Goal: Information Seeking & Learning: Learn about a topic

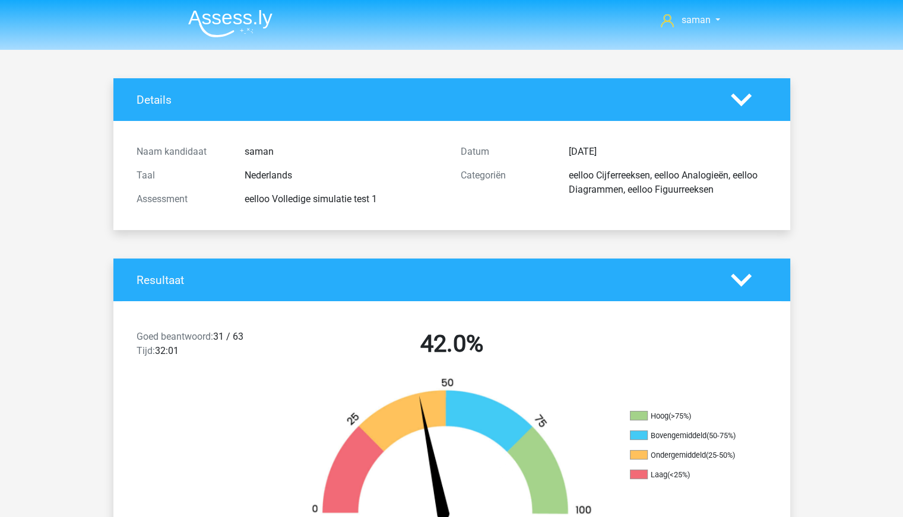
click at [249, 19] on img at bounding box center [230, 23] width 84 height 28
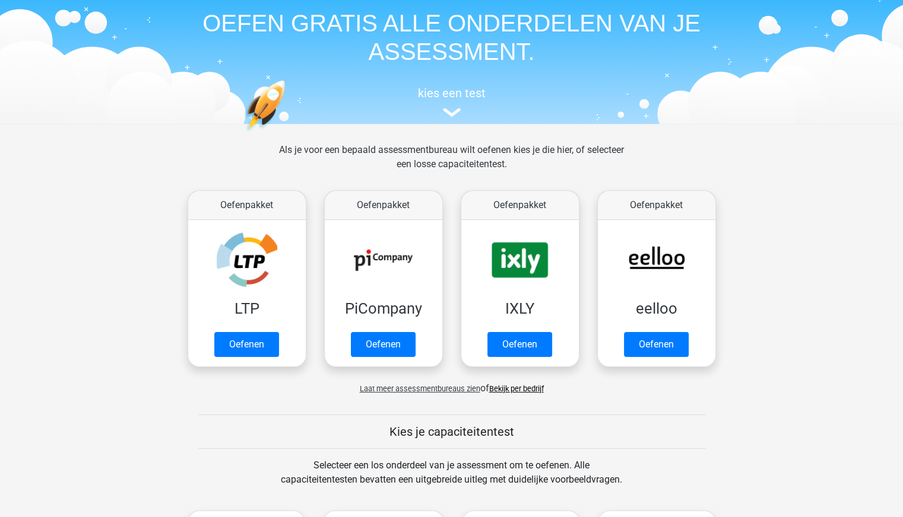
scroll to position [59, 0]
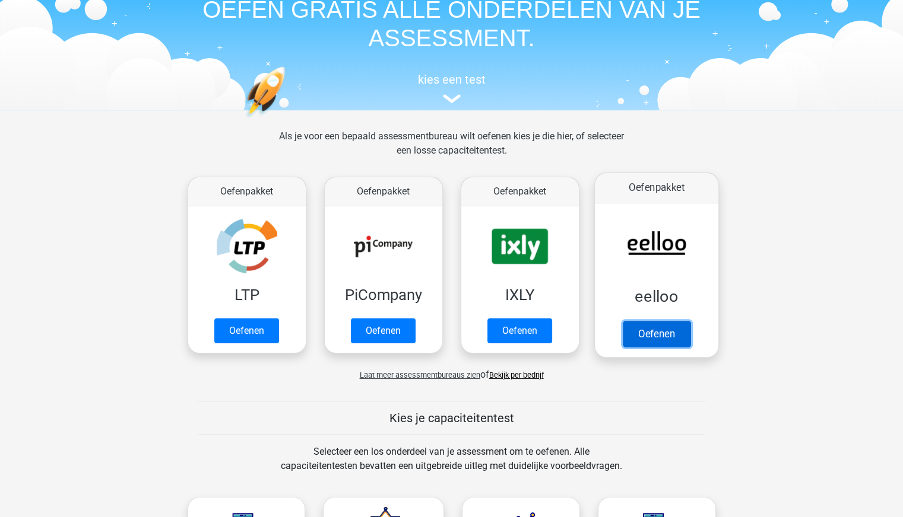
click at [638, 331] on link "Oefenen" at bounding box center [656, 334] width 68 height 26
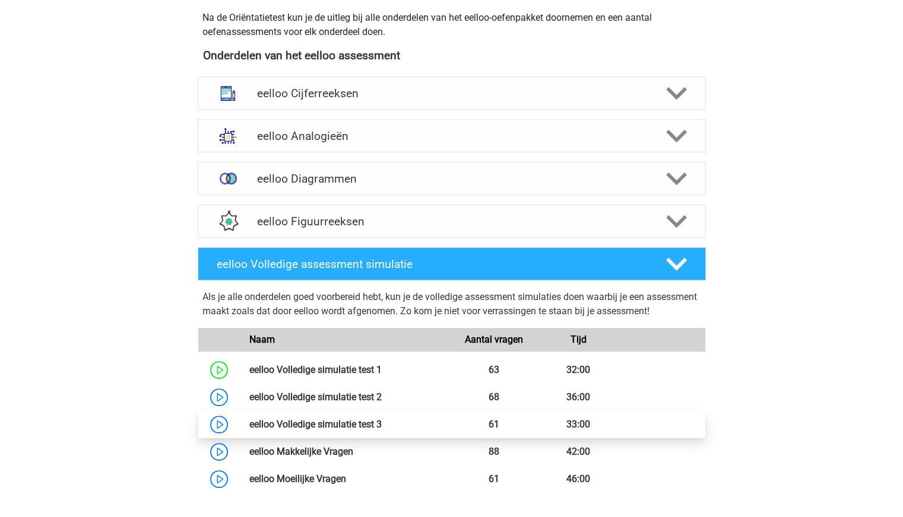
scroll to position [356, 0]
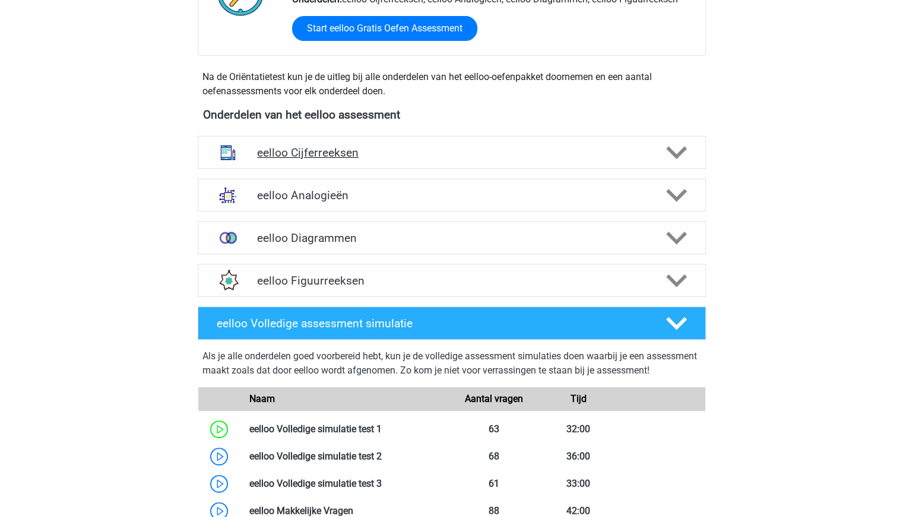
click at [399, 157] on h4 "eelloo Cijferreeksen" at bounding box center [451, 153] width 389 height 14
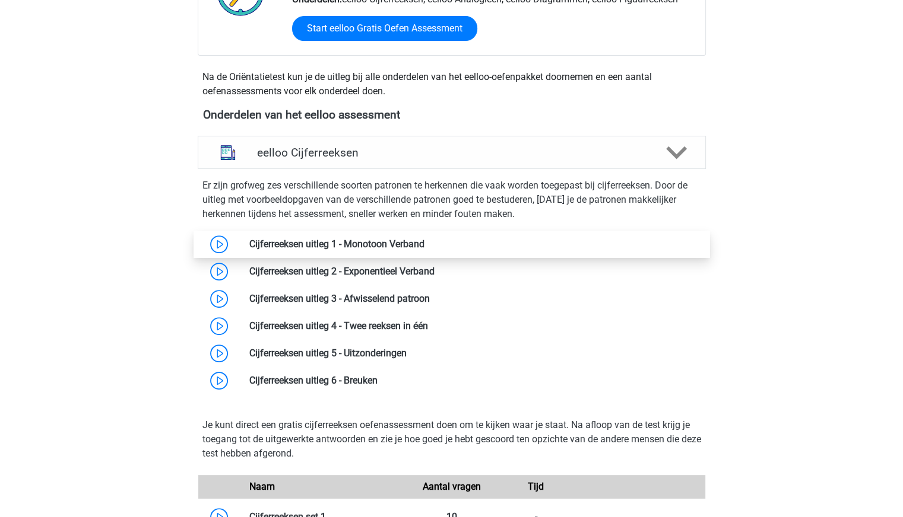
click at [424, 246] on link at bounding box center [424, 244] width 0 height 11
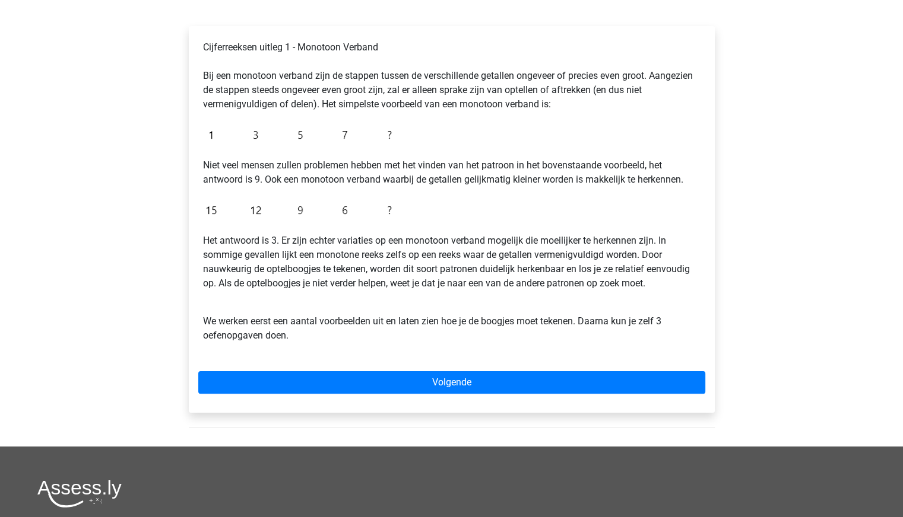
scroll to position [119, 0]
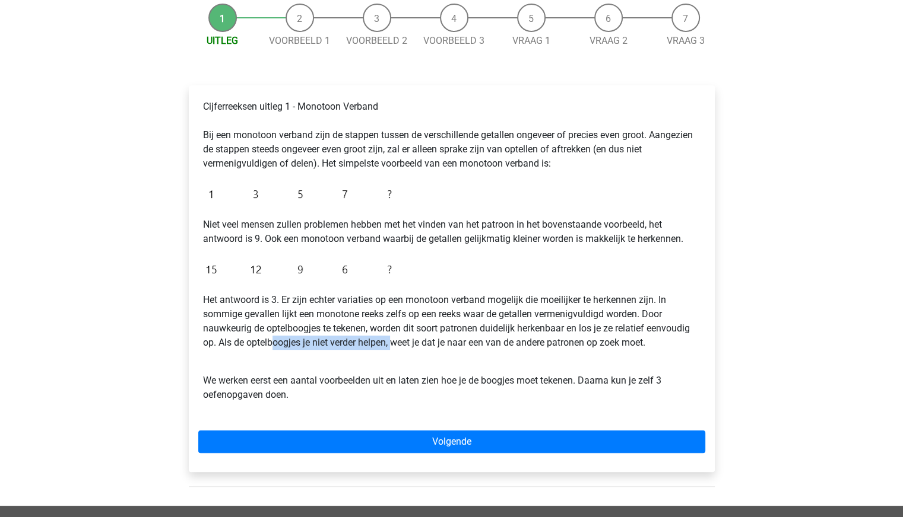
drag, startPoint x: 275, startPoint y: 350, endPoint x: 392, endPoint y: 350, distance: 116.3
click at [392, 350] on p "Het antwoord is 3. Er zijn echter variaties op een monotoon verband mogelijk di…" at bounding box center [451, 321] width 497 height 57
click at [359, 367] on p "We werken eerst een aantal voorbeelden uit en laten zien hoe je de boogjes moet…" at bounding box center [451, 381] width 497 height 43
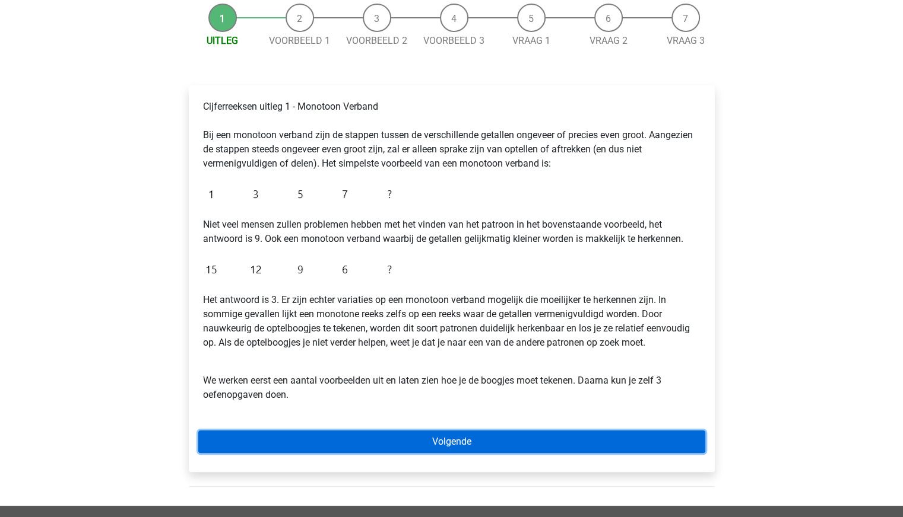
click at [437, 435] on link "Volgende" at bounding box center [451, 442] width 507 height 23
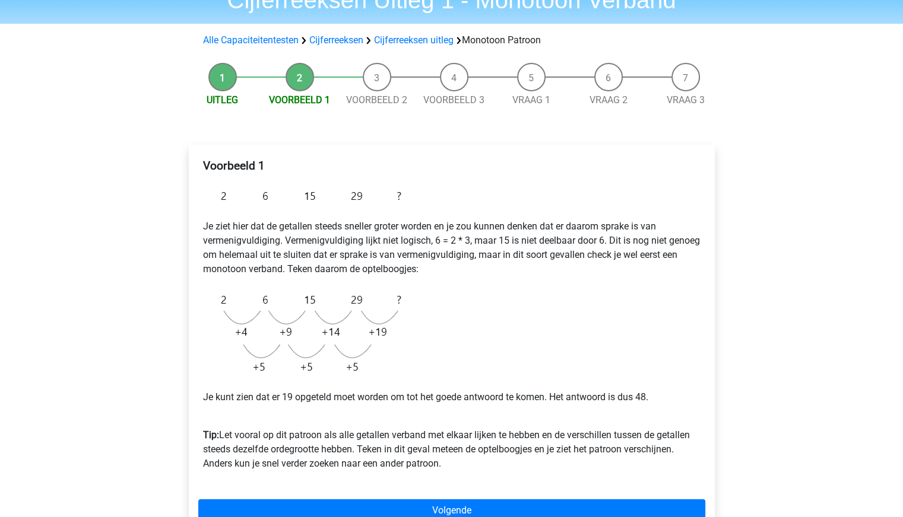
scroll to position [119, 0]
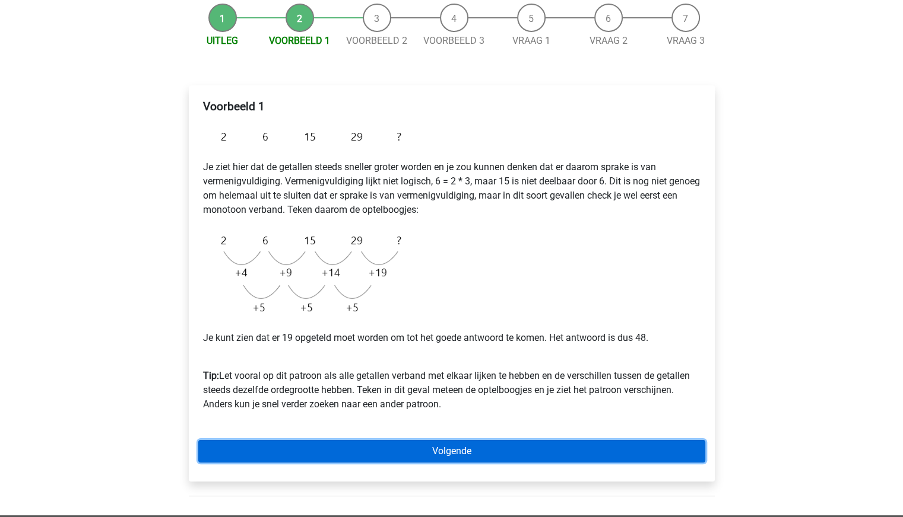
click at [524, 450] on link "Volgende" at bounding box center [451, 451] width 507 height 23
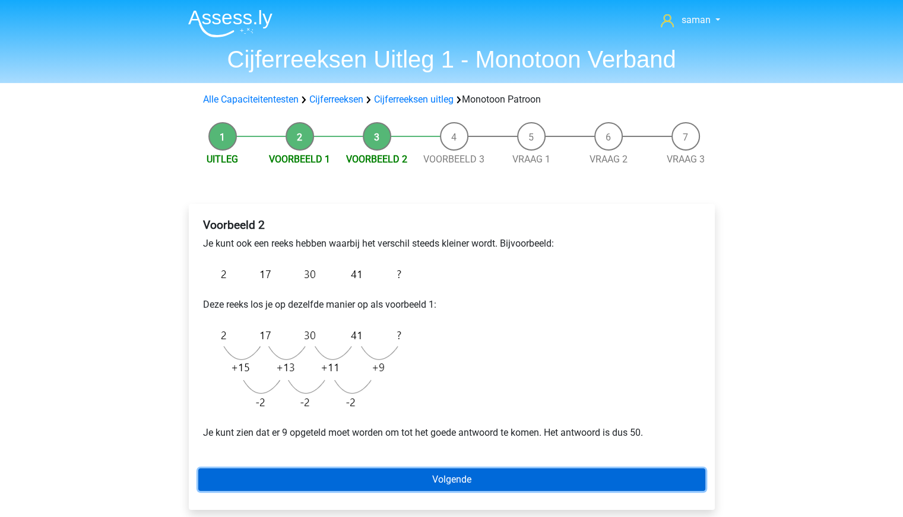
click at [503, 471] on link "Volgende" at bounding box center [451, 480] width 507 height 23
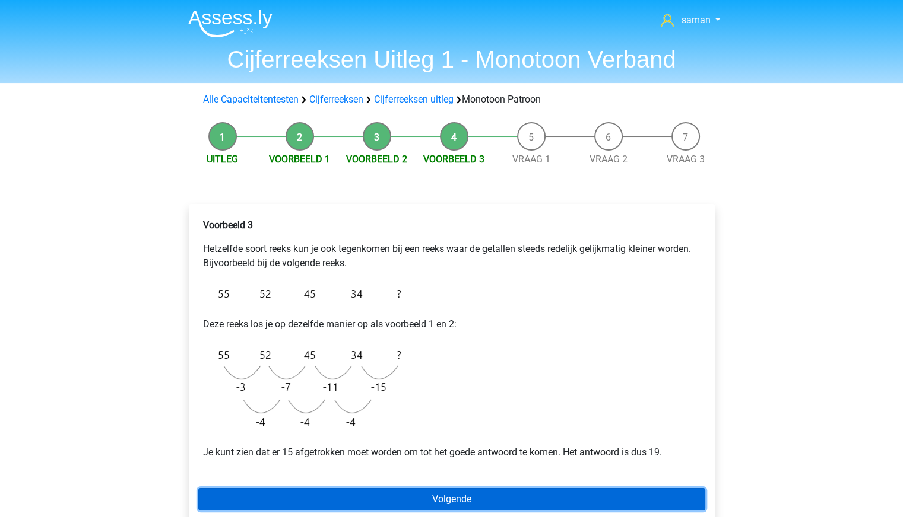
click at [459, 491] on link "Volgende" at bounding box center [451, 499] width 507 height 23
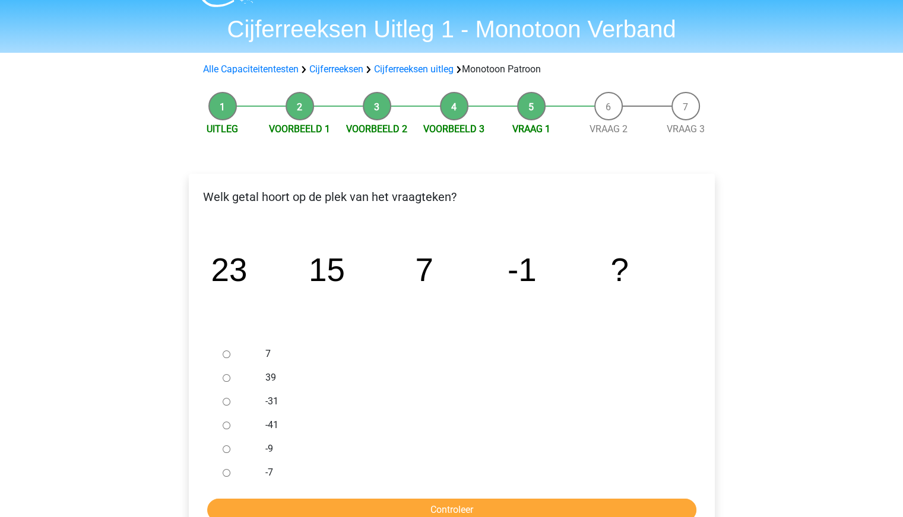
scroll to position [59, 0]
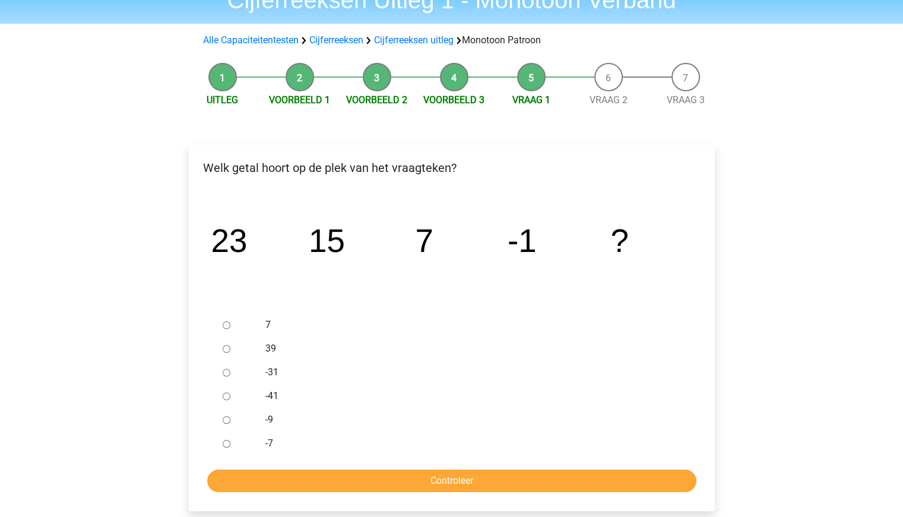
click at [223, 421] on input "-9" at bounding box center [227, 421] width 8 height 8
radio input "true"
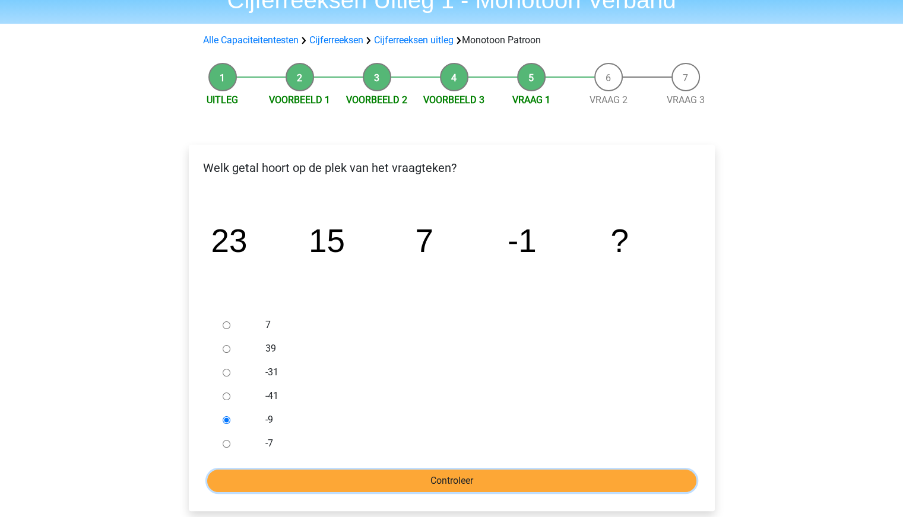
click at [370, 481] on input "Controleer" at bounding box center [451, 481] width 489 height 23
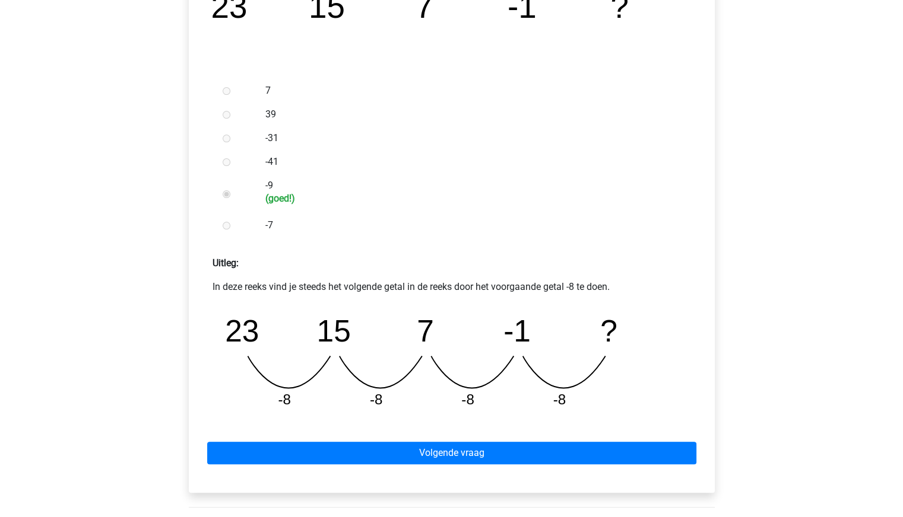
scroll to position [297, 0]
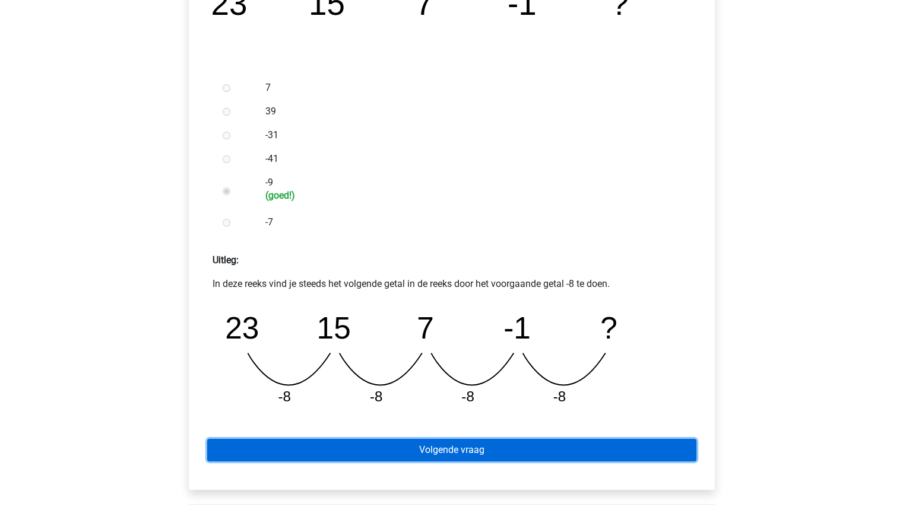
click at [486, 452] on link "Volgende vraag" at bounding box center [451, 450] width 489 height 23
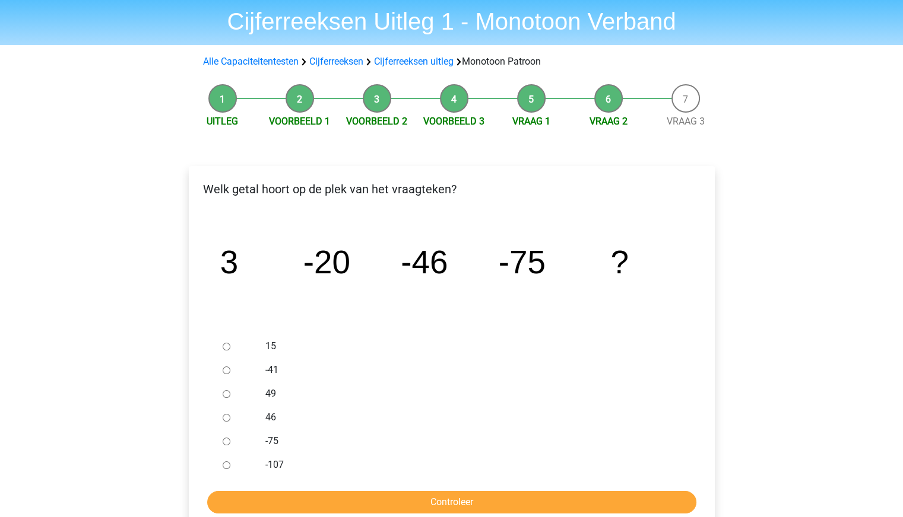
scroll to position [59, 0]
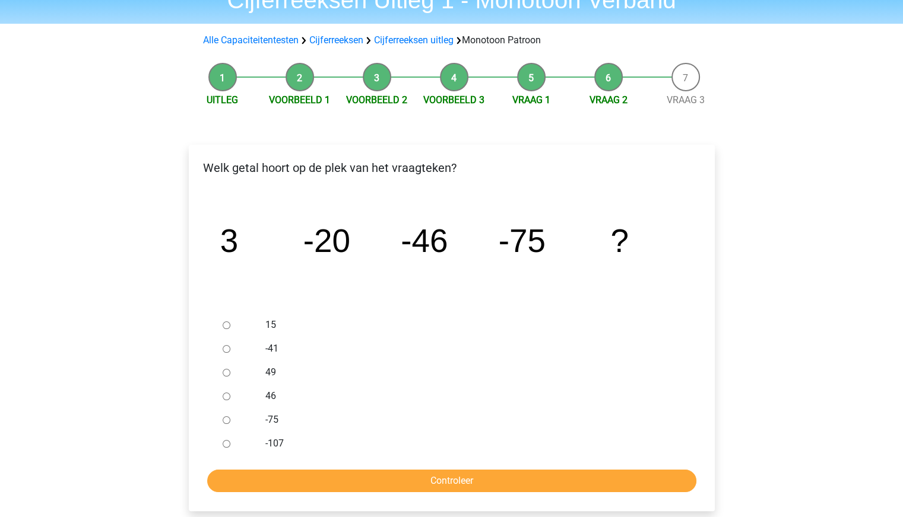
click at [226, 443] on input "-107" at bounding box center [227, 444] width 8 height 8
radio input "true"
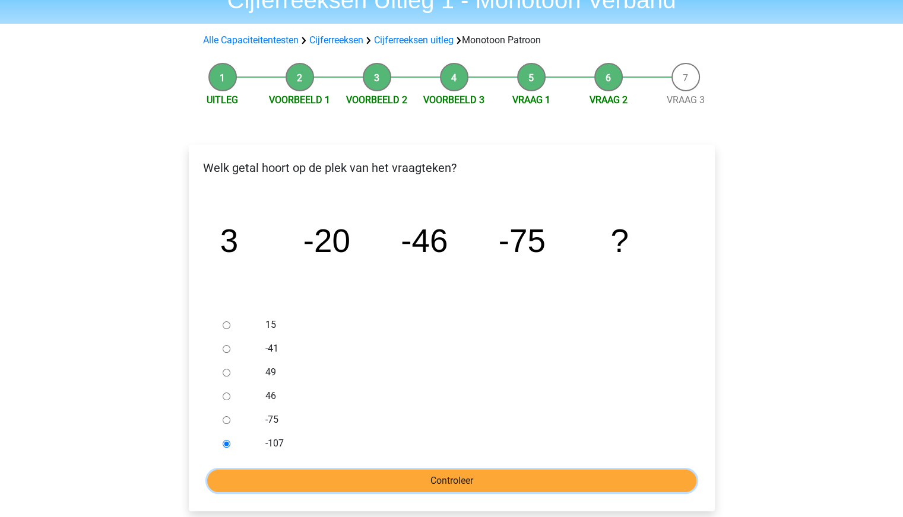
click at [292, 482] on input "Controleer" at bounding box center [451, 481] width 489 height 23
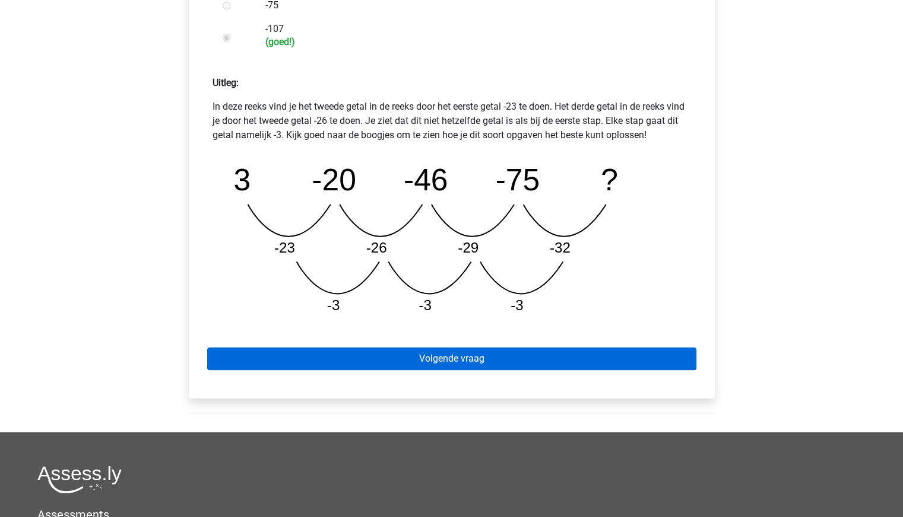
scroll to position [475, 0]
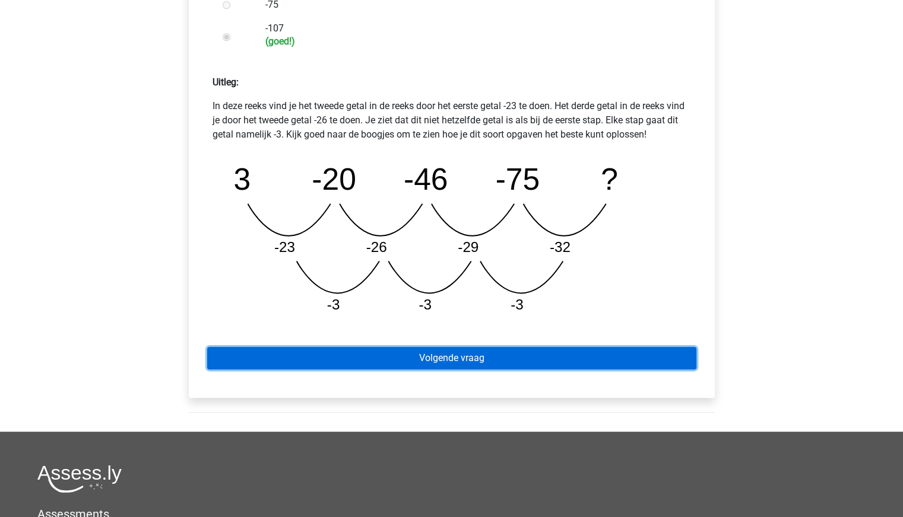
click at [426, 357] on link "Volgende vraag" at bounding box center [451, 358] width 489 height 23
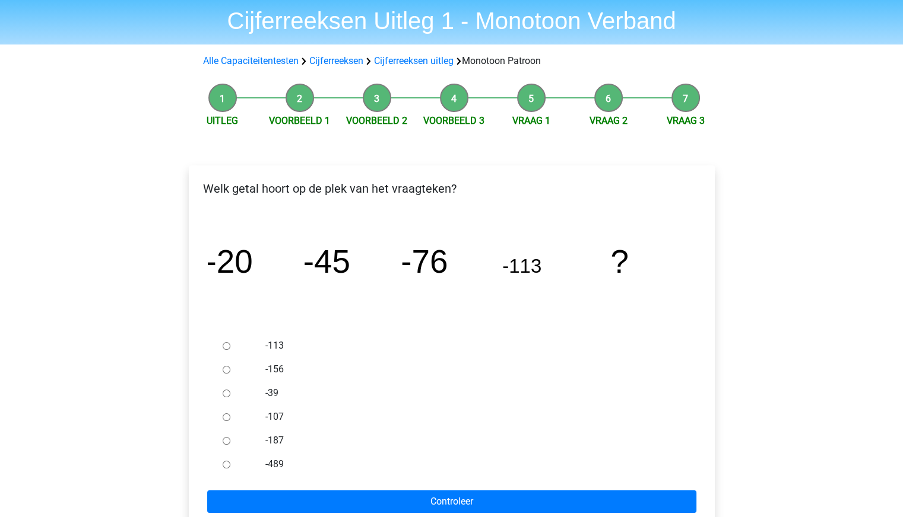
scroll to position [59, 0]
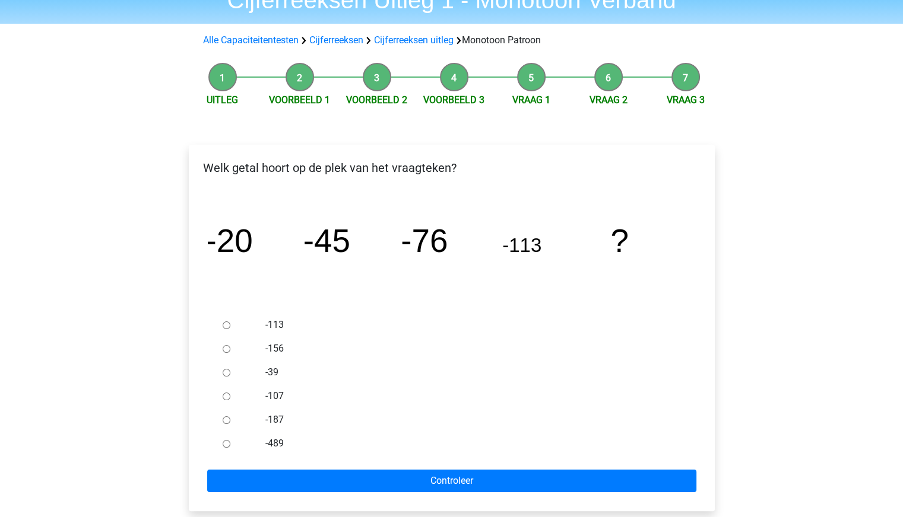
click at [227, 350] on input "-156" at bounding box center [227, 349] width 8 height 8
radio input "true"
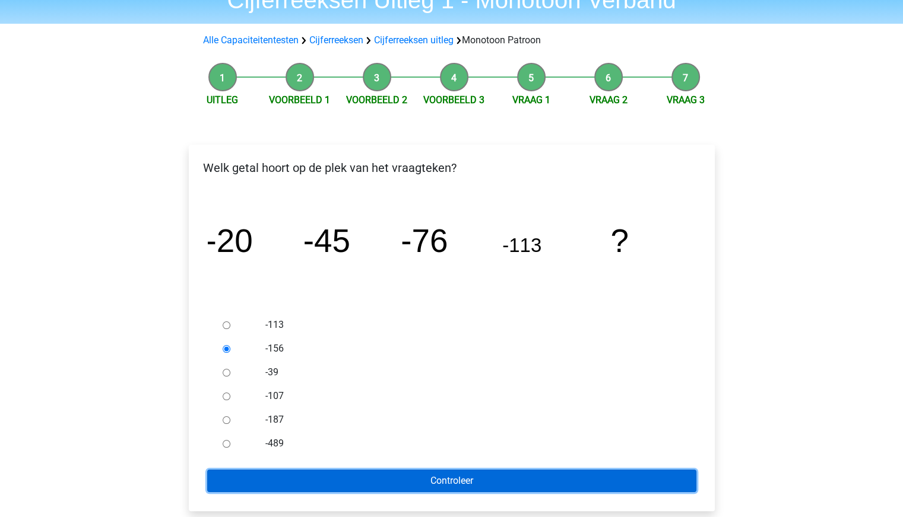
click at [312, 477] on input "Controleer" at bounding box center [451, 481] width 489 height 23
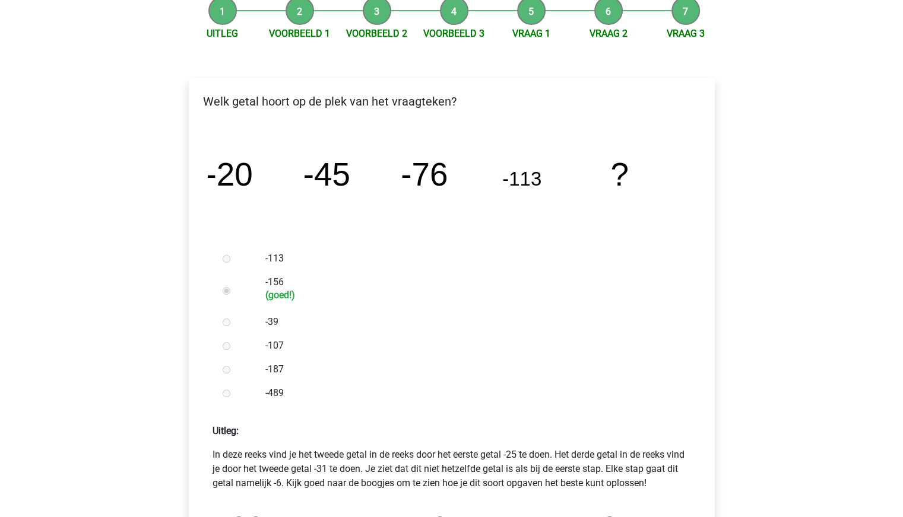
scroll to position [356, 0]
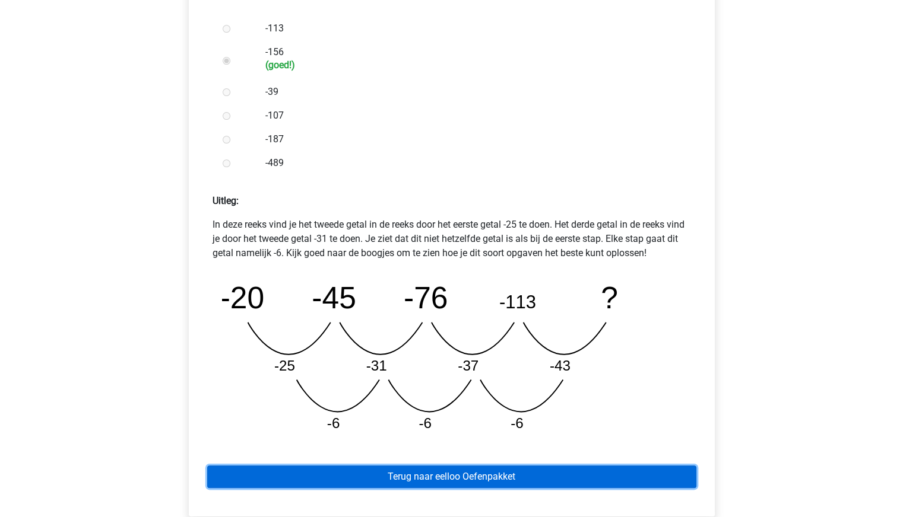
click at [414, 479] on link "Terug naar eelloo Oefenpakket" at bounding box center [451, 477] width 489 height 23
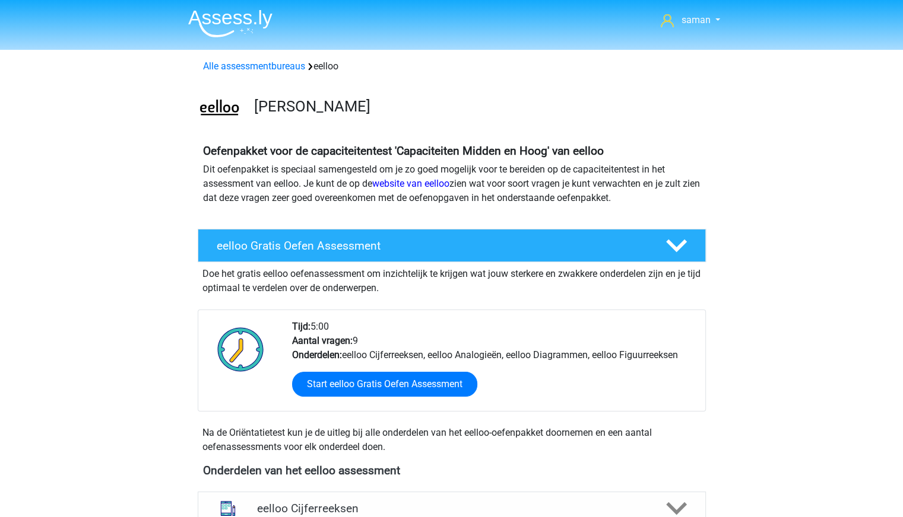
click at [231, 29] on img at bounding box center [230, 23] width 84 height 28
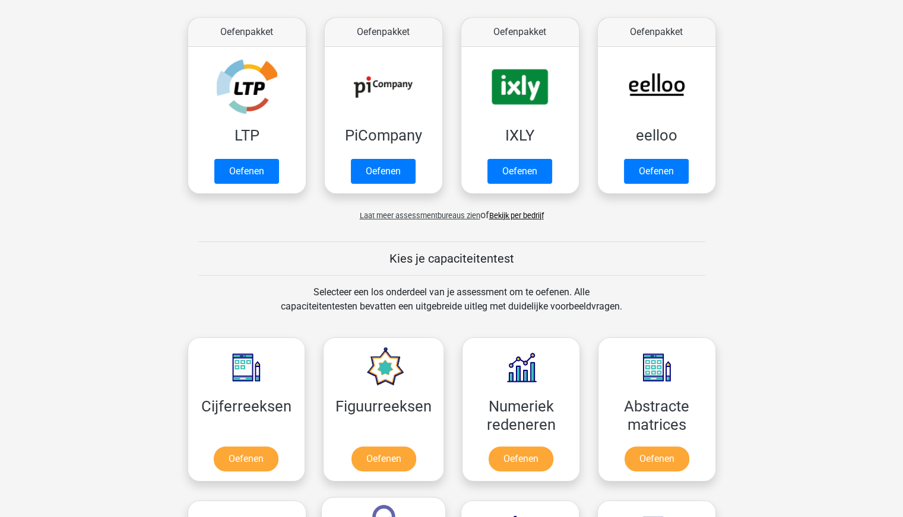
scroll to position [178, 0]
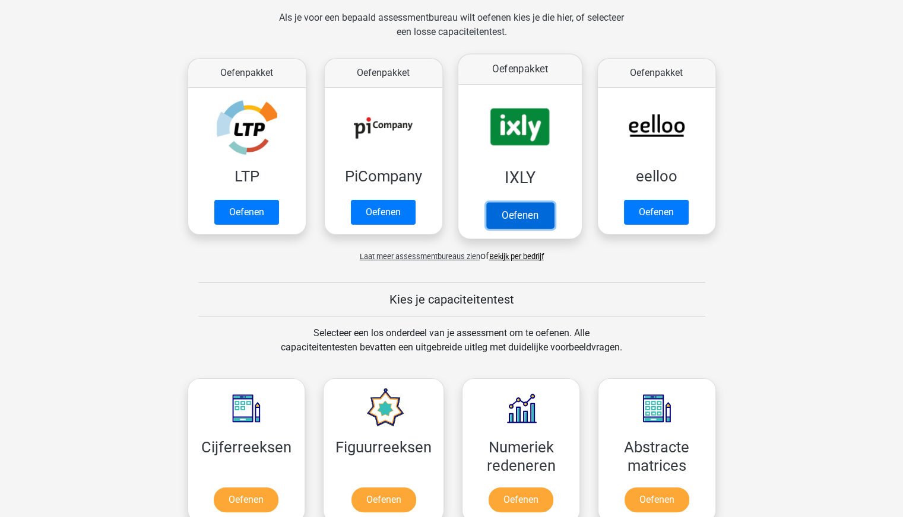
click at [530, 211] on link "Oefenen" at bounding box center [519, 215] width 68 height 26
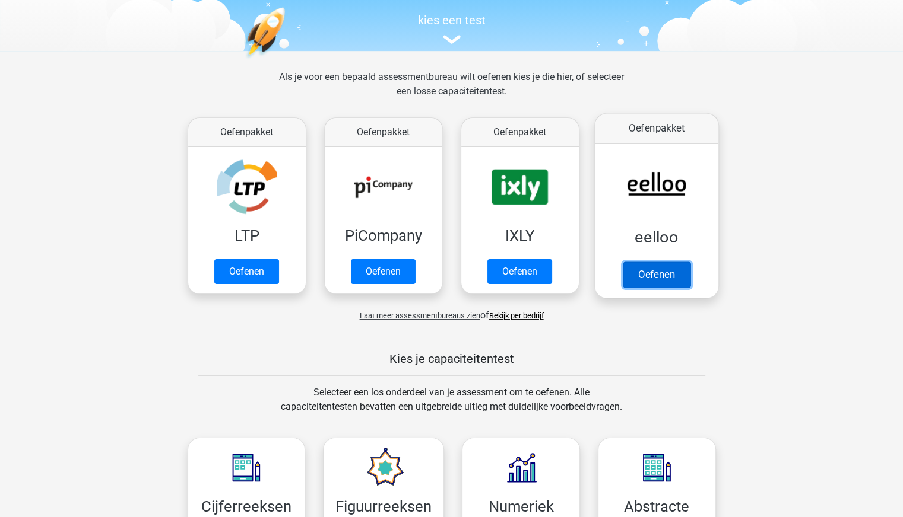
click at [656, 273] on link "Oefenen" at bounding box center [656, 275] width 68 height 26
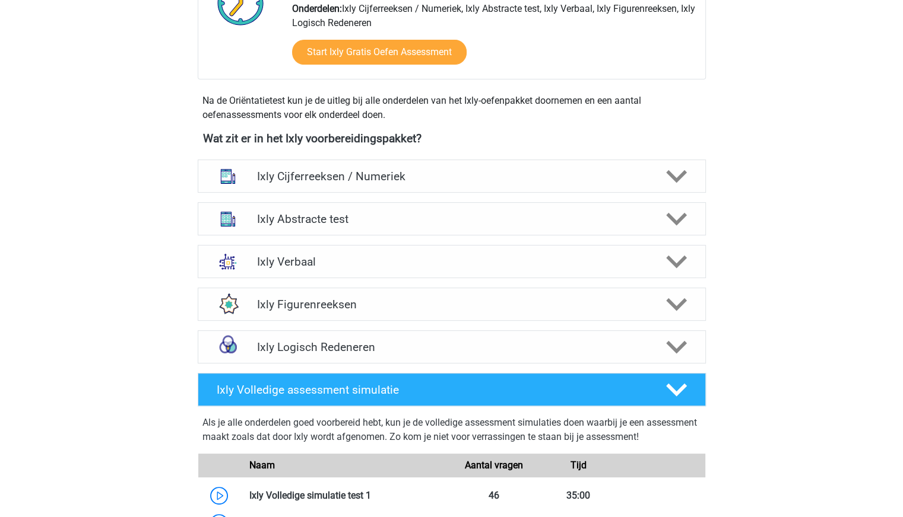
scroll to position [415, 0]
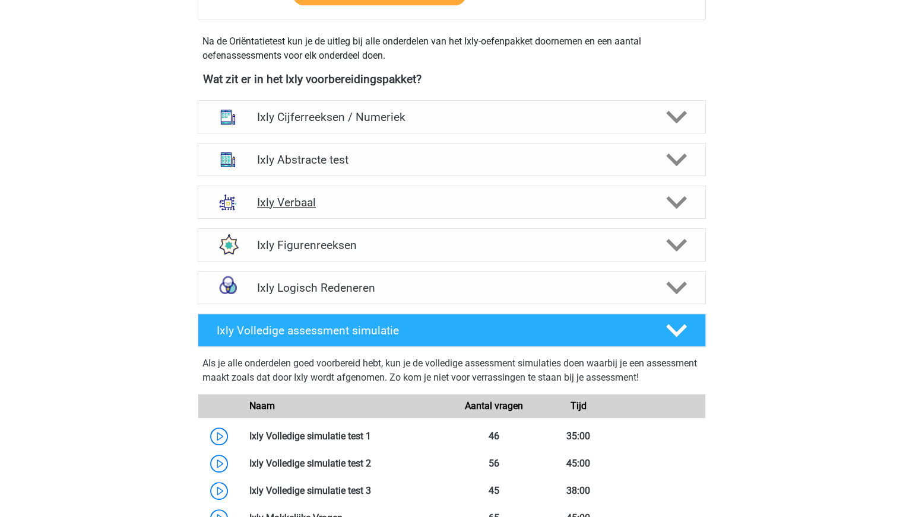
click at [514, 194] on div "Ixly Verbaal" at bounding box center [452, 202] width 508 height 33
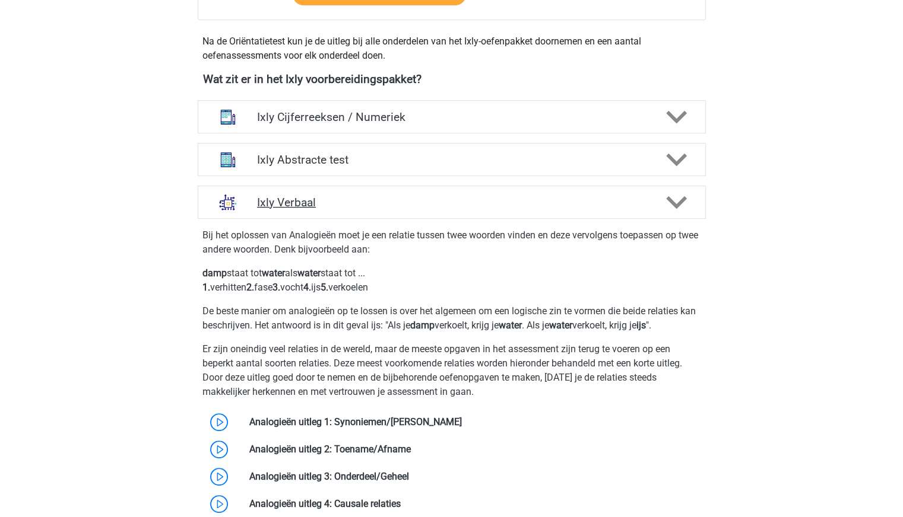
click at [514, 194] on div "Ixly Verbaal" at bounding box center [452, 202] width 508 height 33
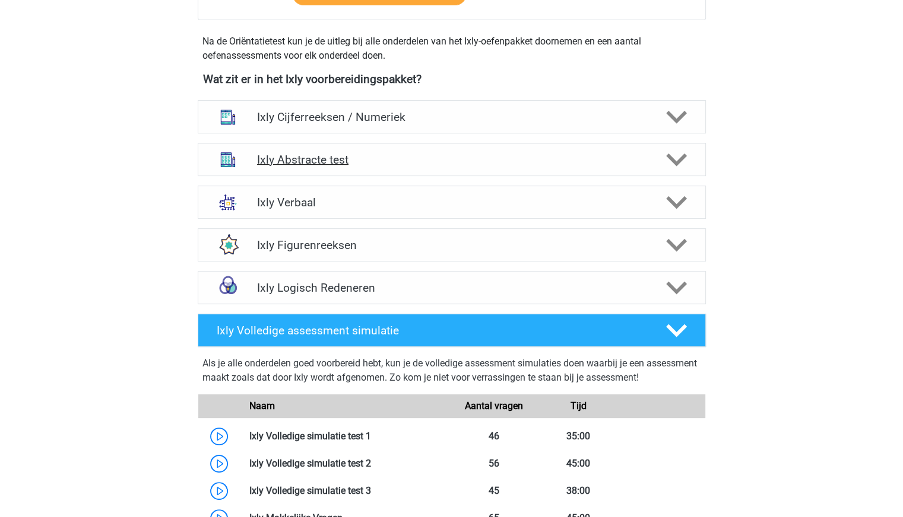
click at [472, 160] on h4 "Ixly Abstracte test" at bounding box center [451, 160] width 389 height 14
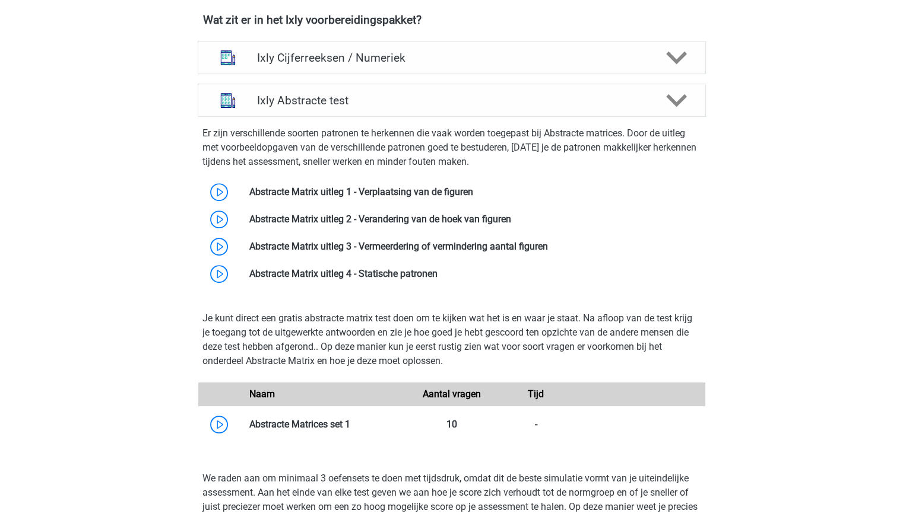
scroll to position [356, 0]
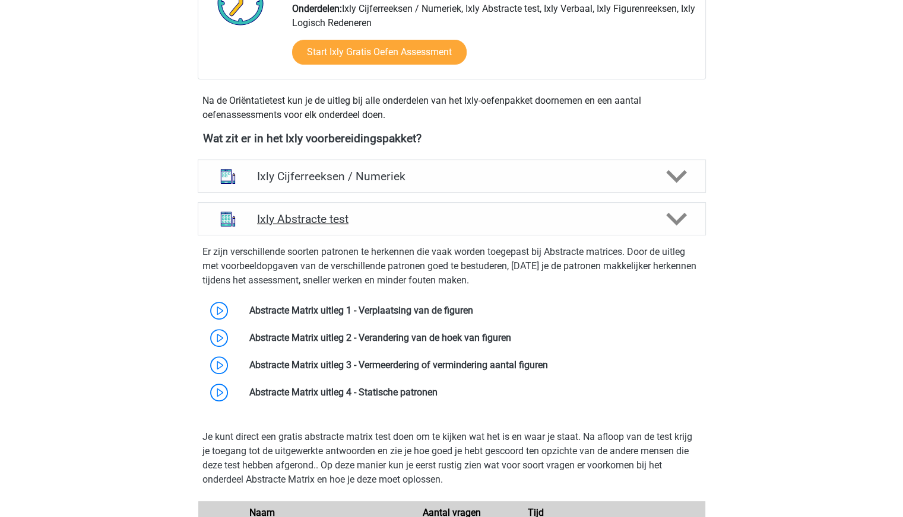
click at [451, 212] on h4 "Ixly Abstracte test" at bounding box center [451, 219] width 389 height 14
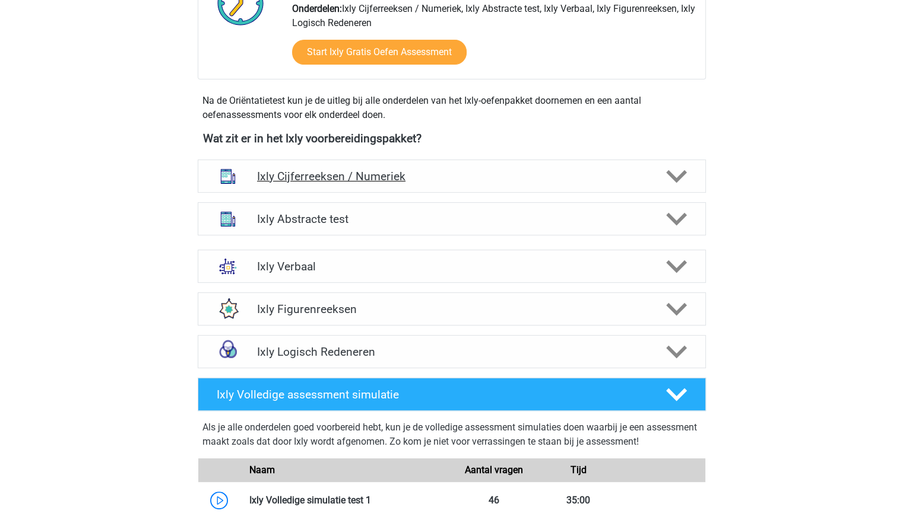
click at [459, 178] on h4 "Ixly Cijferreeksen / Numeriek" at bounding box center [451, 177] width 389 height 14
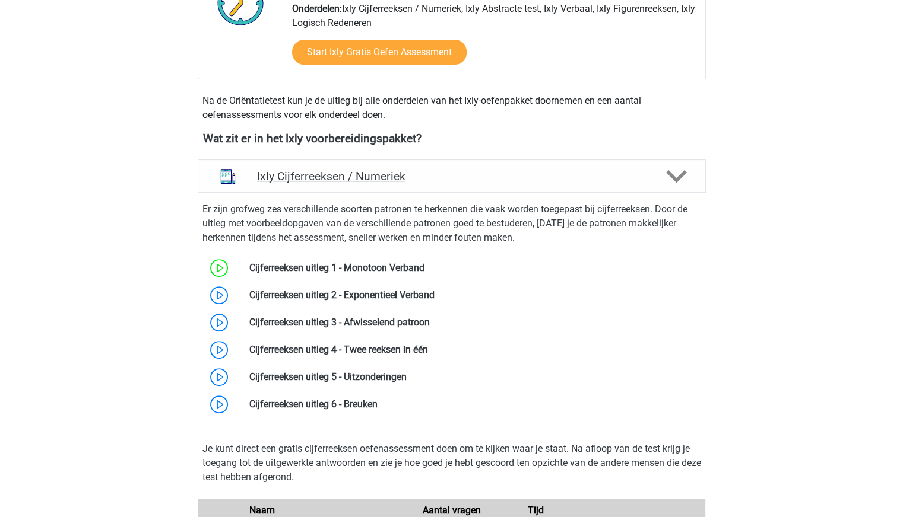
click at [459, 178] on h4 "Ixly Cijferreeksen / Numeriek" at bounding box center [451, 177] width 389 height 14
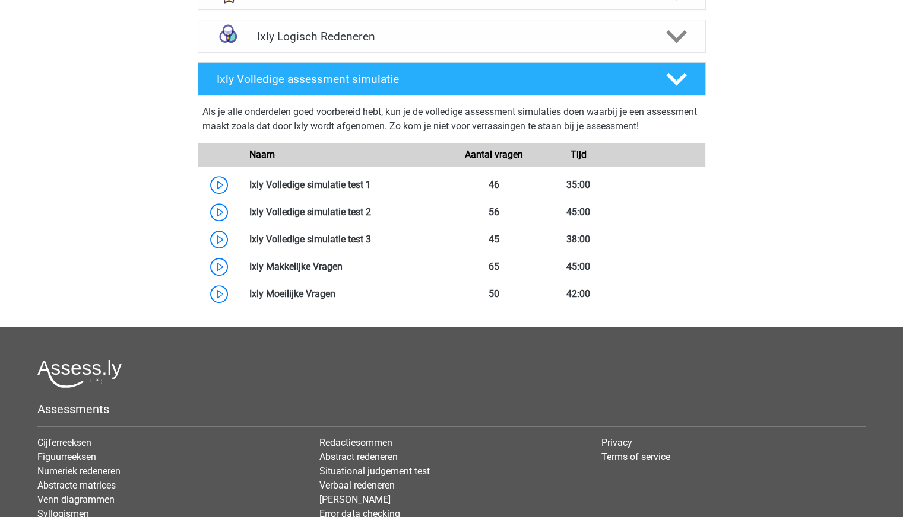
scroll to position [712, 0]
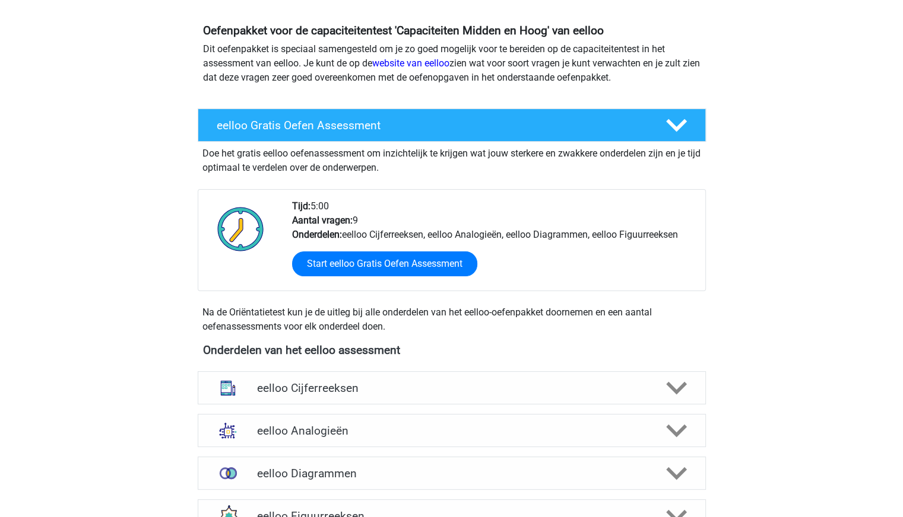
scroll to position [178, 0]
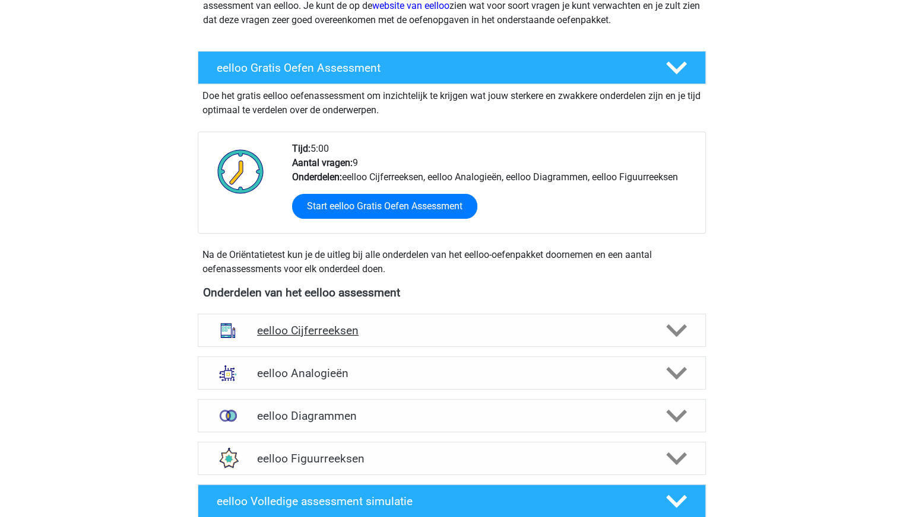
click at [477, 317] on div "eelloo Cijferreeksen" at bounding box center [452, 330] width 508 height 33
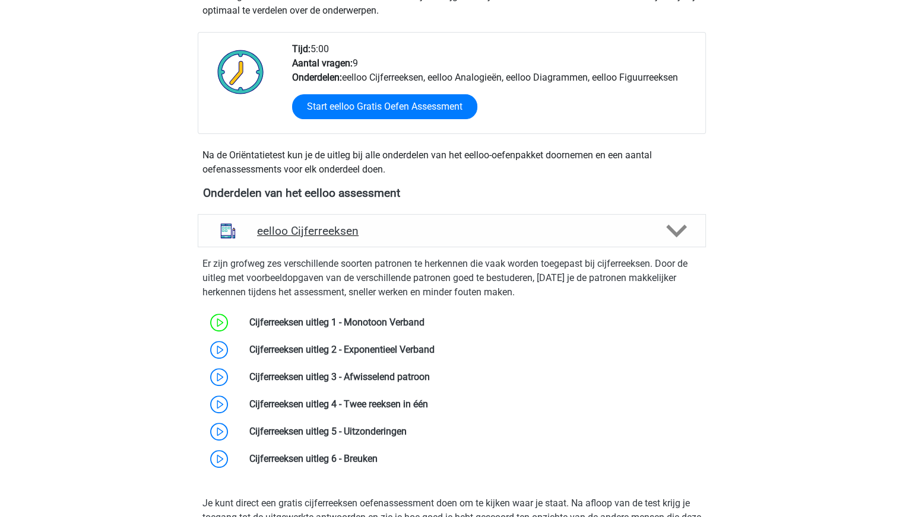
scroll to position [297, 0]
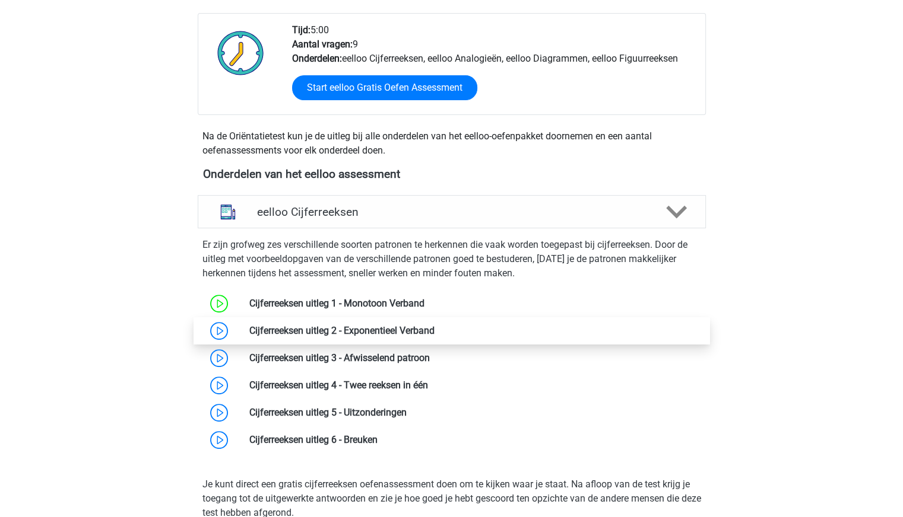
click at [434, 333] on link at bounding box center [434, 330] width 0 height 11
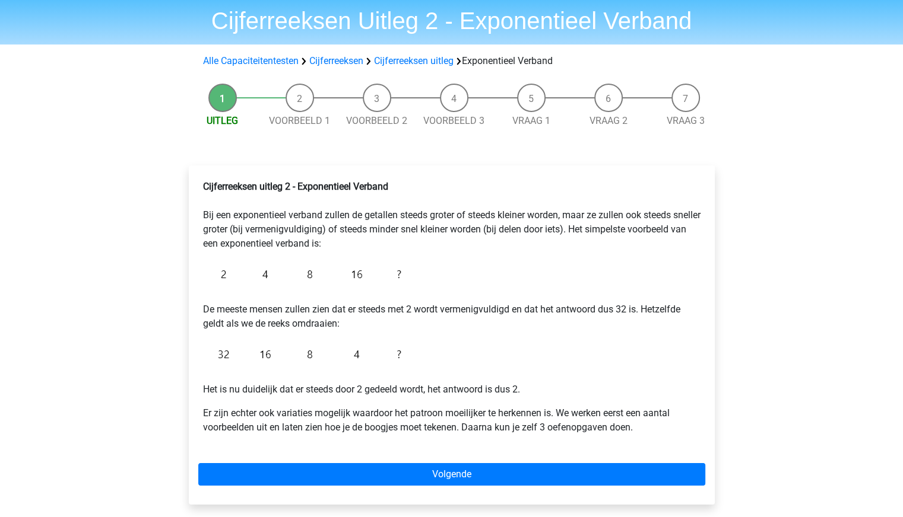
scroll to position [119, 0]
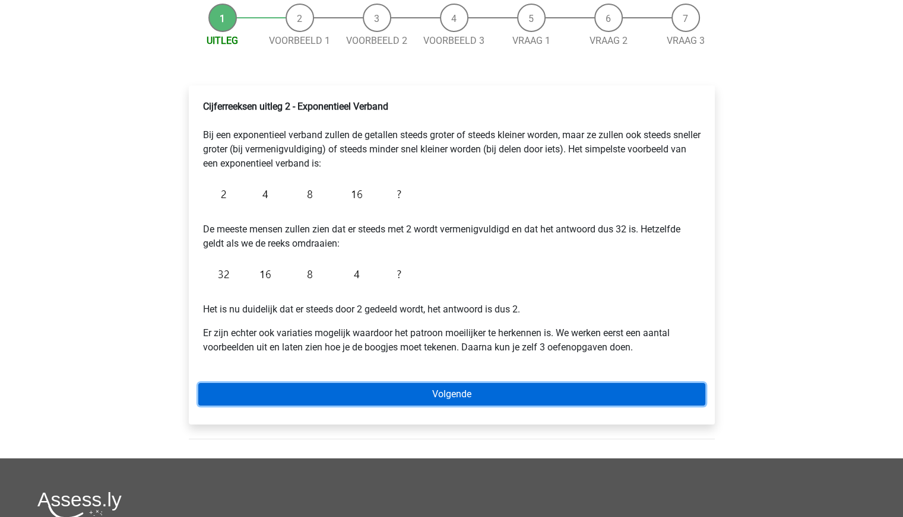
click at [500, 402] on link "Volgende" at bounding box center [451, 394] width 507 height 23
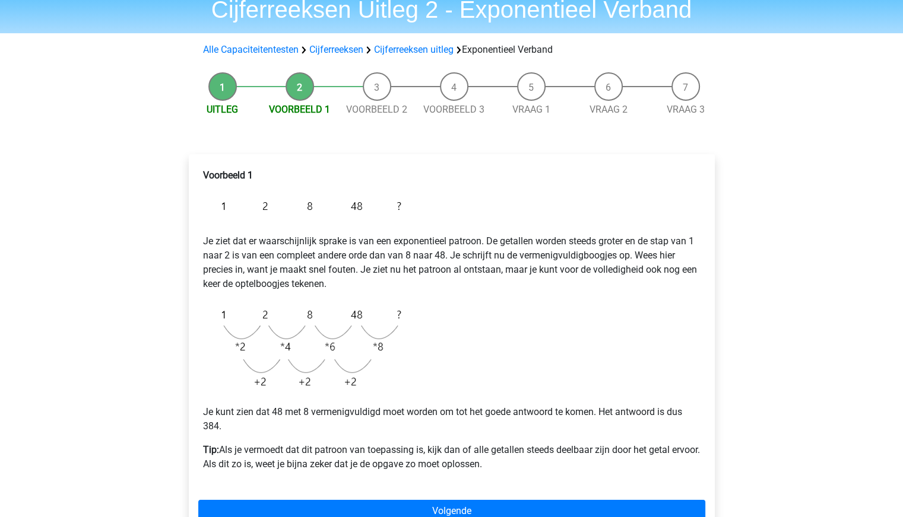
scroll to position [119, 0]
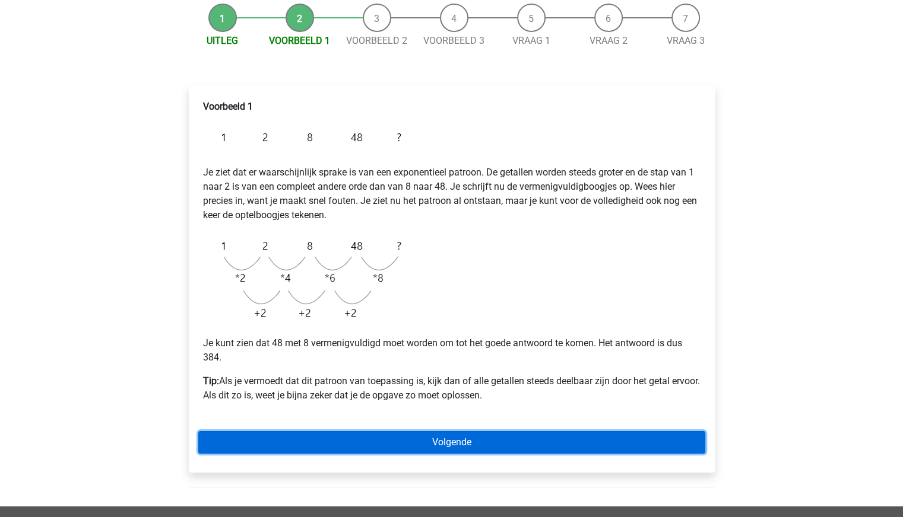
click at [620, 440] on link "Volgende" at bounding box center [451, 442] width 507 height 23
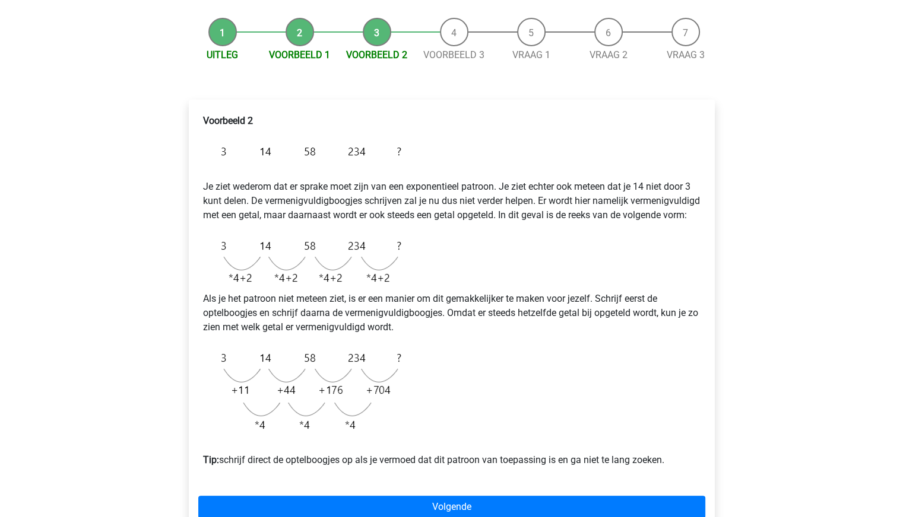
scroll to position [178, 0]
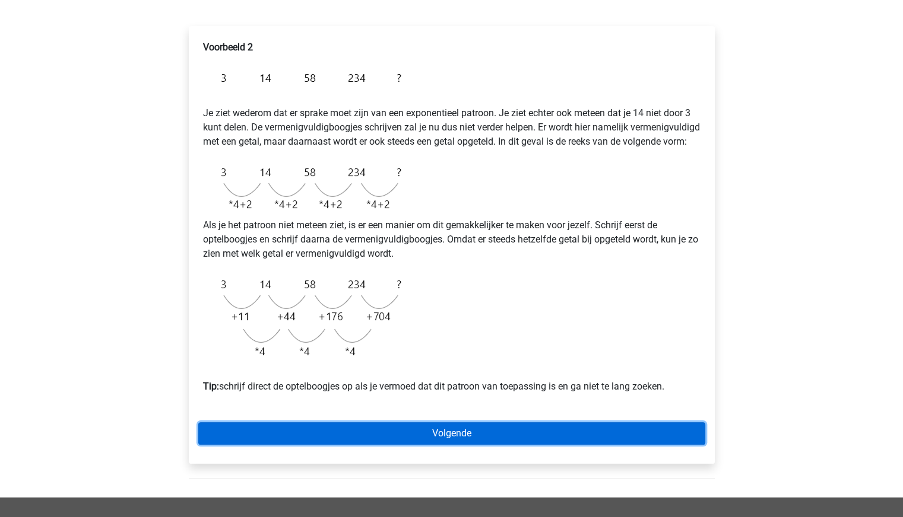
click at [485, 445] on link "Volgende" at bounding box center [451, 434] width 507 height 23
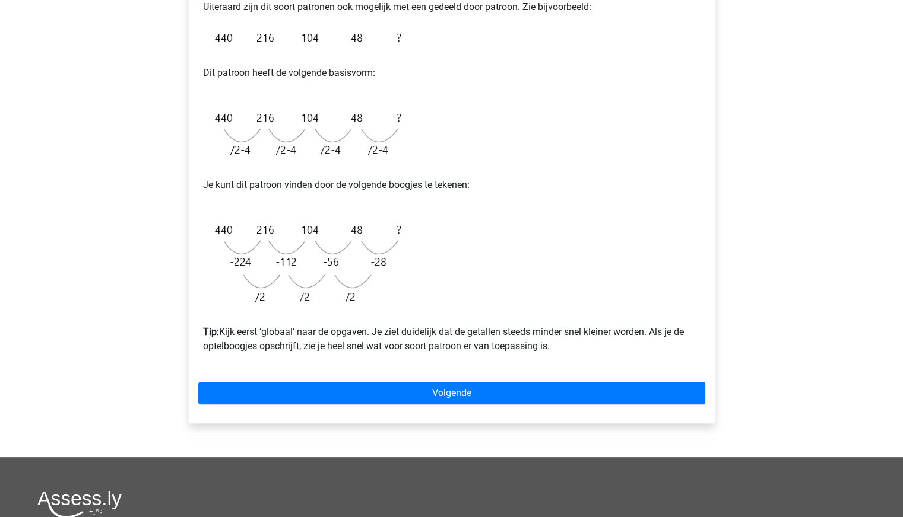
scroll to position [237, 0]
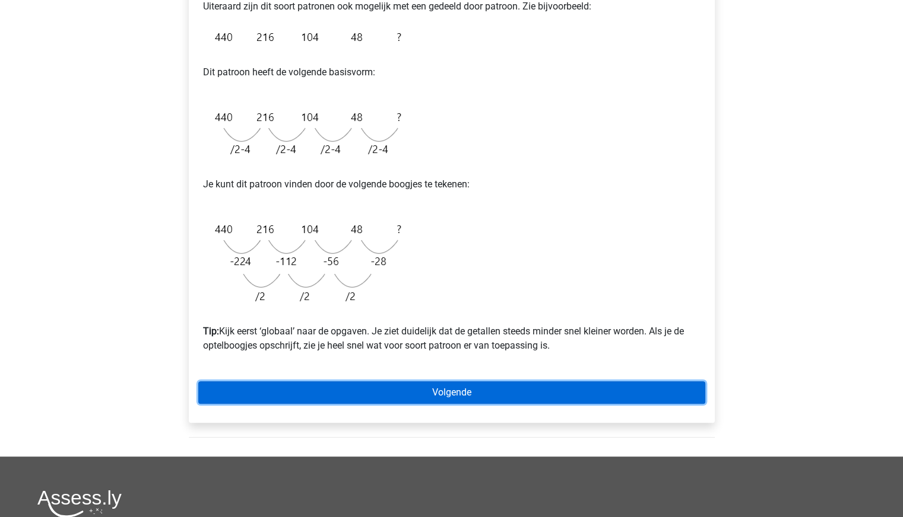
click at [275, 393] on link "Volgende" at bounding box center [451, 393] width 507 height 23
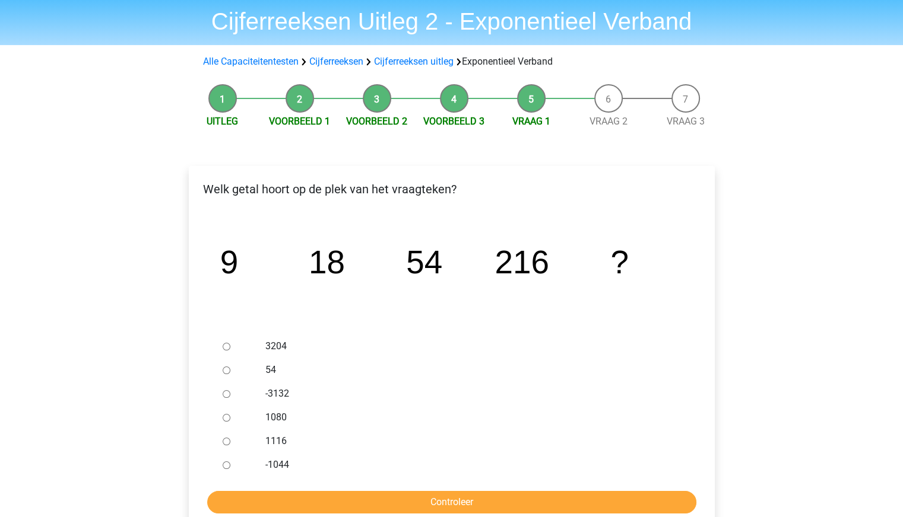
scroll to position [59, 0]
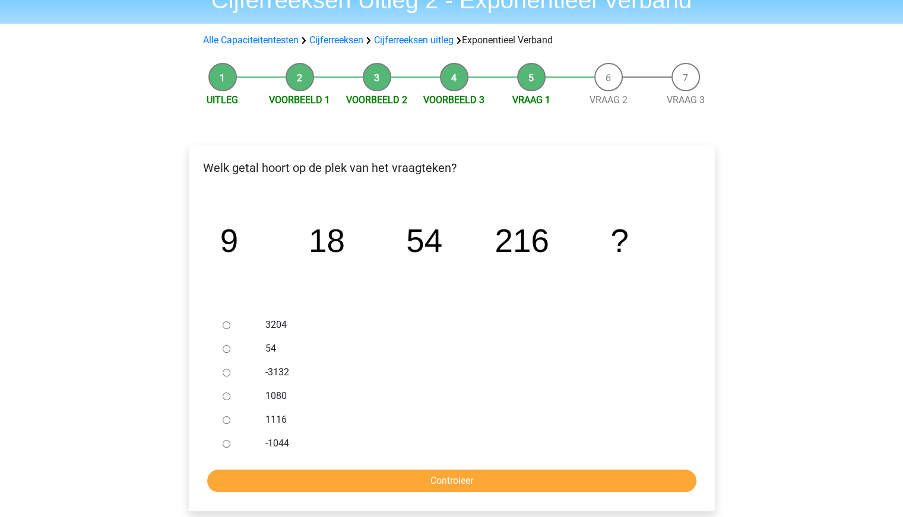
click at [256, 390] on div "1080" at bounding box center [470, 397] width 428 height 24
click at [224, 398] on input "1080" at bounding box center [227, 397] width 8 height 8
radio input "true"
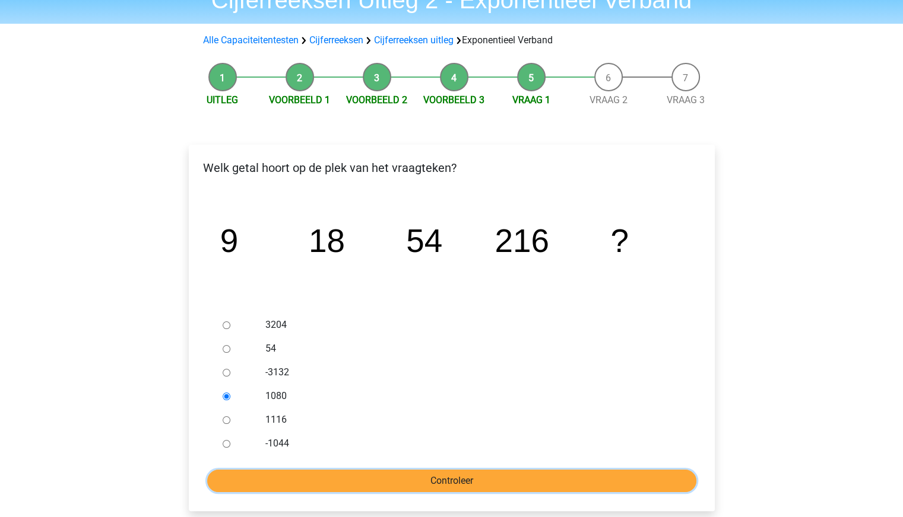
click at [409, 488] on input "Controleer" at bounding box center [451, 481] width 489 height 23
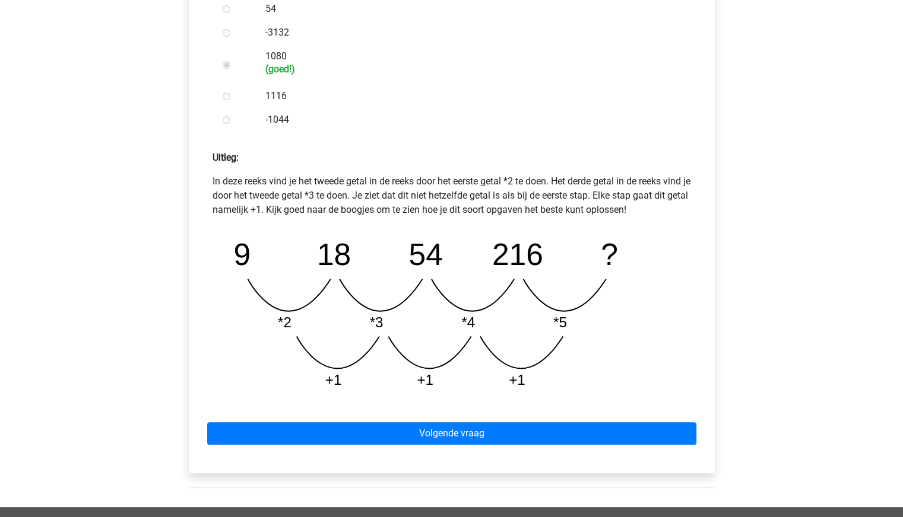
scroll to position [475, 0]
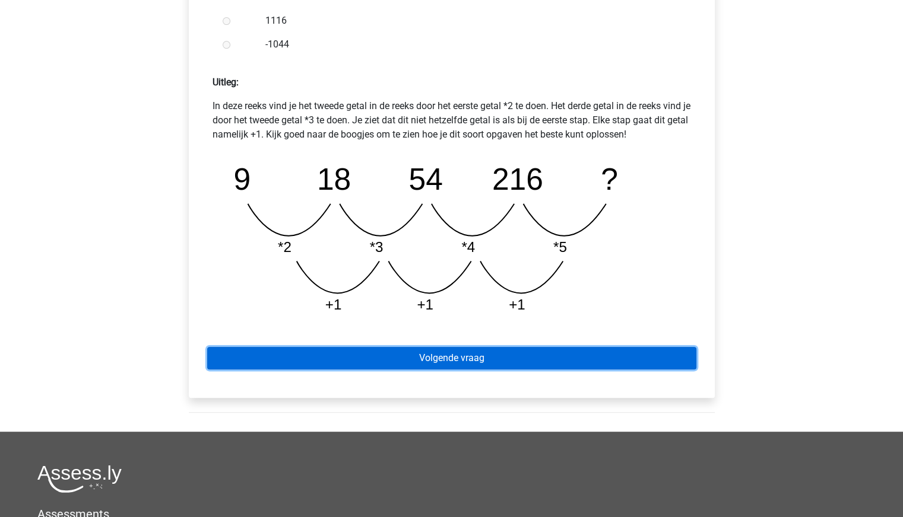
click at [482, 358] on link "Volgende vraag" at bounding box center [451, 358] width 489 height 23
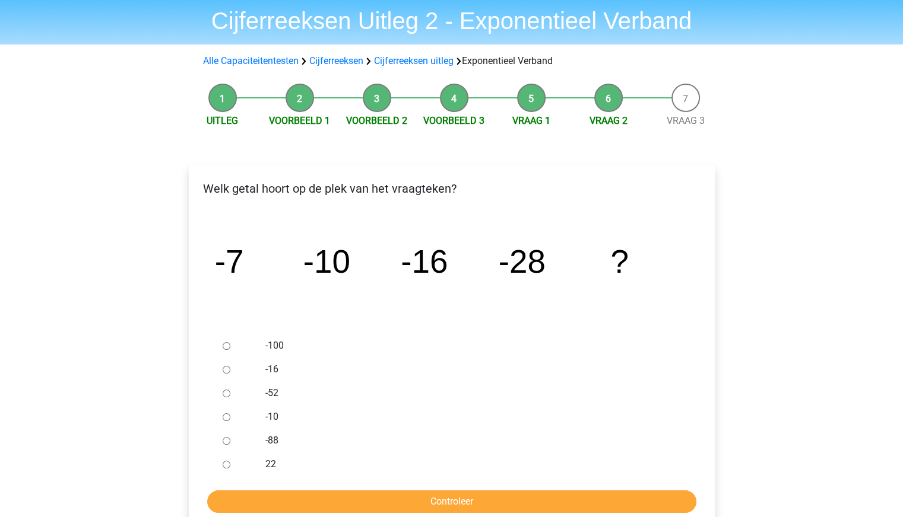
scroll to position [59, 0]
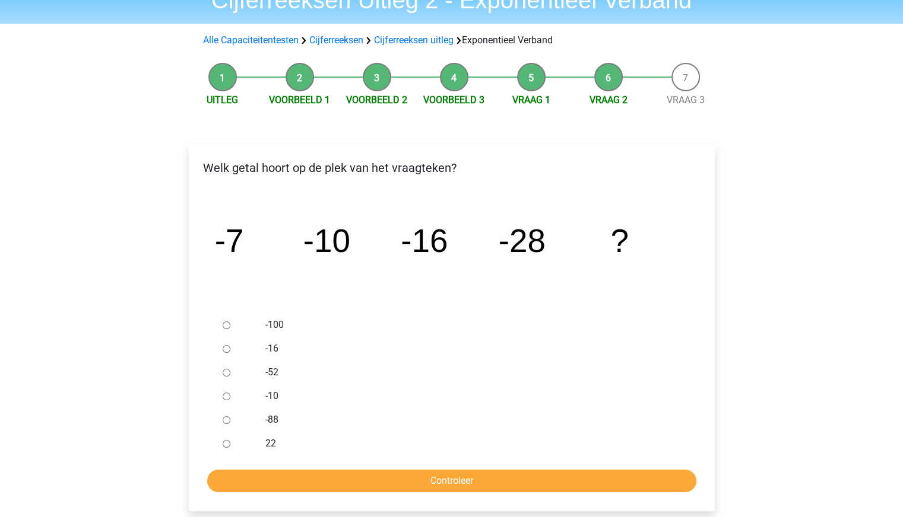
click at [223, 371] on input "-52" at bounding box center [227, 373] width 8 height 8
radio input "true"
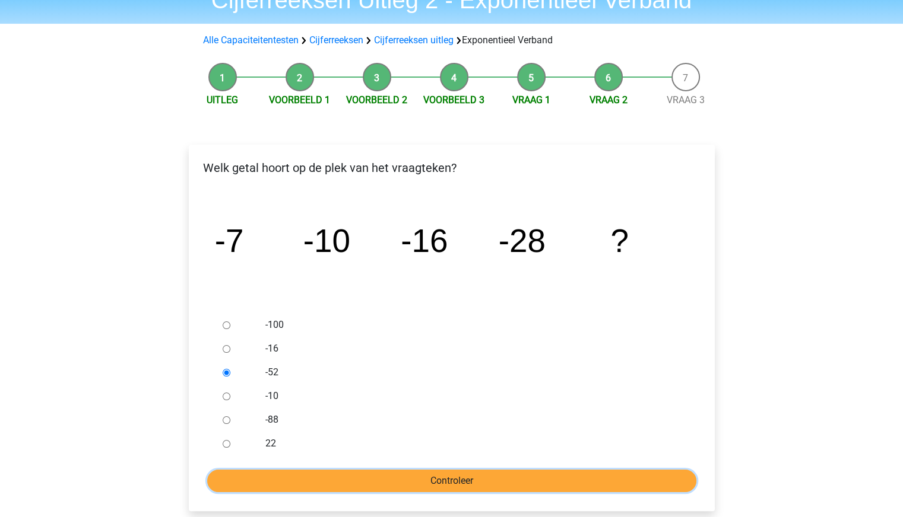
click at [382, 474] on input "Controleer" at bounding box center [451, 481] width 489 height 23
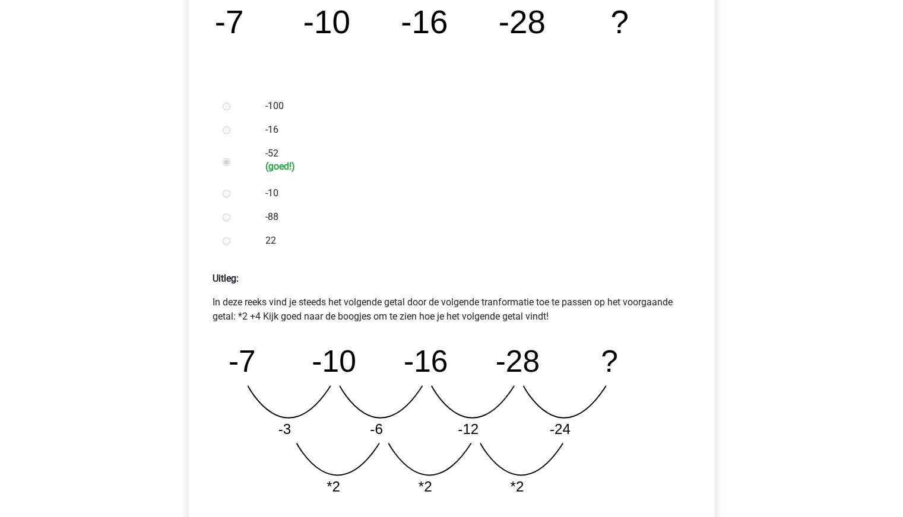
scroll to position [356, 0]
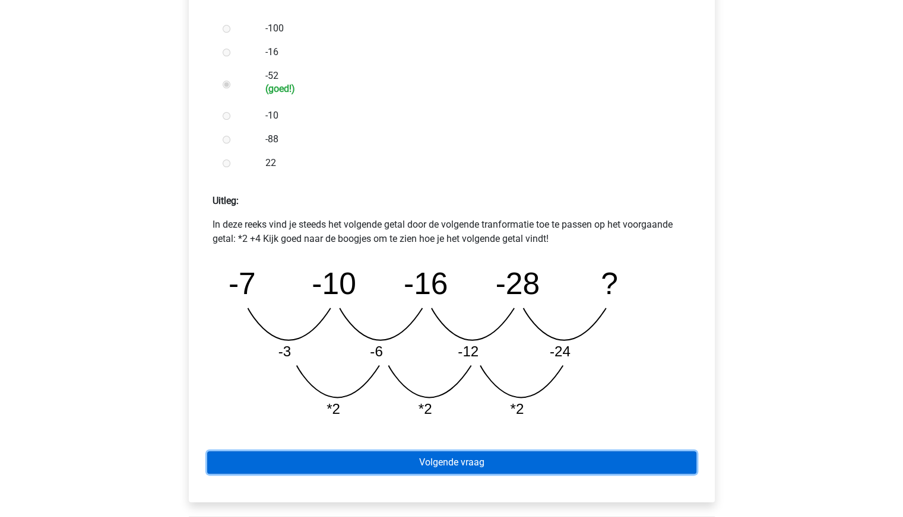
click at [422, 457] on link "Volgende vraag" at bounding box center [451, 463] width 489 height 23
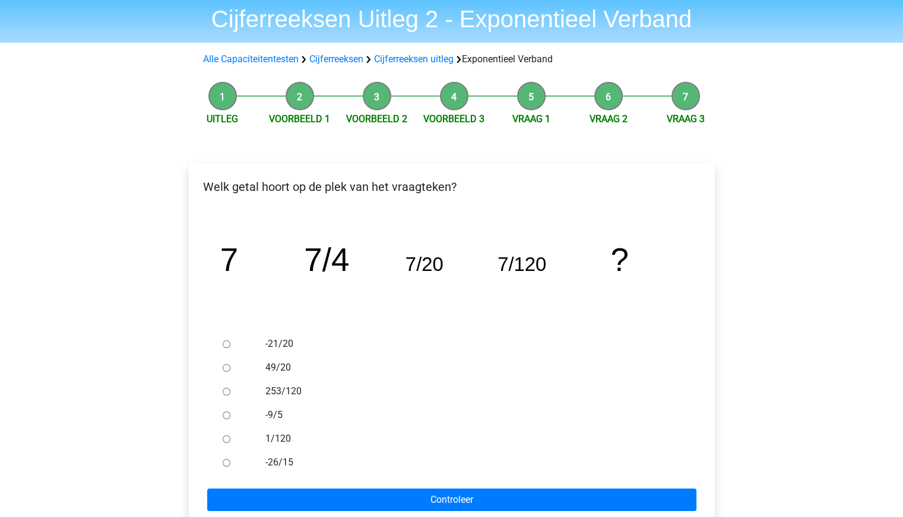
scroll to position [59, 0]
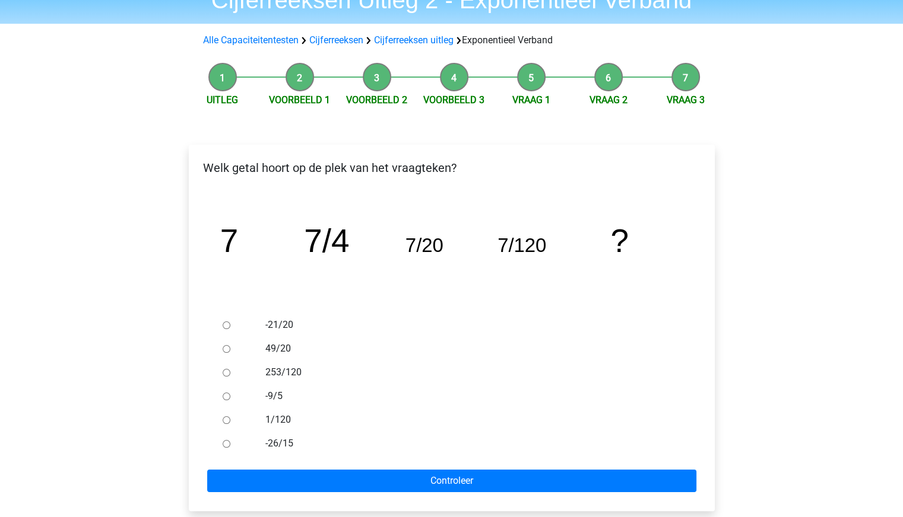
click at [272, 424] on label "1/120" at bounding box center [470, 420] width 411 height 14
click at [230, 424] on input "1/120" at bounding box center [227, 421] width 8 height 8
radio input "true"
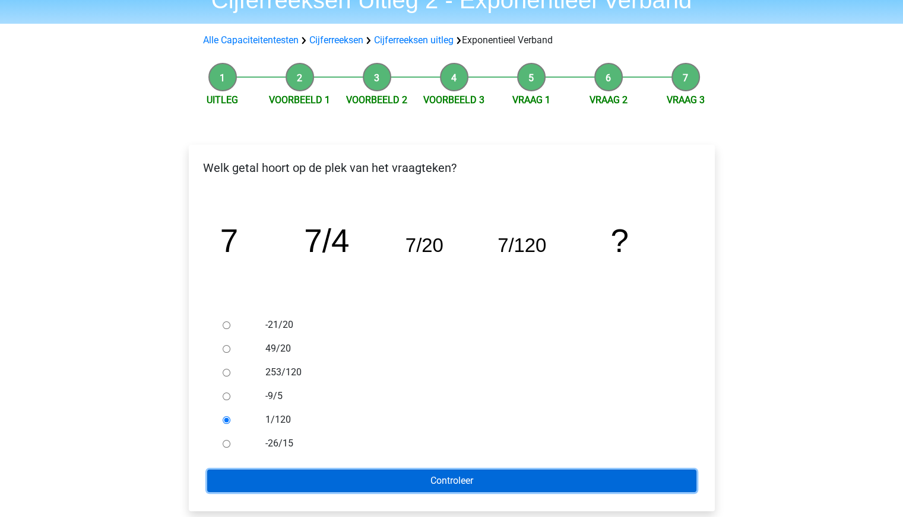
click at [338, 478] on input "Controleer" at bounding box center [451, 481] width 489 height 23
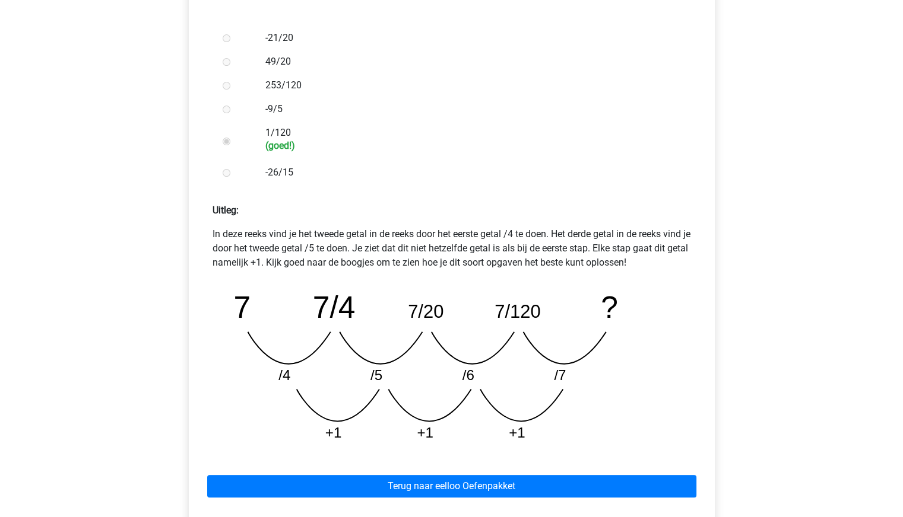
scroll to position [415, 0]
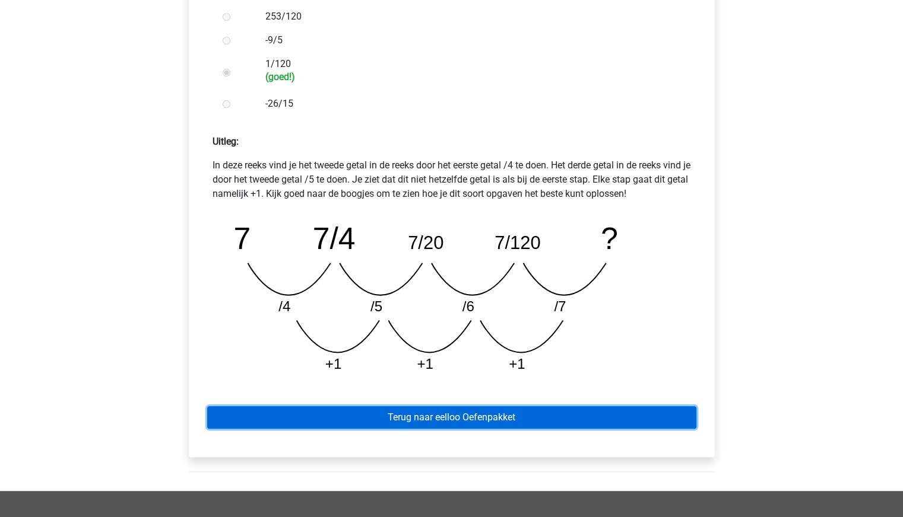
click at [449, 417] on link "Terug naar eelloo Oefenpakket" at bounding box center [451, 417] width 489 height 23
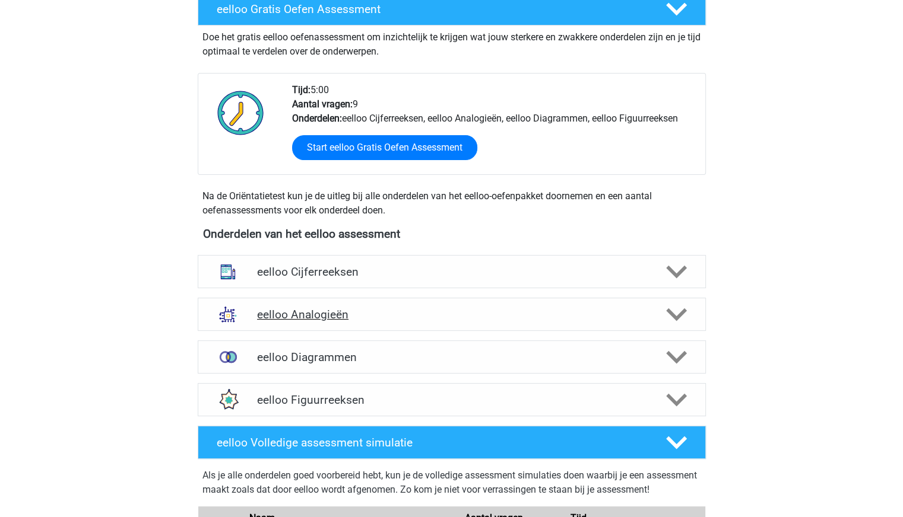
scroll to position [237, 0]
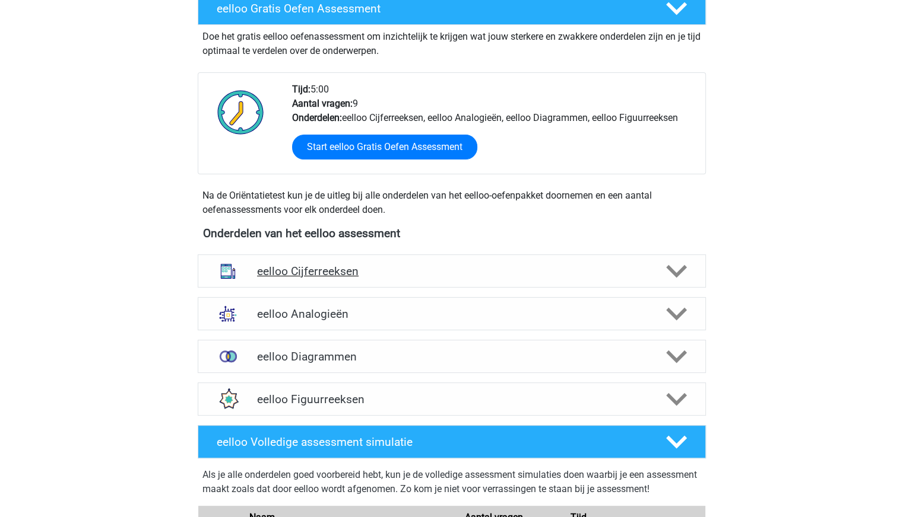
click at [522, 272] on h4 "eelloo Cijferreeksen" at bounding box center [451, 272] width 389 height 14
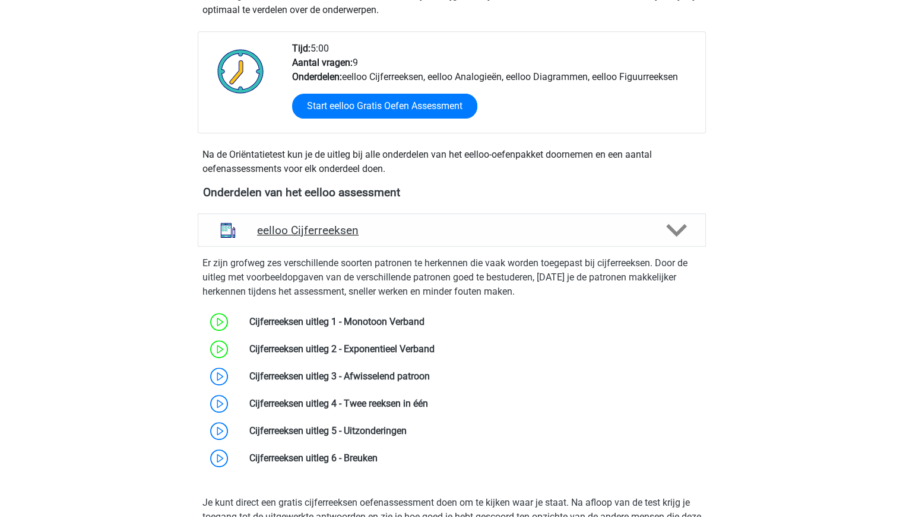
scroll to position [297, 0]
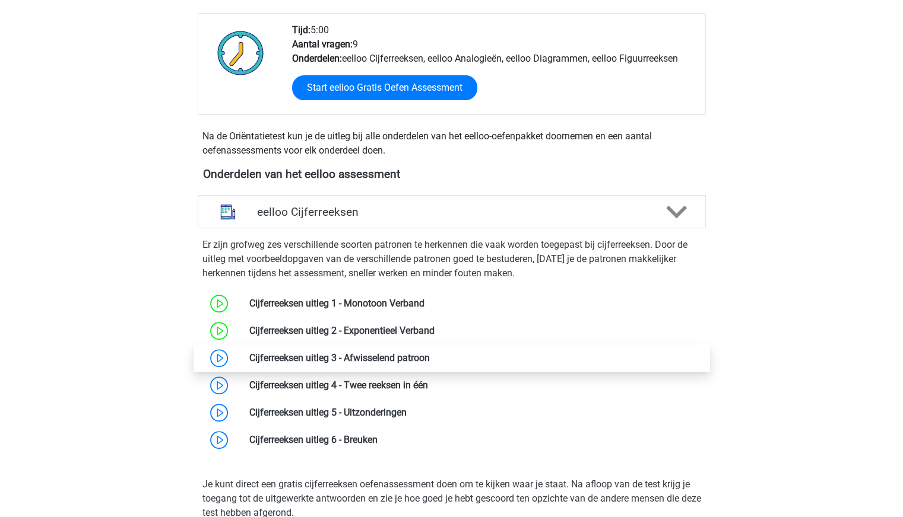
click at [430, 354] on link at bounding box center [430, 357] width 0 height 11
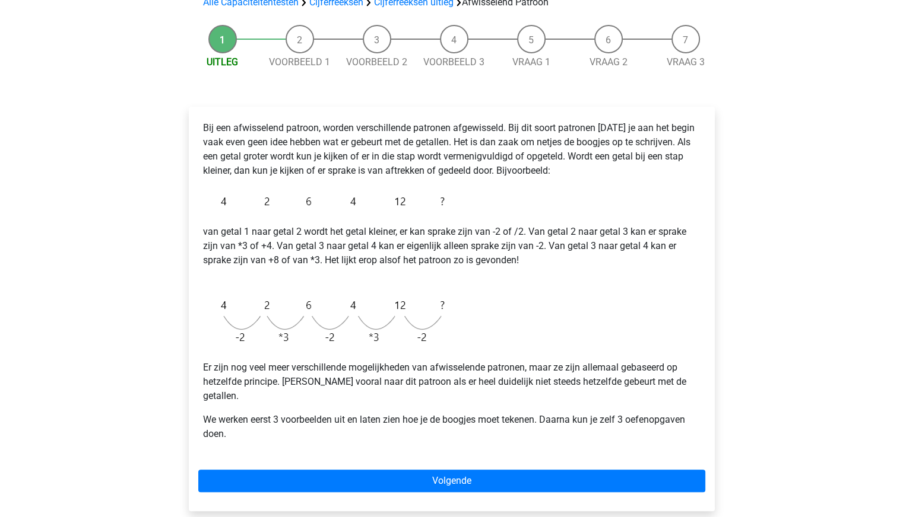
scroll to position [119, 0]
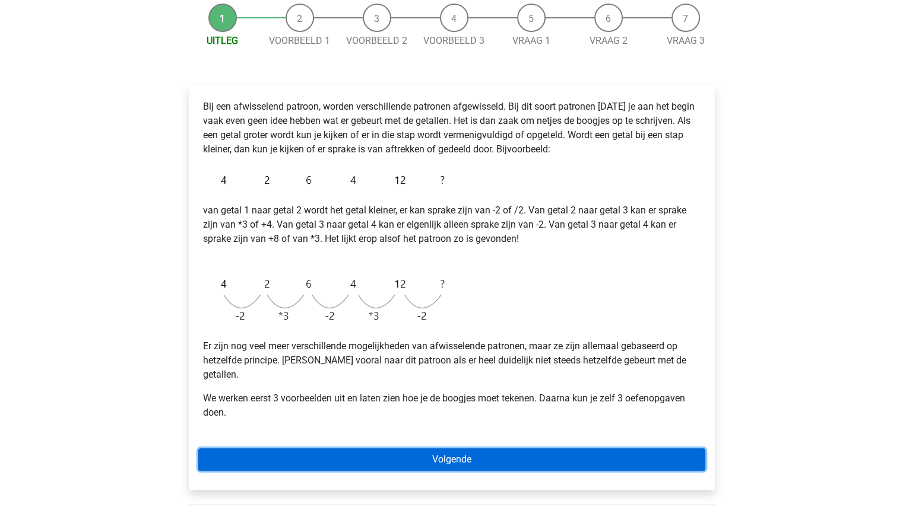
click at [508, 449] on link "Volgende" at bounding box center [451, 460] width 507 height 23
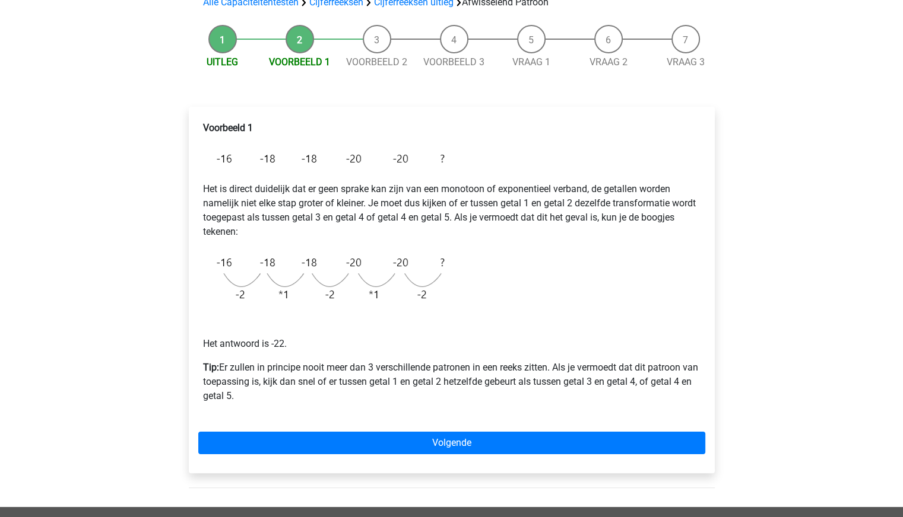
scroll to position [119, 0]
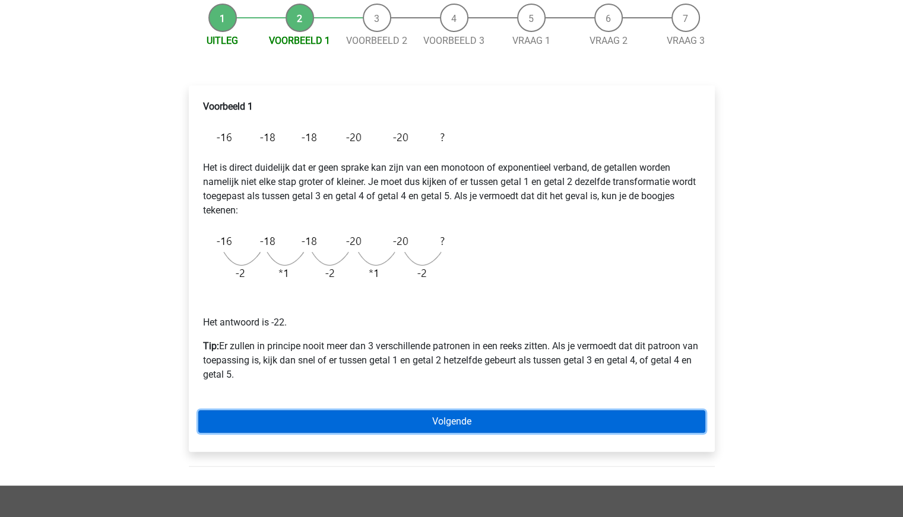
click at [475, 423] on link "Volgende" at bounding box center [451, 422] width 507 height 23
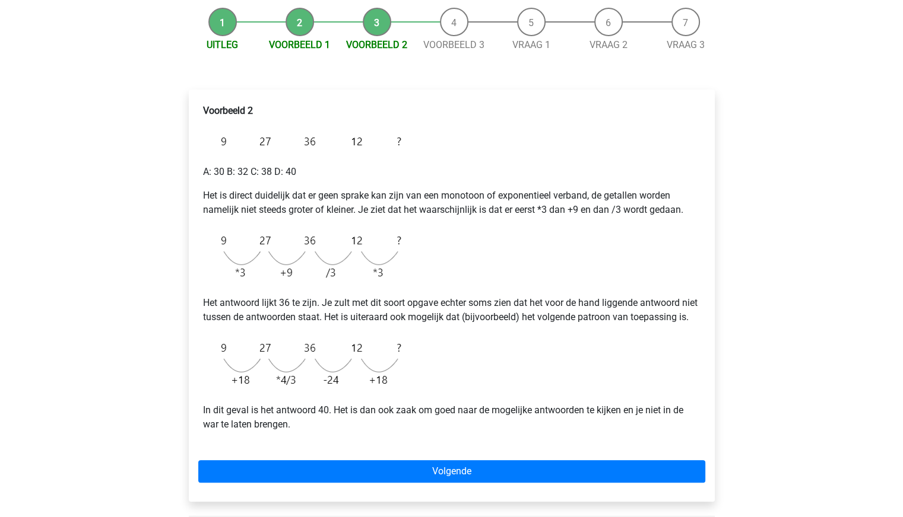
scroll to position [119, 0]
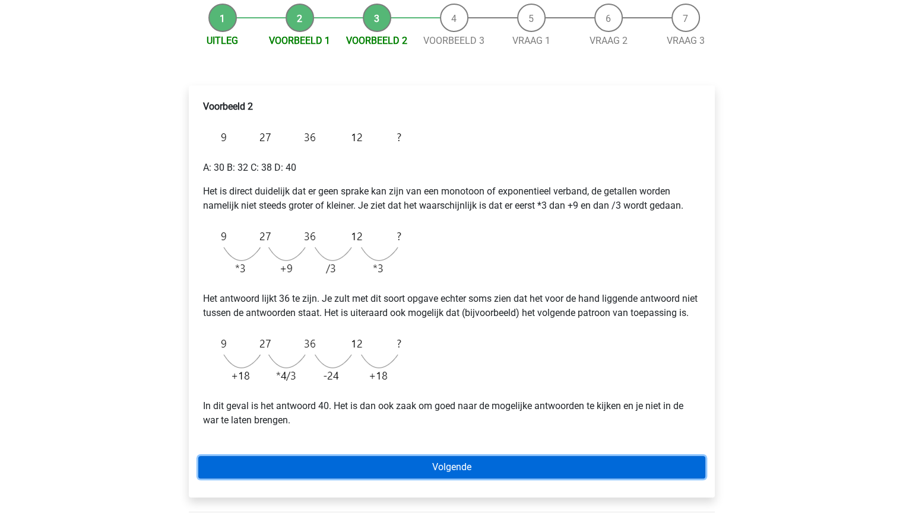
click at [479, 479] on link "Volgende" at bounding box center [451, 467] width 507 height 23
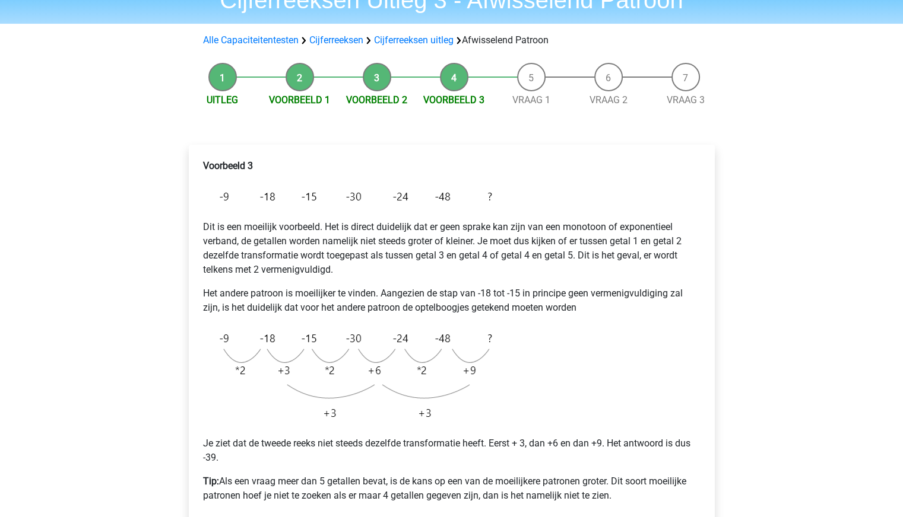
scroll to position [119, 0]
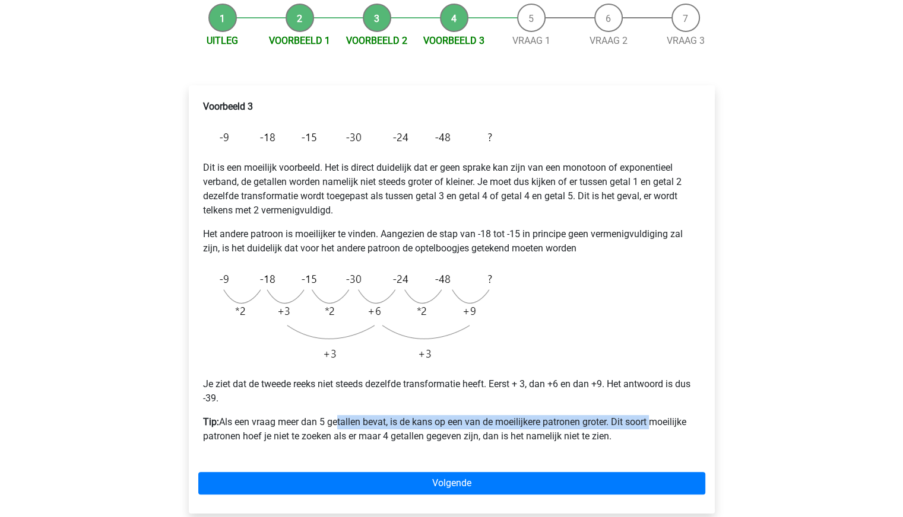
drag, startPoint x: 336, startPoint y: 419, endPoint x: 650, endPoint y: 406, distance: 314.8
click at [650, 406] on div "Voorbeeld 3 Dit is een moeilijk voorbeeld. Het is direct duidelijk dat er geen …" at bounding box center [451, 276] width 507 height 363
click at [316, 428] on p "Tip: Als een vraag meer dan 5 getallen bevat, is de kans op een van de moeilijk…" at bounding box center [451, 429] width 497 height 28
drag, startPoint x: 364, startPoint y: 433, endPoint x: 627, endPoint y: 437, distance: 262.9
click at [627, 437] on p "Tip: Als een vraag meer dan 5 getallen bevat, is de kans op een van de moeilijk…" at bounding box center [451, 429] width 497 height 28
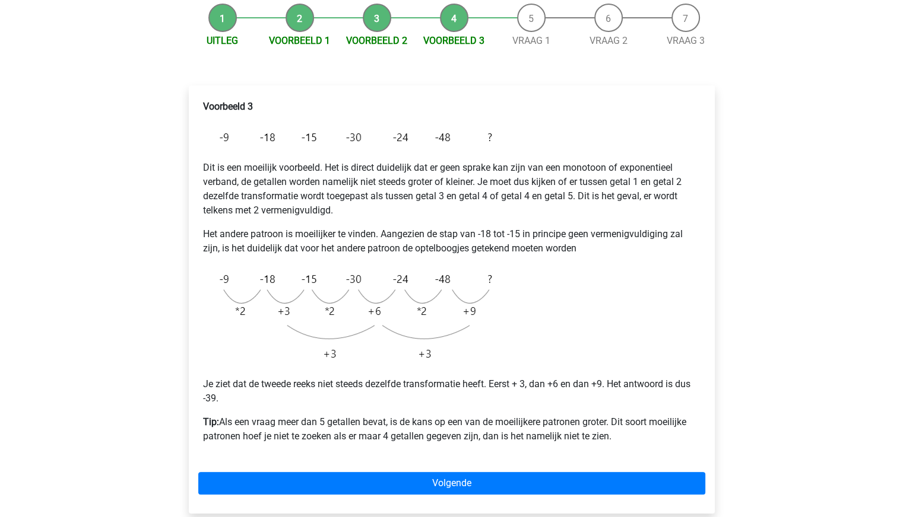
click at [655, 430] on p "Tip: Als een vraag meer dan 5 getallen bevat, is de kans op een van de moeilijk…" at bounding box center [451, 429] width 497 height 28
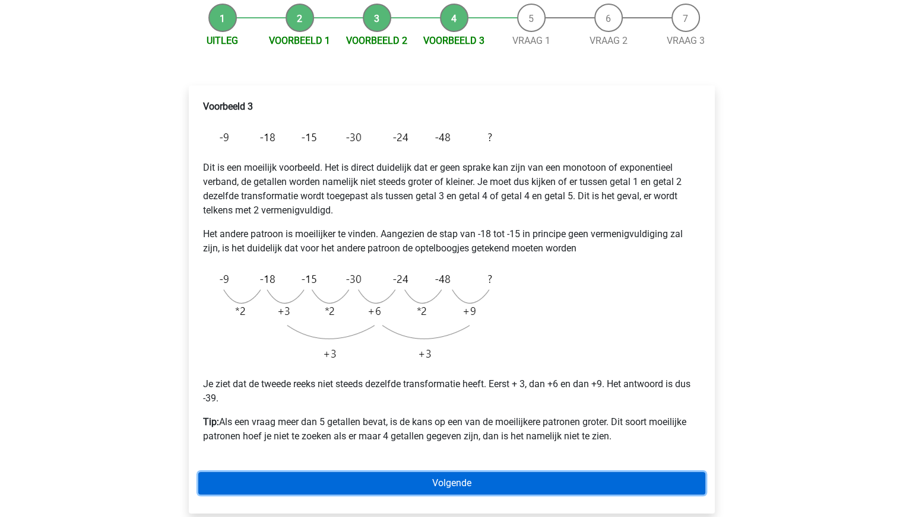
click at [470, 484] on link "Volgende" at bounding box center [451, 483] width 507 height 23
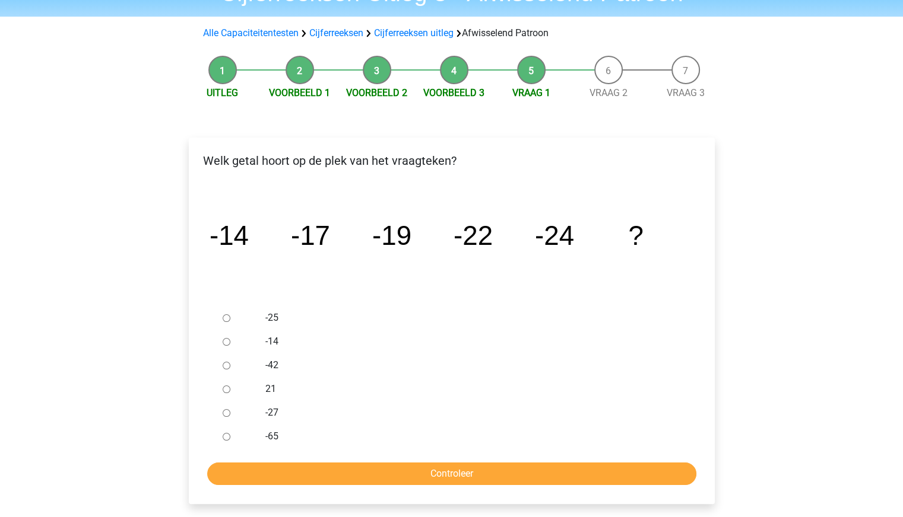
scroll to position [119, 0]
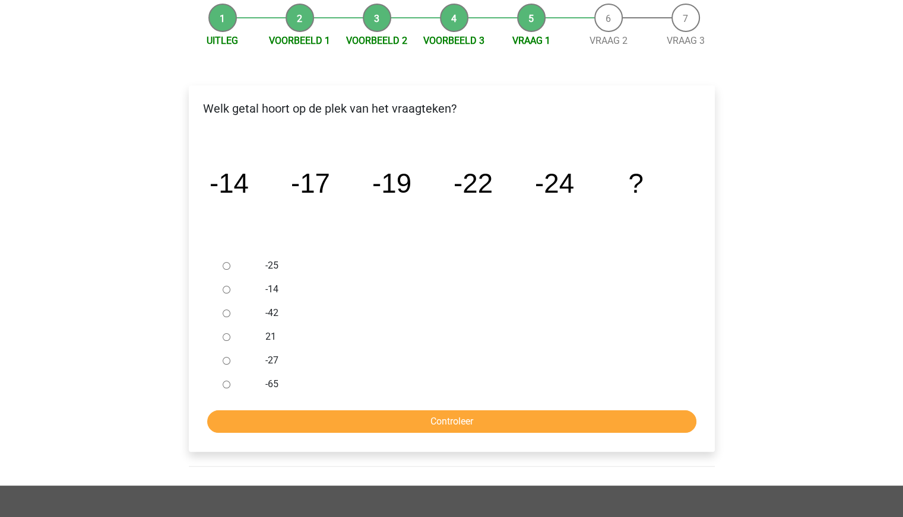
click at [250, 362] on div at bounding box center [237, 361] width 39 height 24
click at [223, 361] on input "-27" at bounding box center [227, 361] width 8 height 8
radio input "true"
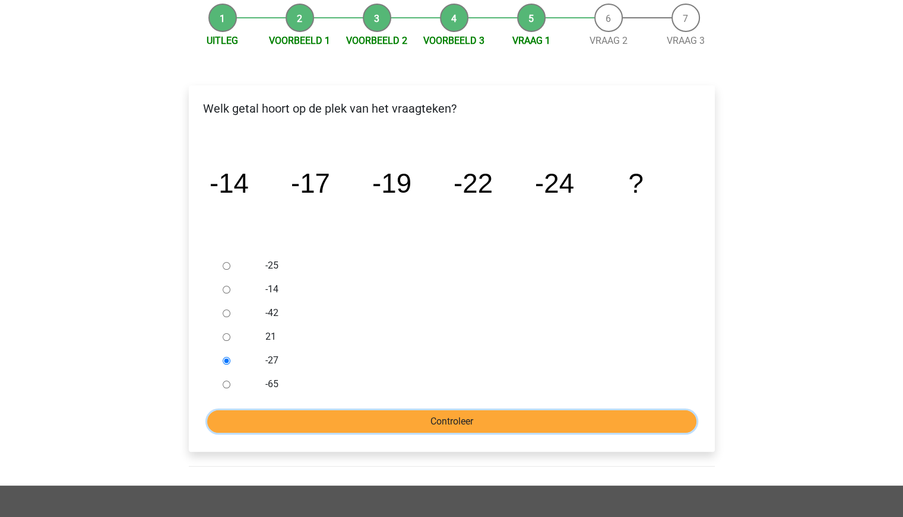
click at [298, 421] on input "Controleer" at bounding box center [451, 422] width 489 height 23
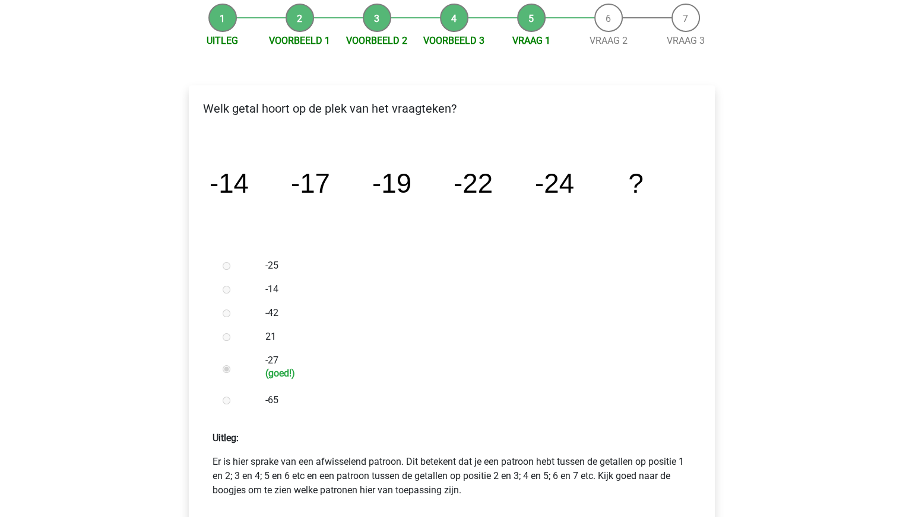
scroll to position [356, 0]
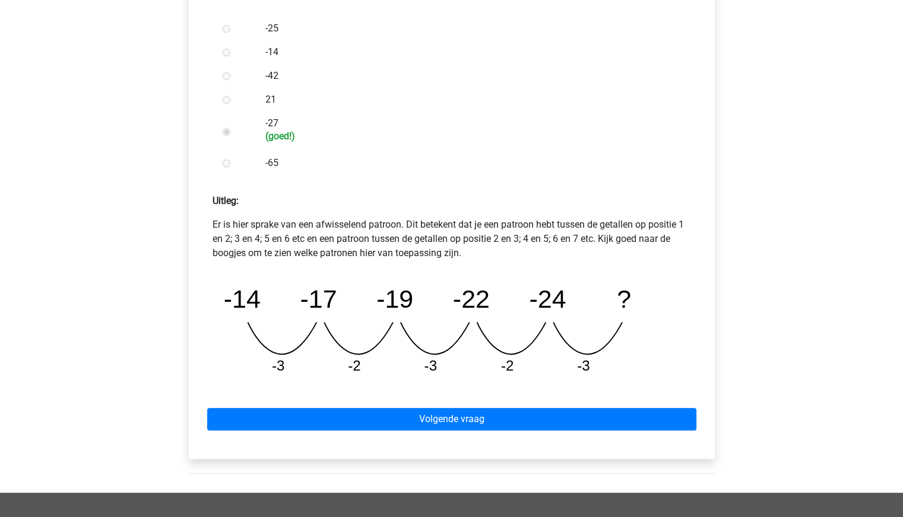
click at [377, 397] on div "Volgende vraag" at bounding box center [451, 417] width 507 height 65
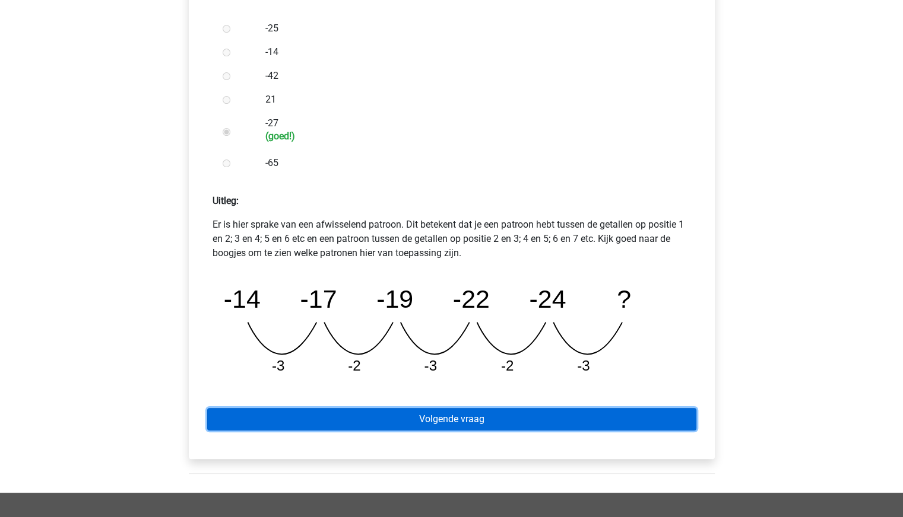
click at [378, 412] on link "Volgende vraag" at bounding box center [451, 419] width 489 height 23
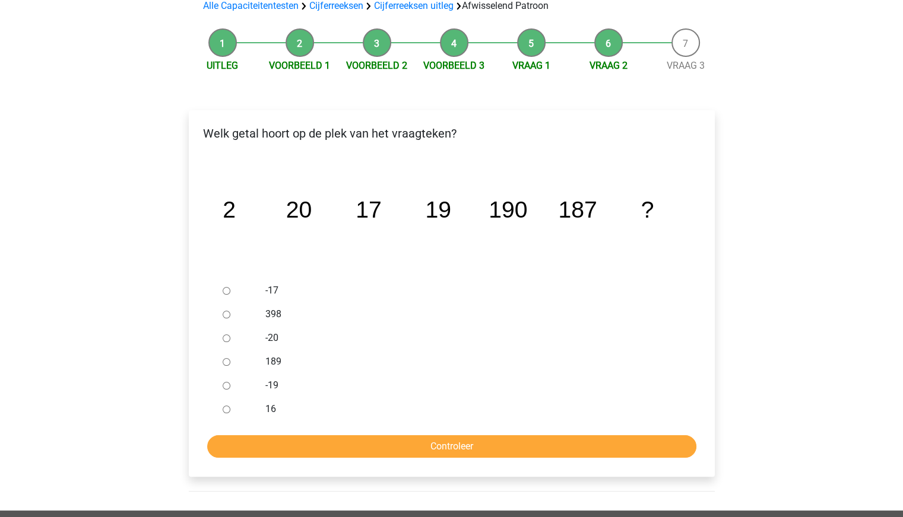
scroll to position [119, 0]
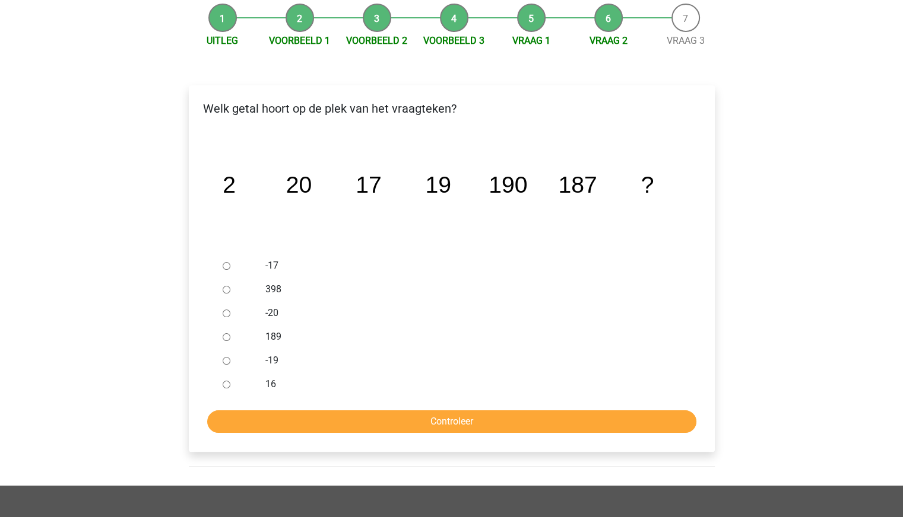
click at [223, 339] on input "189" at bounding box center [227, 338] width 8 height 8
radio input "true"
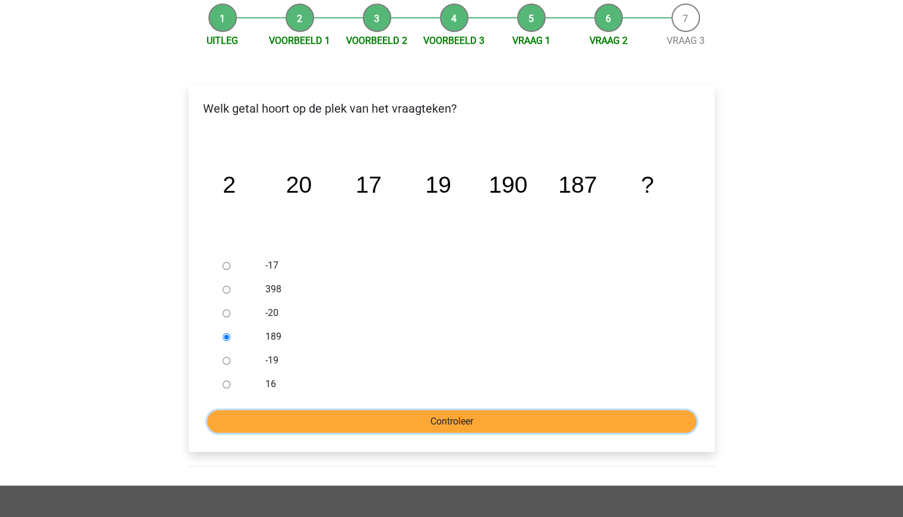
drag, startPoint x: 366, startPoint y: 419, endPoint x: 373, endPoint y: 414, distance: 8.4
click at [369, 419] on input "Controleer" at bounding box center [451, 422] width 489 height 23
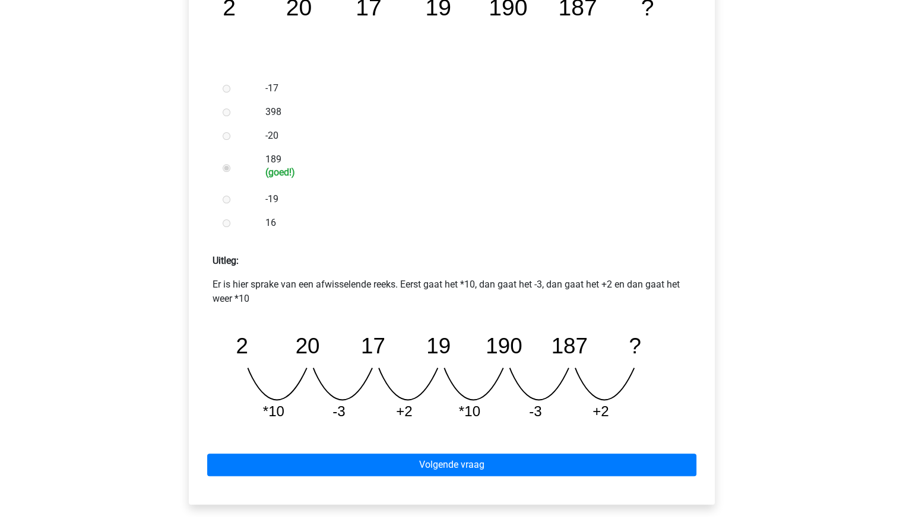
scroll to position [297, 0]
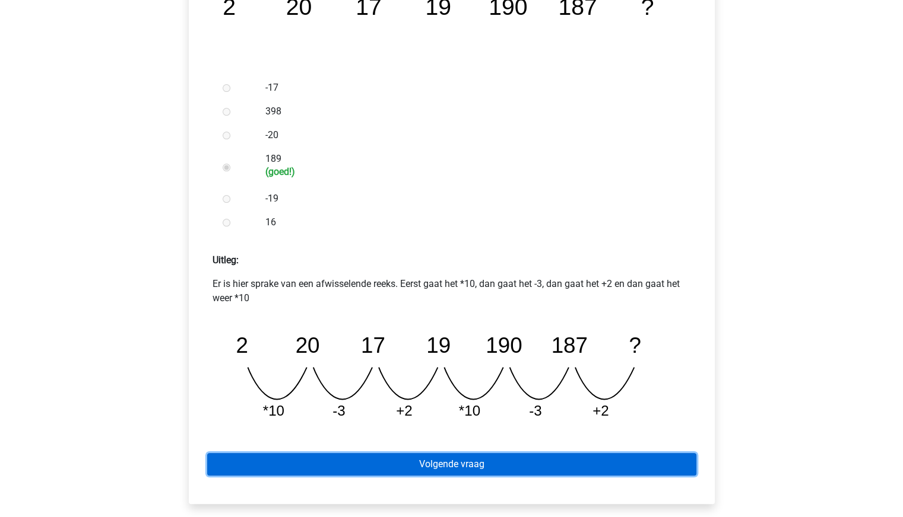
click at [430, 456] on link "Volgende vraag" at bounding box center [451, 464] width 489 height 23
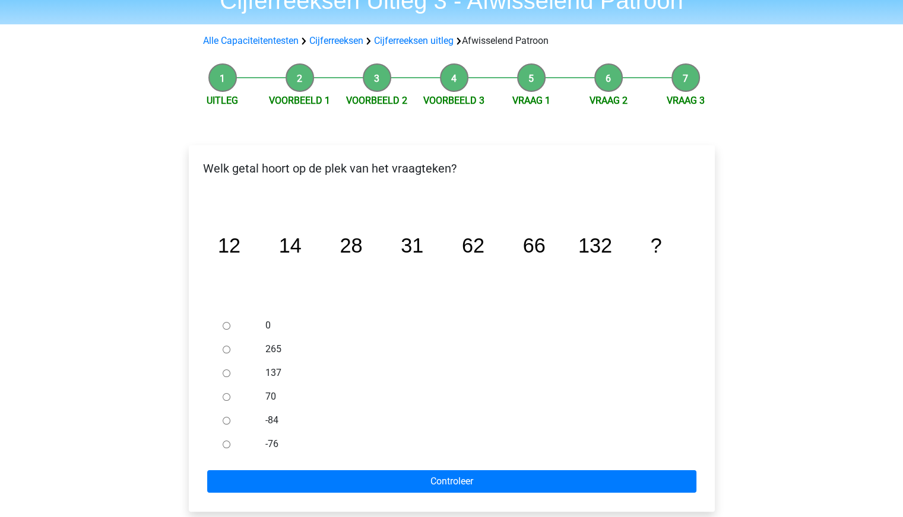
scroll to position [59, 0]
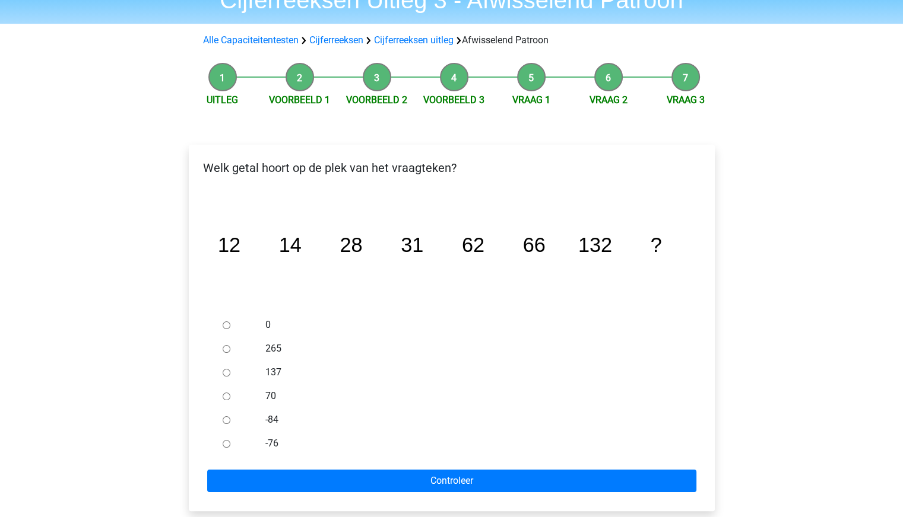
click at [237, 370] on div at bounding box center [237, 373] width 39 height 24
click at [224, 374] on input "137" at bounding box center [227, 373] width 8 height 8
radio input "true"
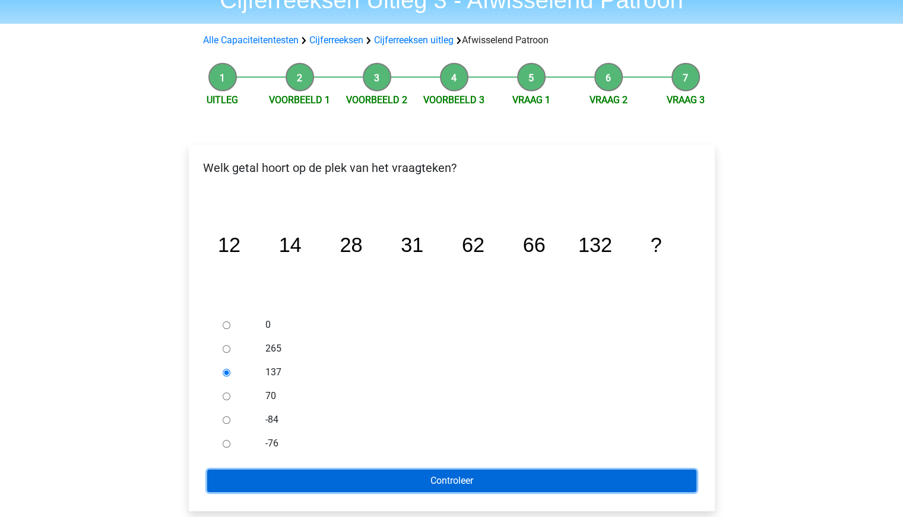
click at [408, 473] on input "Controleer" at bounding box center [451, 481] width 489 height 23
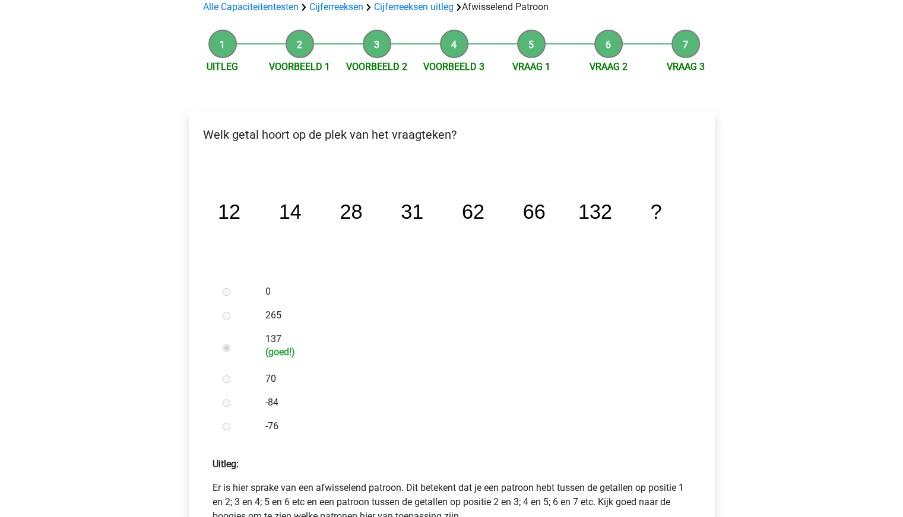
scroll to position [297, 0]
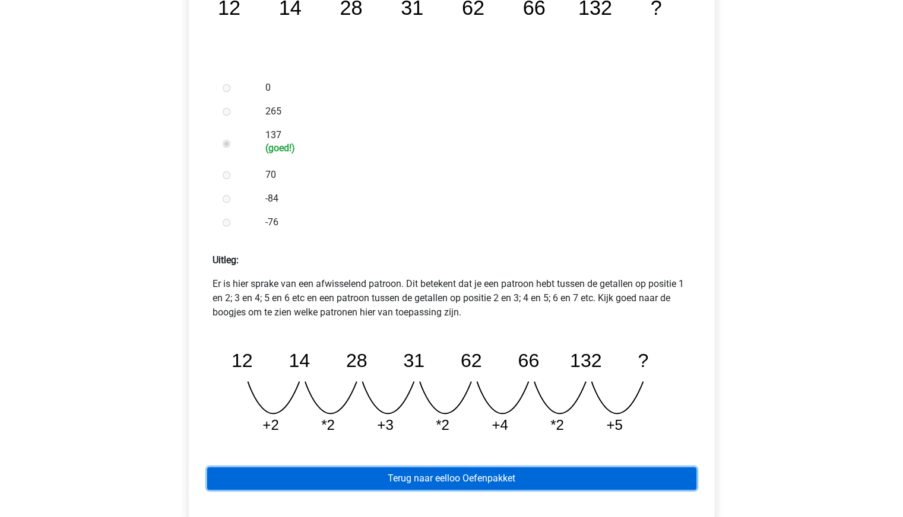
click at [443, 482] on link "Terug naar eelloo Oefenpakket" at bounding box center [451, 479] width 489 height 23
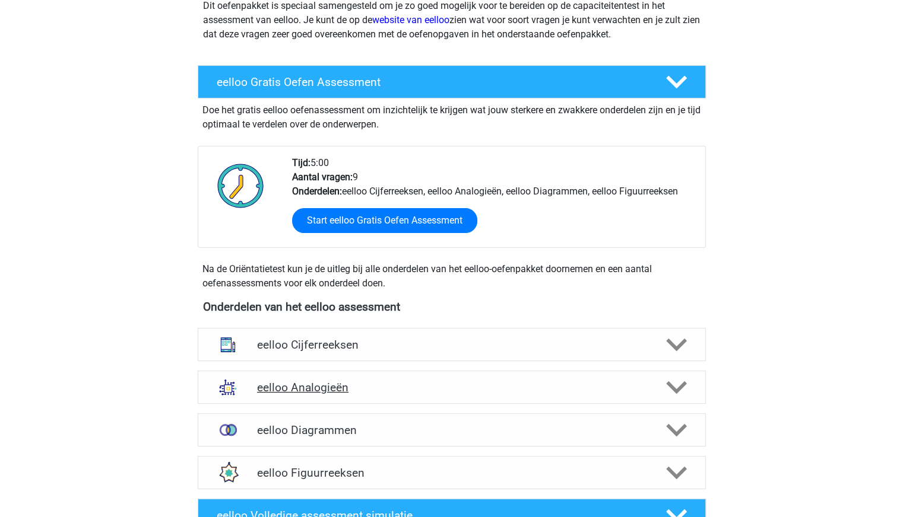
scroll to position [237, 0]
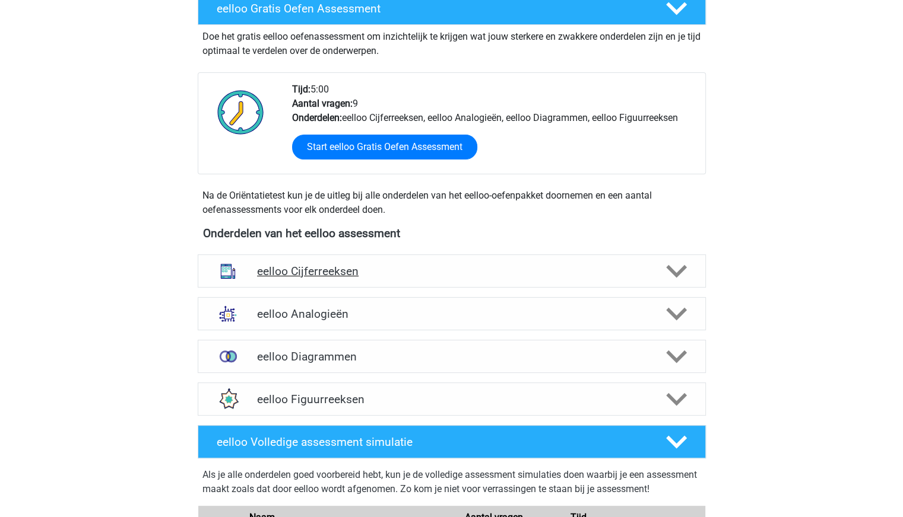
click at [417, 281] on div "eelloo Cijferreeksen" at bounding box center [452, 271] width 508 height 33
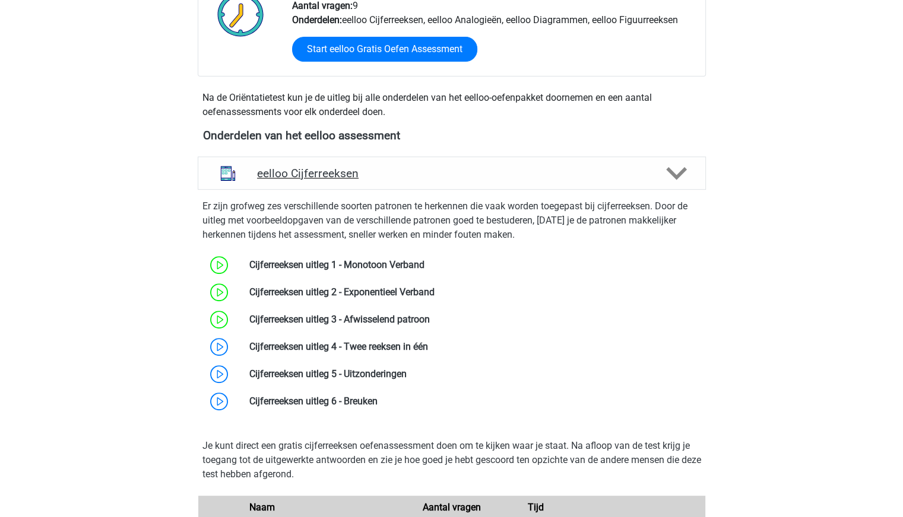
scroll to position [356, 0]
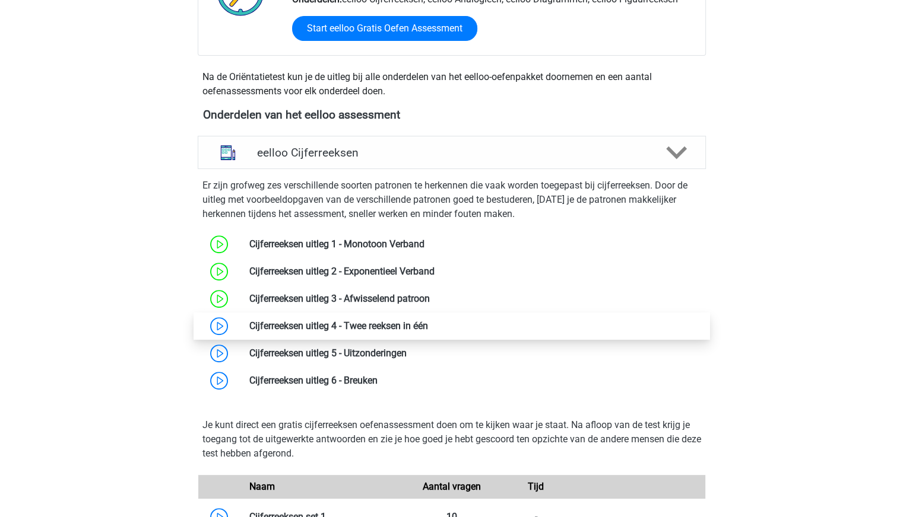
click at [428, 328] on link at bounding box center [428, 325] width 0 height 11
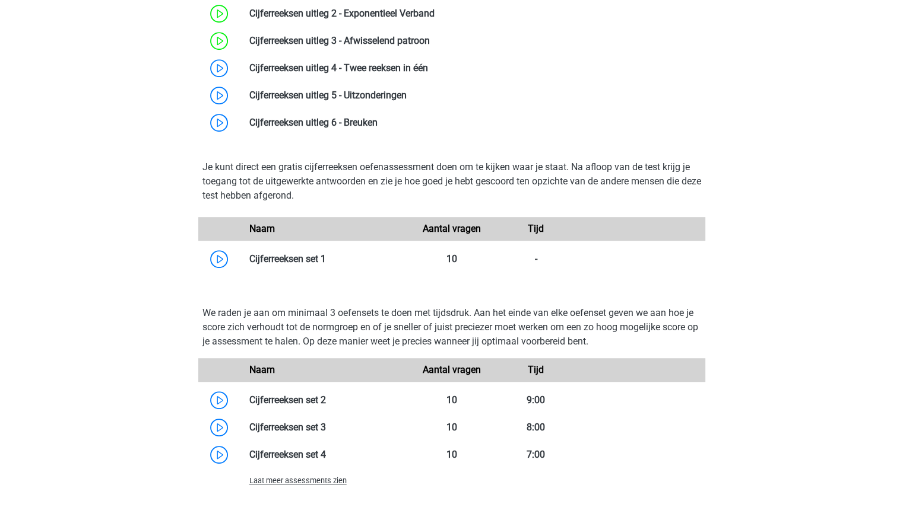
scroll to position [593, 0]
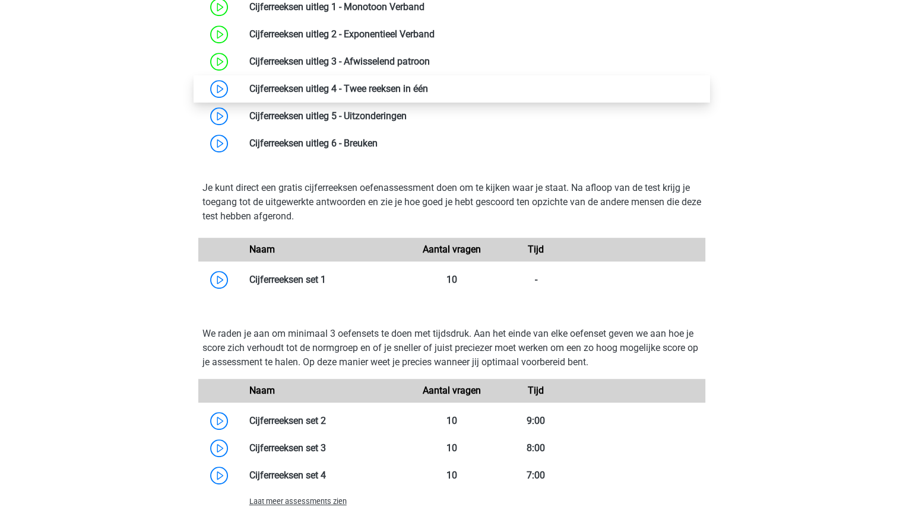
click at [428, 90] on link at bounding box center [428, 88] width 0 height 11
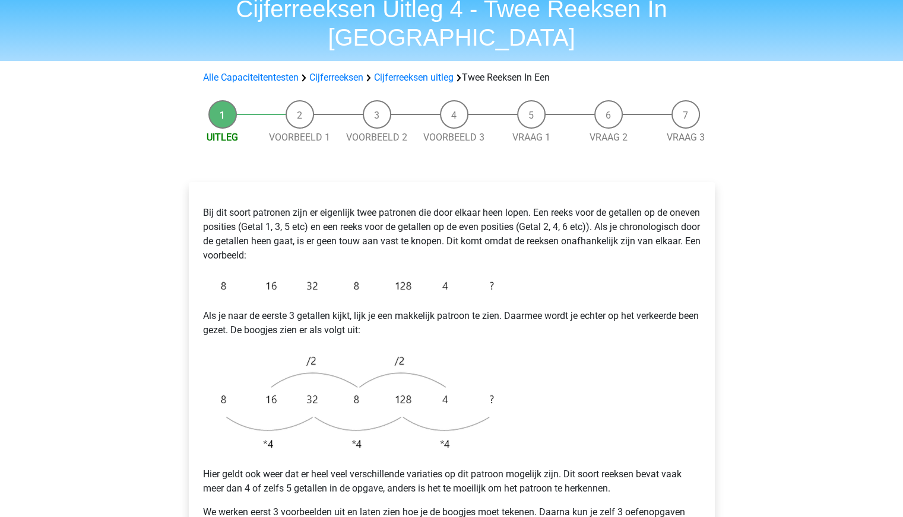
scroll to position [119, 0]
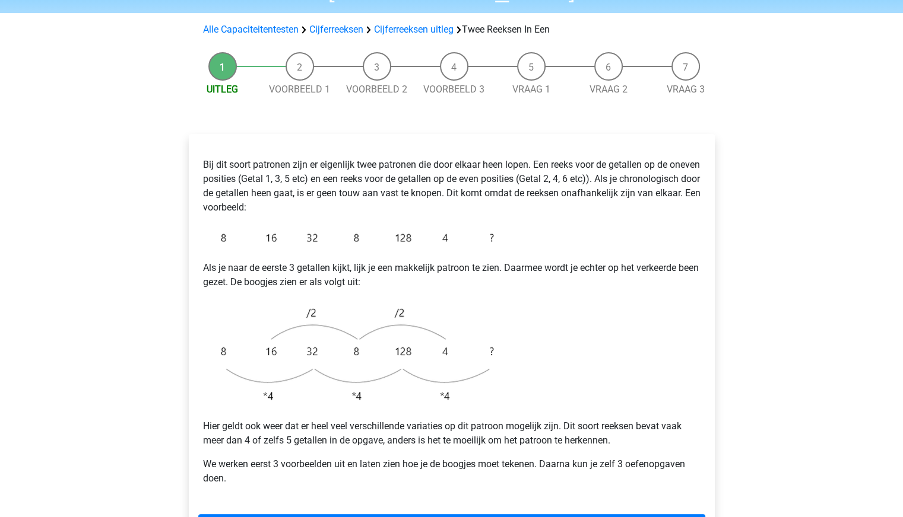
scroll to position [119, 0]
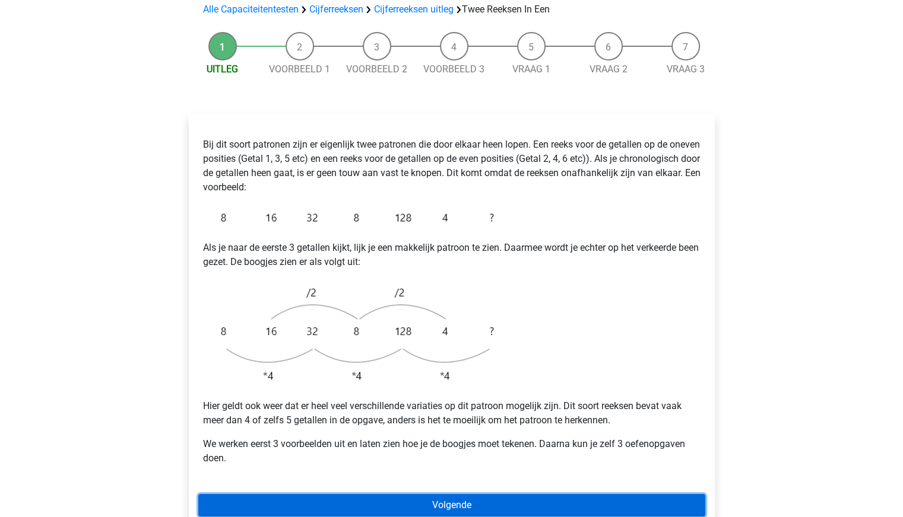
click at [379, 494] on link "Volgende" at bounding box center [451, 505] width 507 height 23
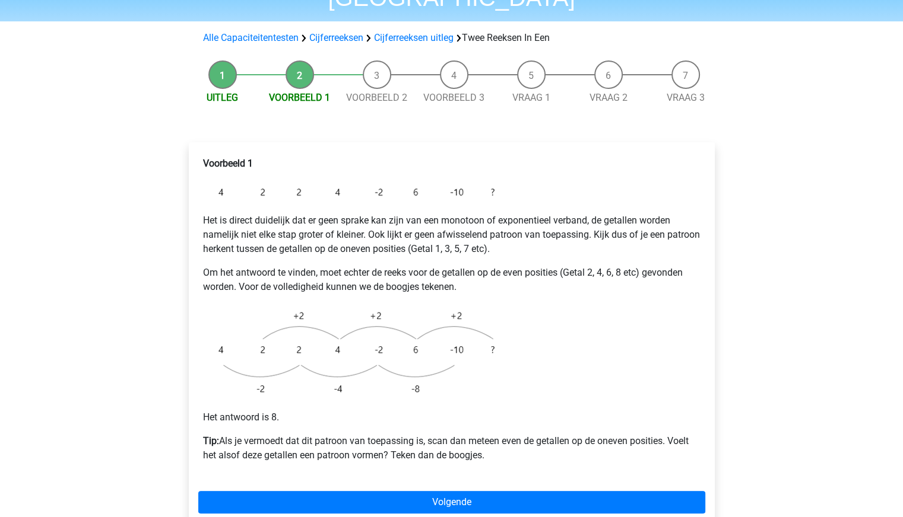
scroll to position [119, 0]
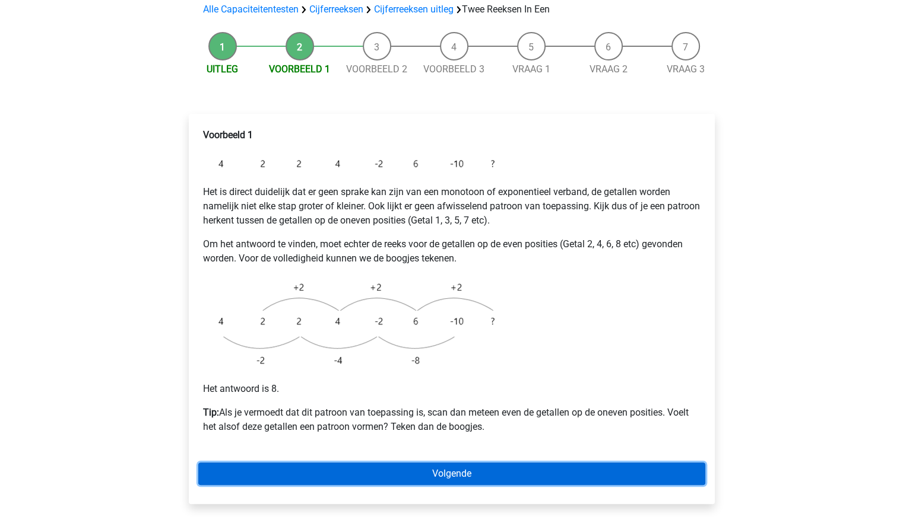
click at [373, 463] on link "Volgende" at bounding box center [451, 474] width 507 height 23
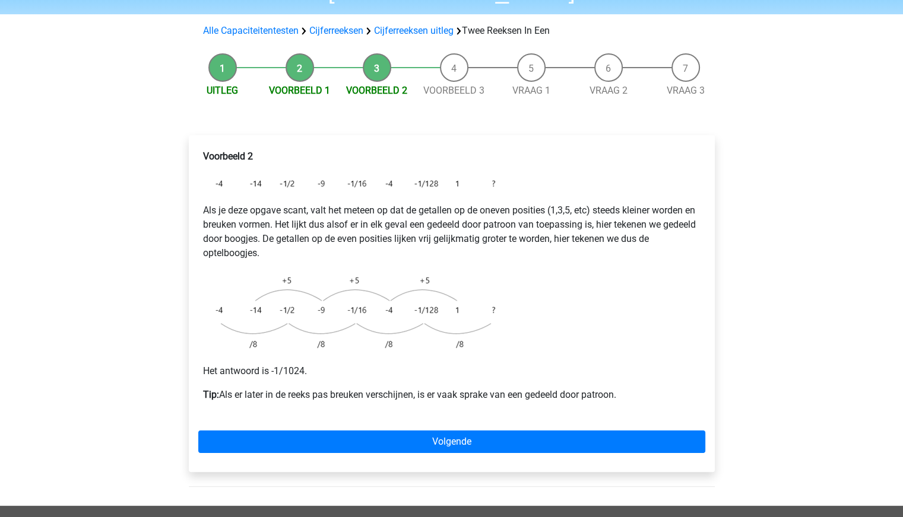
scroll to position [119, 0]
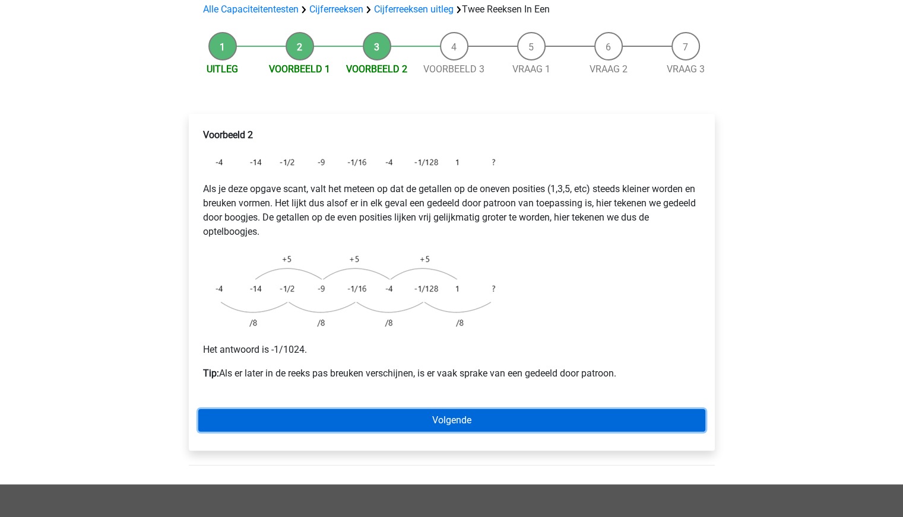
click at [305, 409] on link "Volgende" at bounding box center [451, 420] width 507 height 23
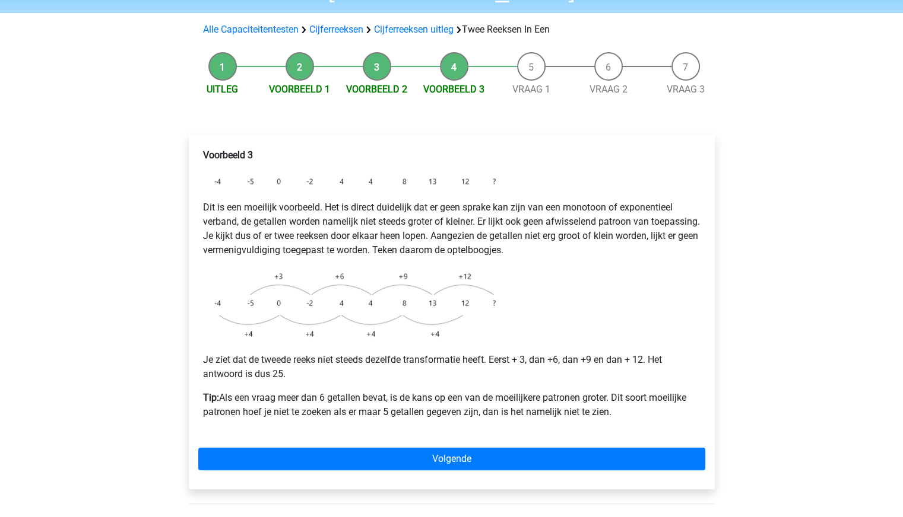
scroll to position [119, 0]
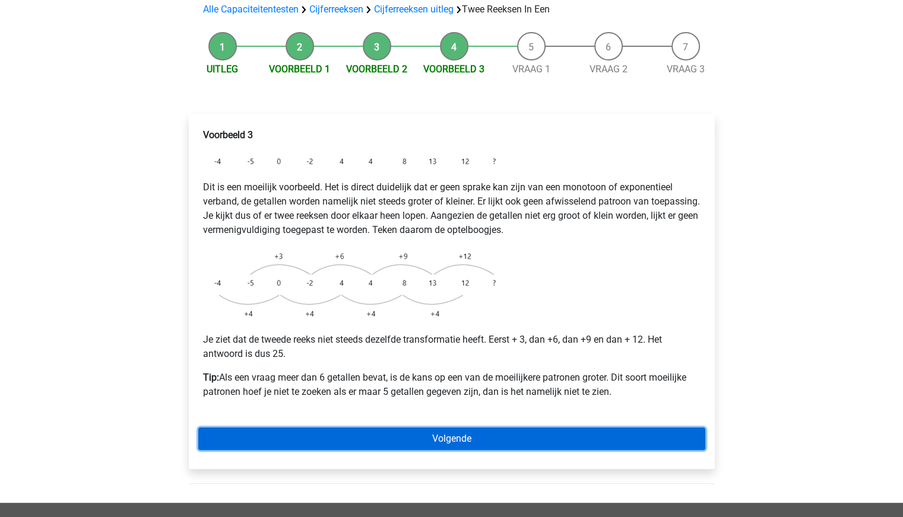
click at [329, 428] on link "Volgende" at bounding box center [451, 439] width 507 height 23
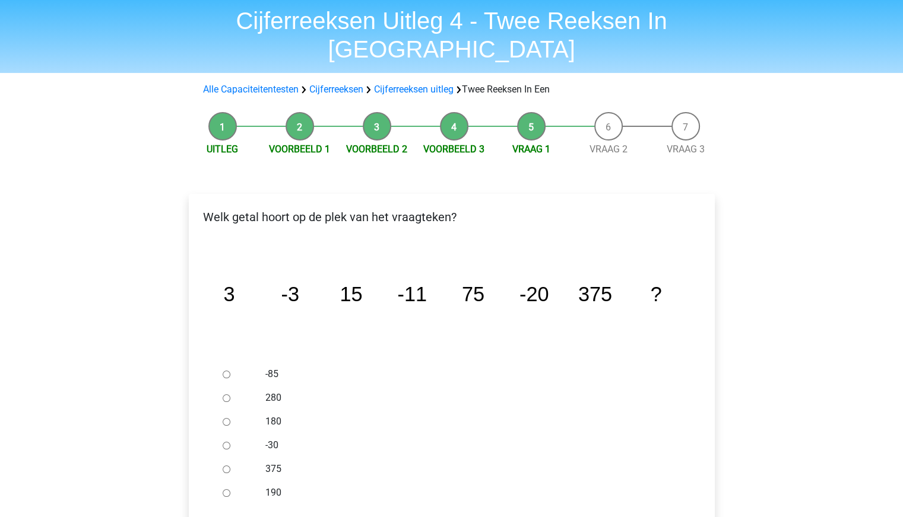
scroll to position [59, 0]
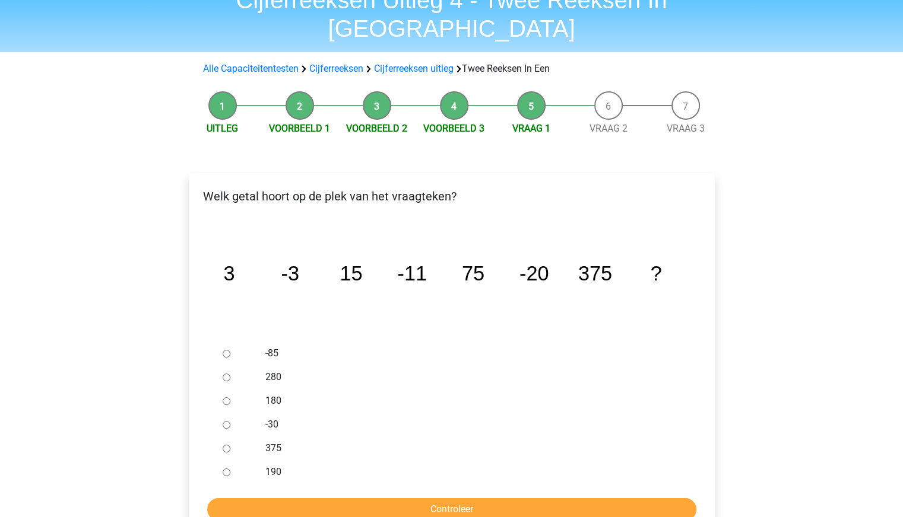
click at [239, 413] on div at bounding box center [237, 425] width 39 height 24
click at [228, 421] on input "-30" at bounding box center [227, 425] width 8 height 8
radio input "true"
click at [287, 498] on input "Controleer" at bounding box center [451, 509] width 489 height 23
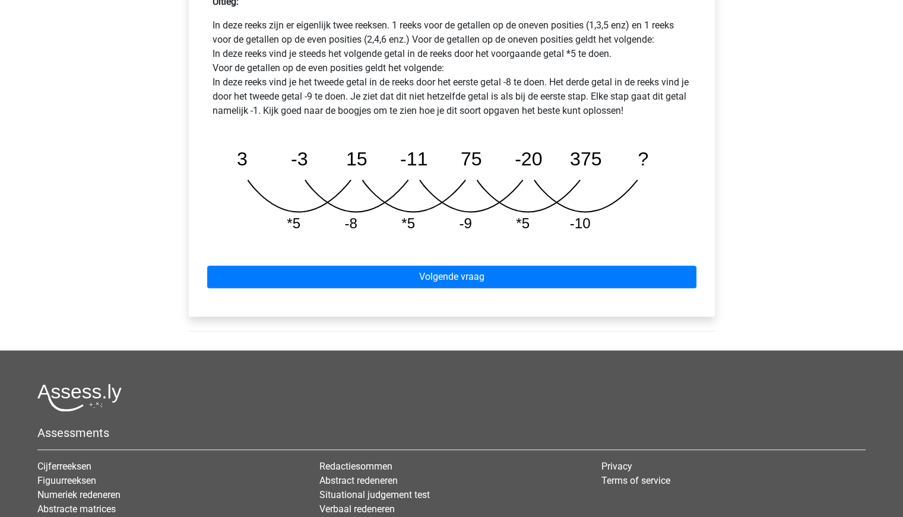
scroll to position [653, 0]
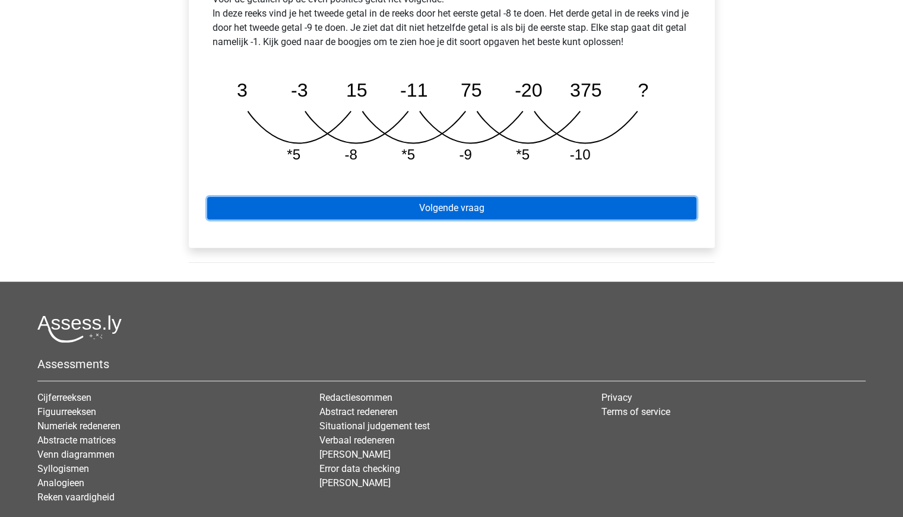
click at [388, 197] on link "Volgende vraag" at bounding box center [451, 208] width 489 height 23
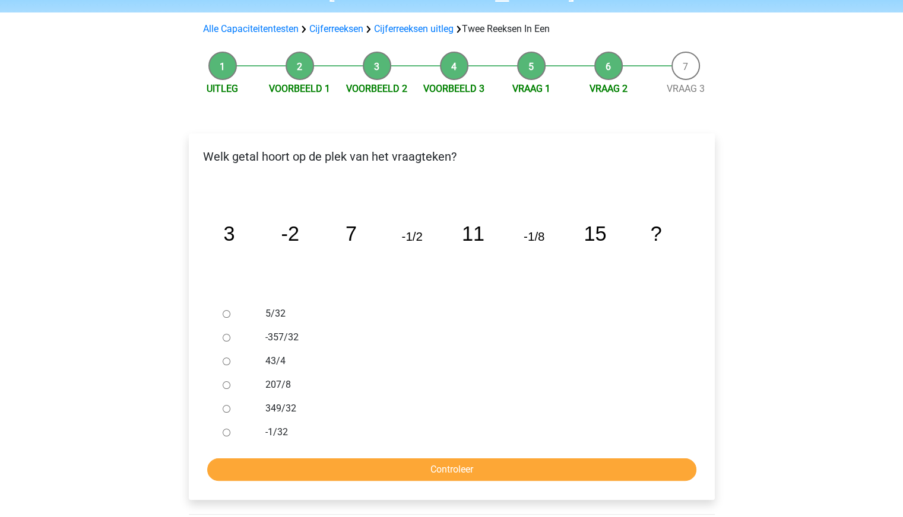
scroll to position [119, 0]
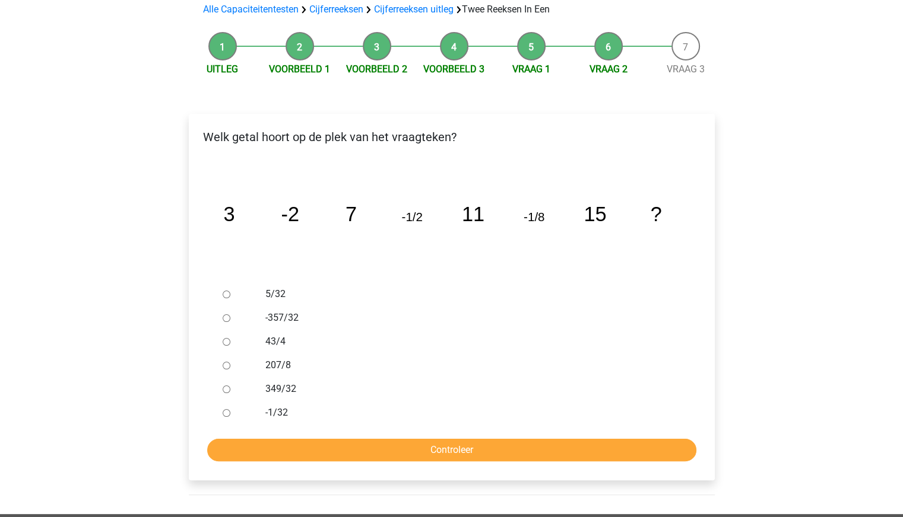
click at [263, 401] on div "-1/32" at bounding box center [470, 413] width 428 height 24
click at [251, 401] on div at bounding box center [237, 413] width 39 height 24
click at [230, 401] on div at bounding box center [237, 413] width 39 height 24
click at [227, 409] on input "-1/32" at bounding box center [227, 413] width 8 height 8
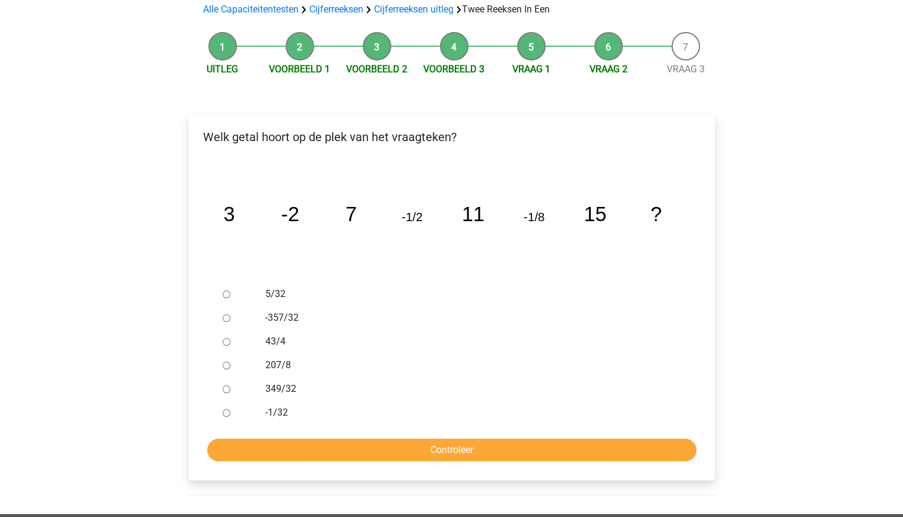
radio input "true"
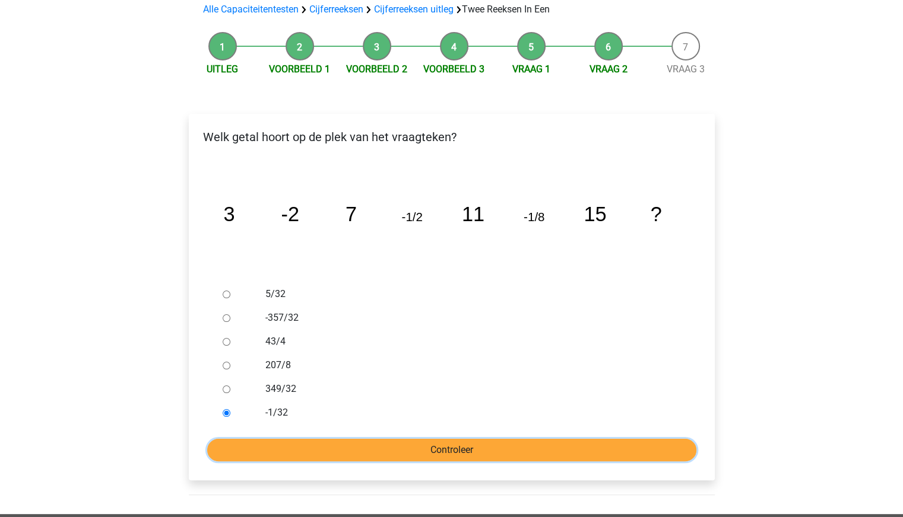
click at [258, 439] on input "Controleer" at bounding box center [451, 450] width 489 height 23
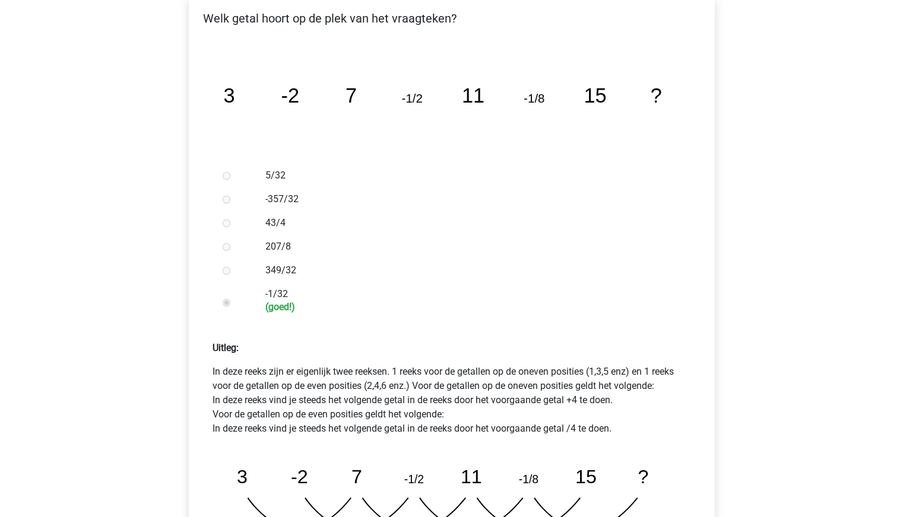
scroll to position [534, 0]
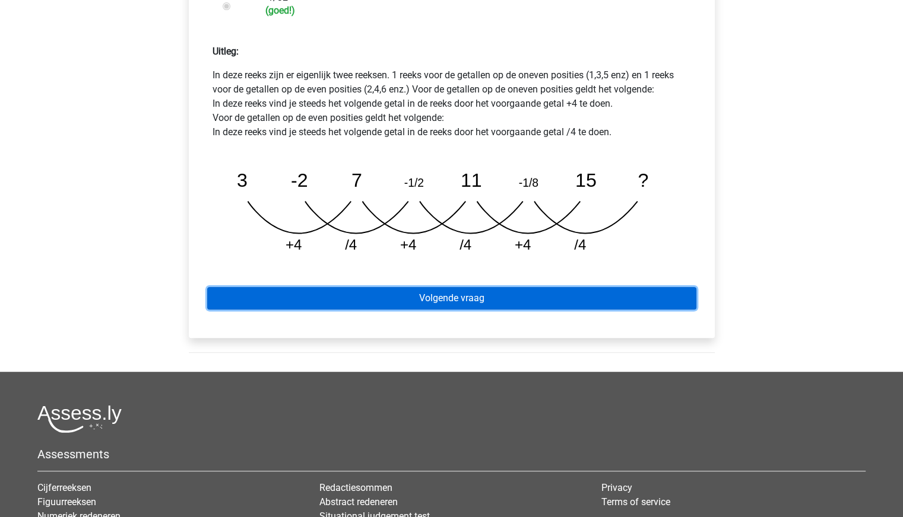
click at [408, 287] on link "Volgende vraag" at bounding box center [451, 298] width 489 height 23
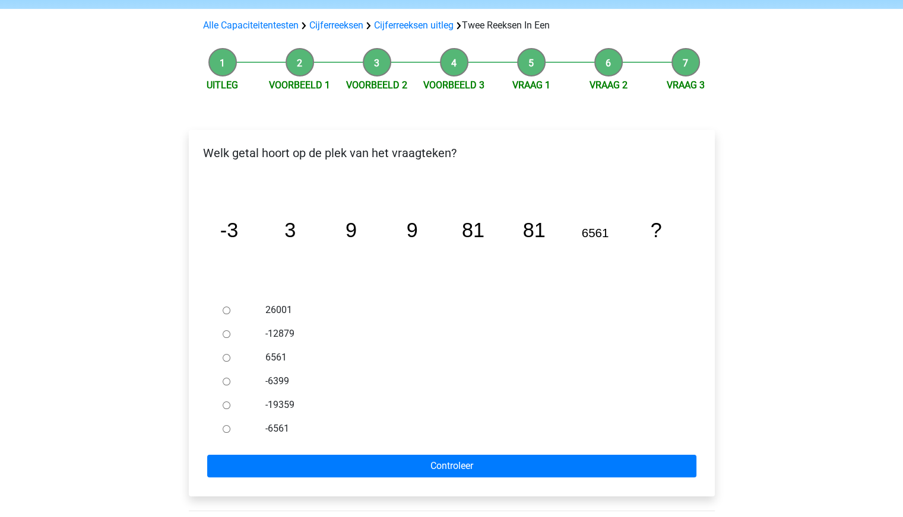
scroll to position [119, 0]
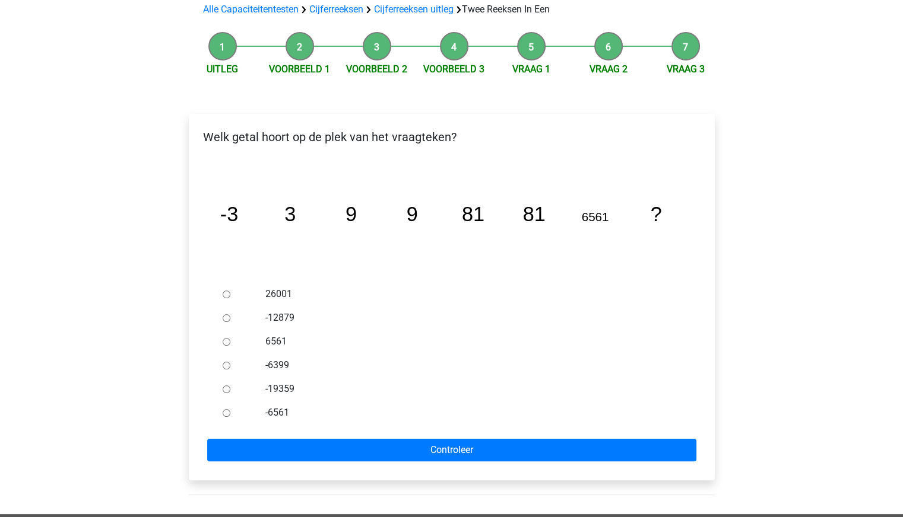
click at [272, 335] on label "6561" at bounding box center [470, 342] width 411 height 14
click at [230, 338] on input "6561" at bounding box center [227, 342] width 8 height 8
radio input "true"
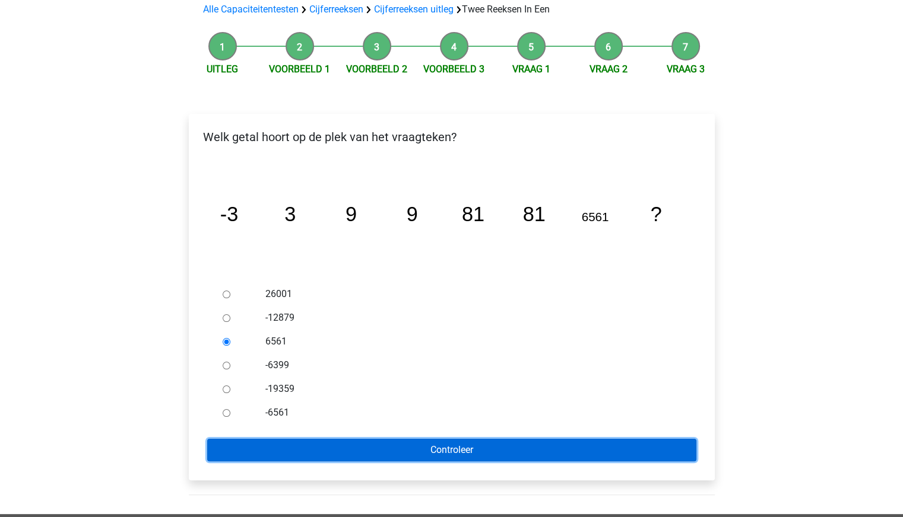
click at [419, 439] on input "Controleer" at bounding box center [451, 450] width 489 height 23
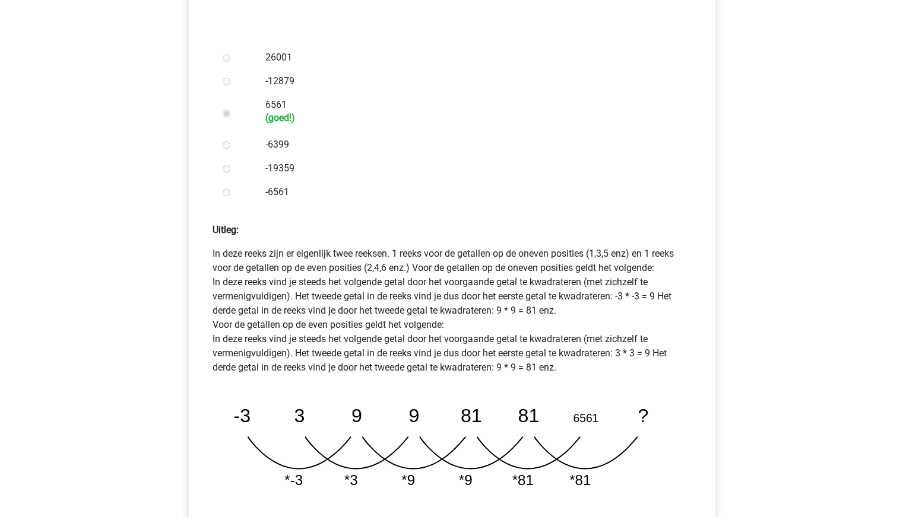
scroll to position [415, 0]
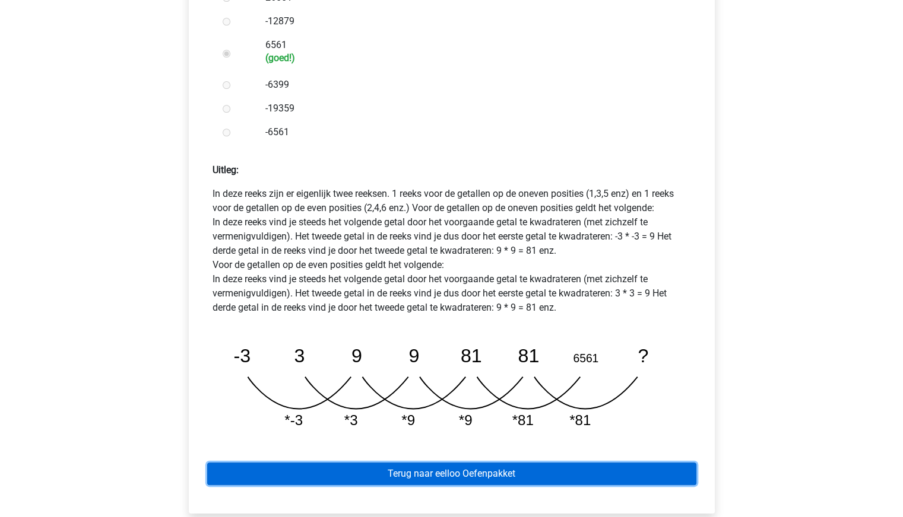
click at [548, 463] on link "Terug naar eelloo Oefenpakket" at bounding box center [451, 474] width 489 height 23
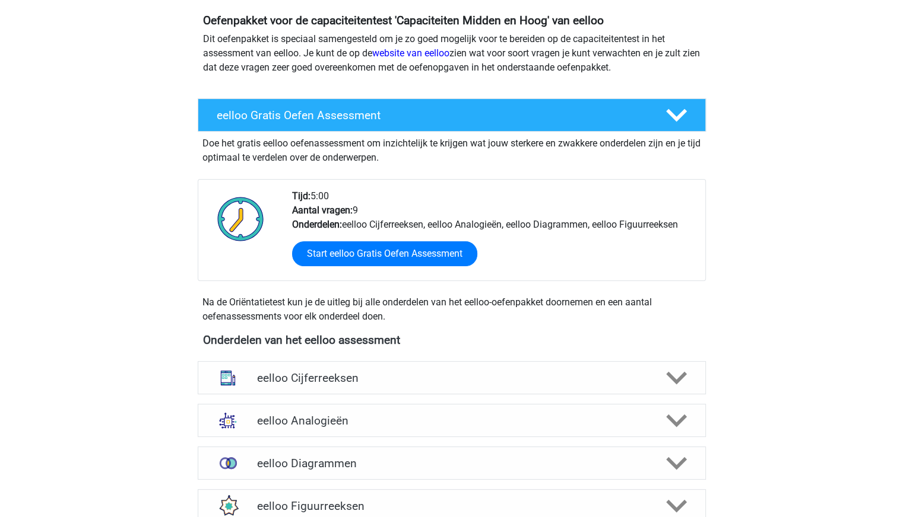
scroll to position [119, 0]
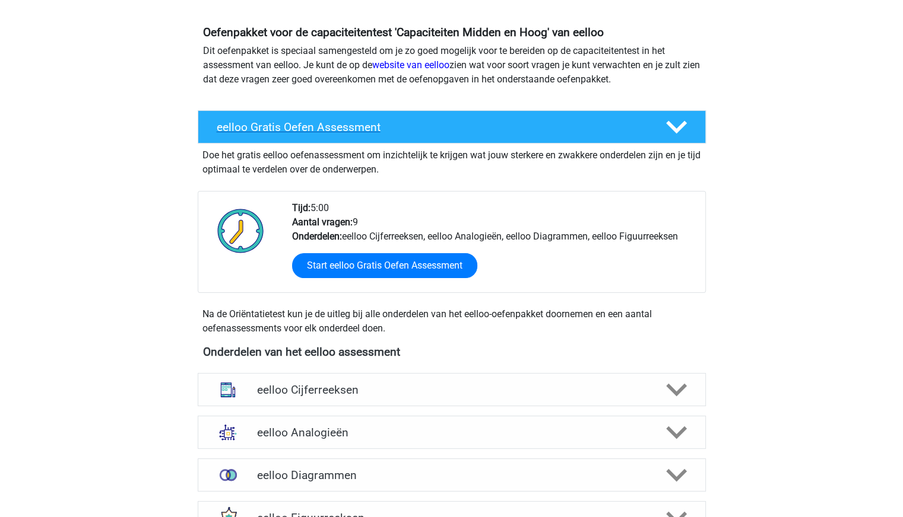
click at [679, 125] on icon at bounding box center [676, 127] width 21 height 21
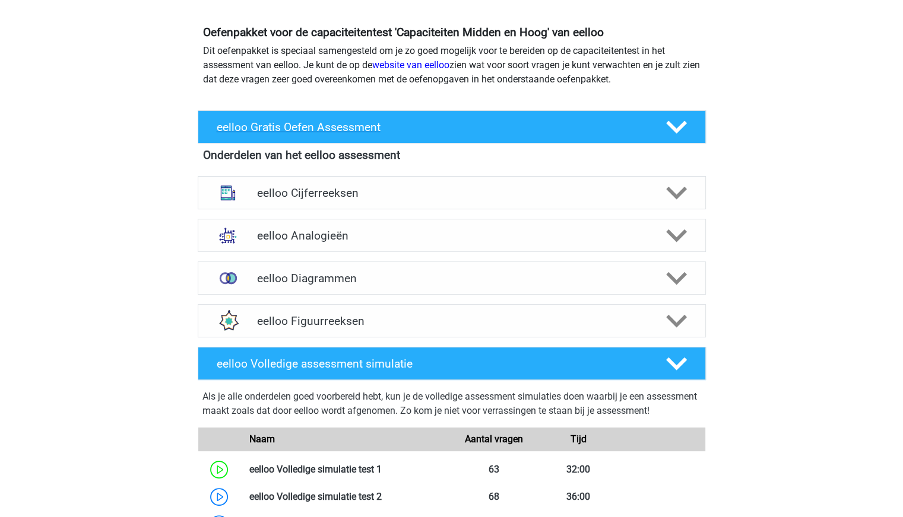
click at [695, 124] on div "eelloo Gratis Oefen Assessment" at bounding box center [452, 126] width 508 height 33
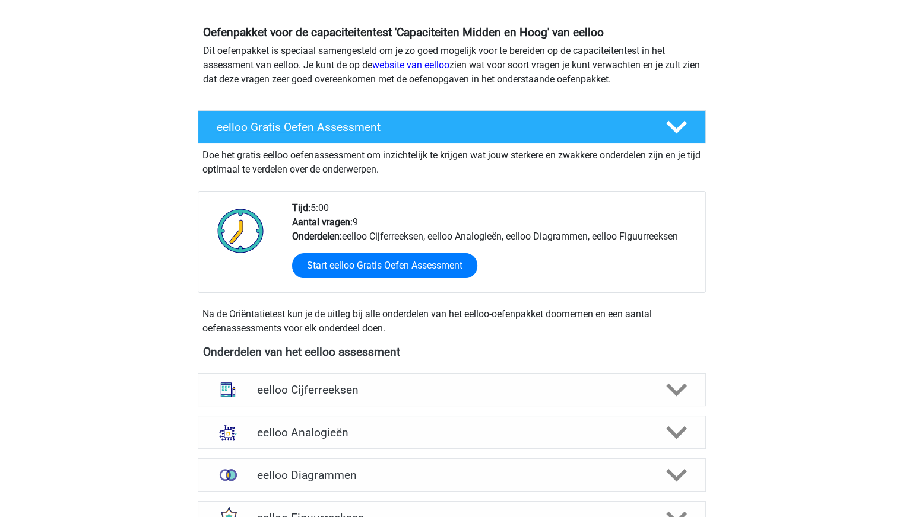
click at [695, 129] on div at bounding box center [675, 127] width 40 height 21
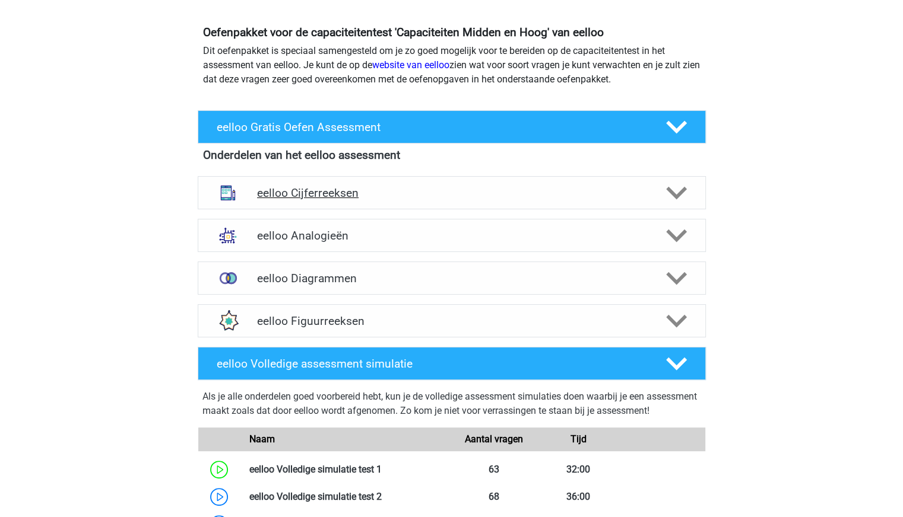
click at [685, 183] on icon at bounding box center [676, 193] width 21 height 21
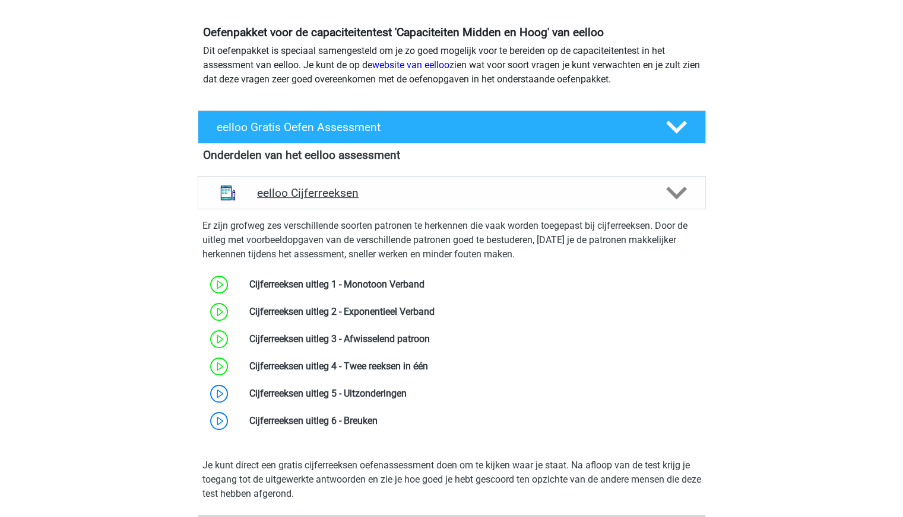
click at [684, 187] on polygon at bounding box center [676, 193] width 21 height 13
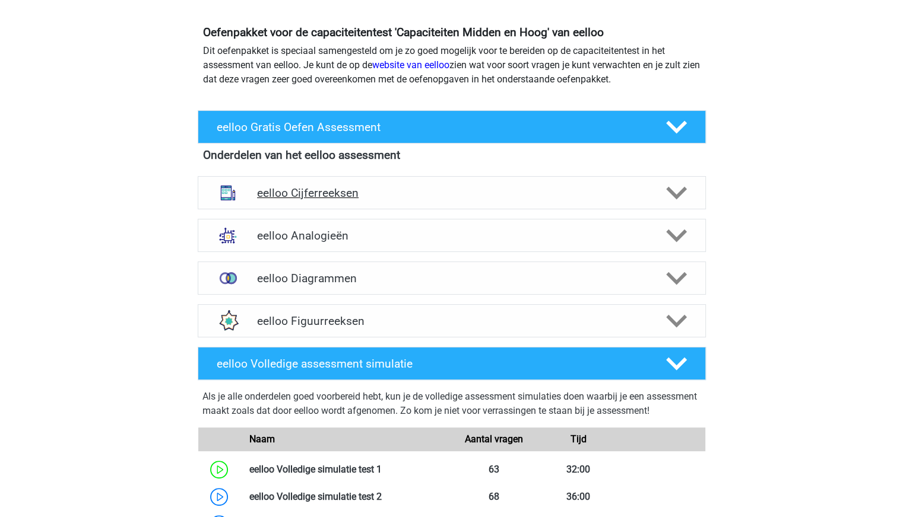
click at [684, 187] on polygon at bounding box center [676, 193] width 21 height 13
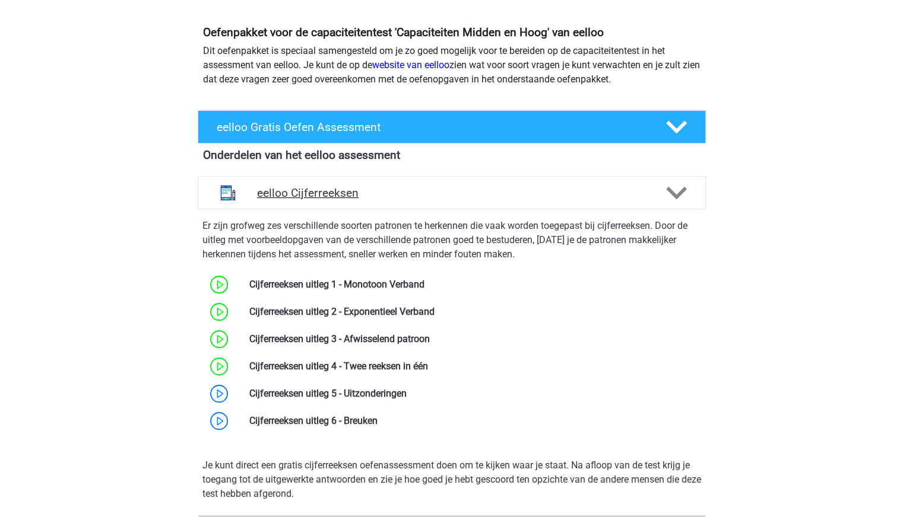
click at [684, 188] on polygon at bounding box center [676, 193] width 21 height 13
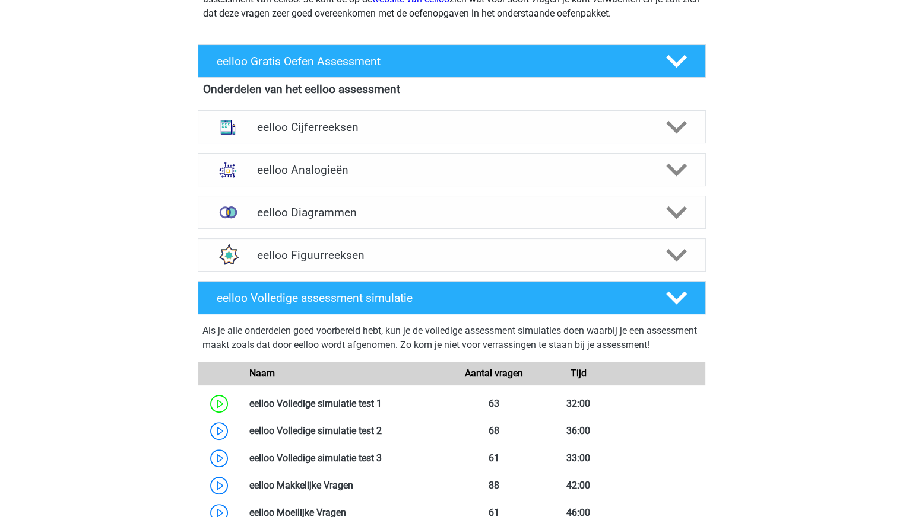
scroll to position [178, 0]
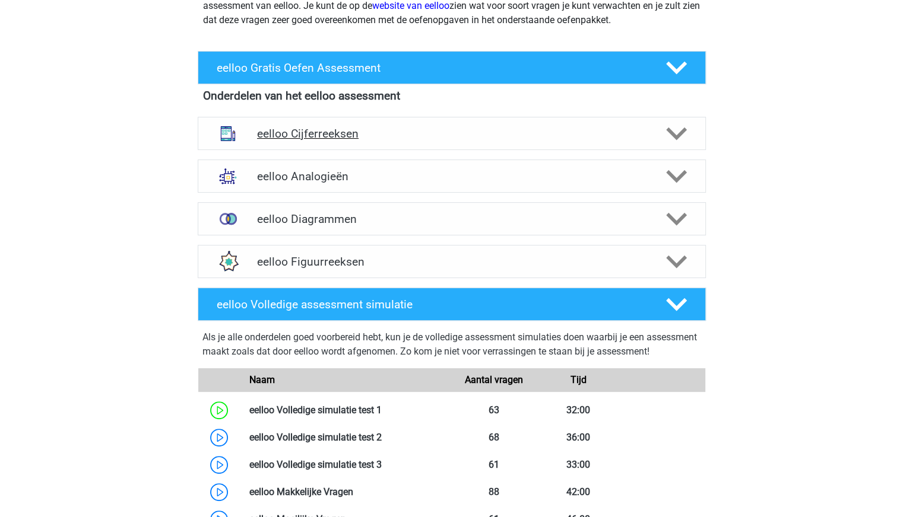
click at [315, 139] on h4 "eelloo Cijferreeksen" at bounding box center [451, 134] width 389 height 14
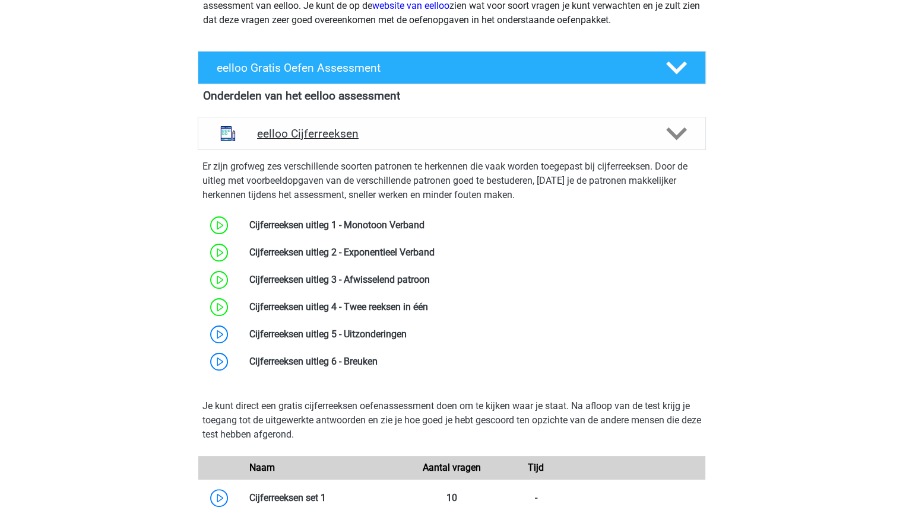
click at [457, 132] on h4 "eelloo Cijferreeksen" at bounding box center [451, 134] width 389 height 14
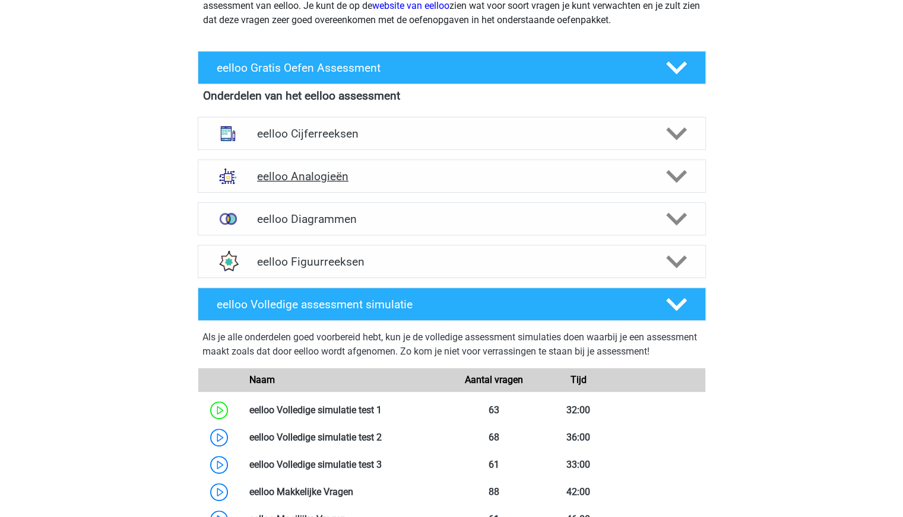
click at [385, 182] on h4 "eelloo Analogieën" at bounding box center [451, 177] width 389 height 14
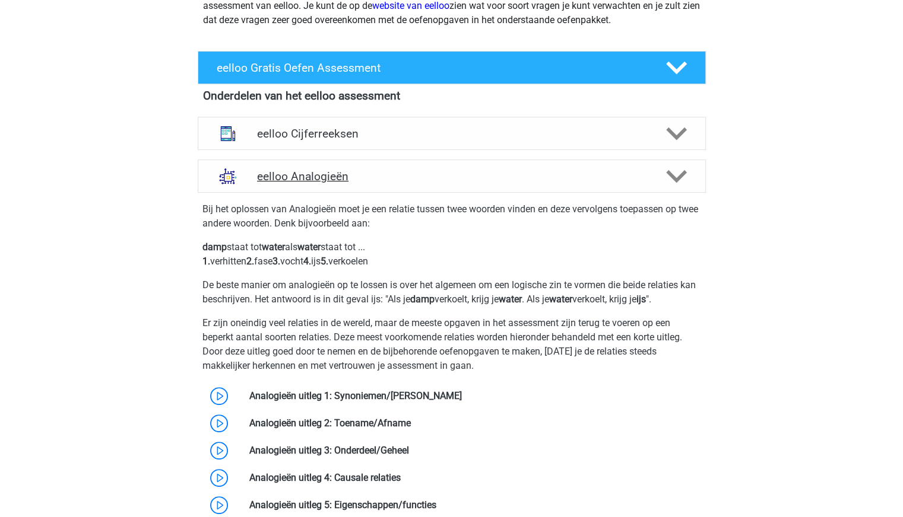
click at [385, 182] on h4 "eelloo Analogieën" at bounding box center [451, 177] width 389 height 14
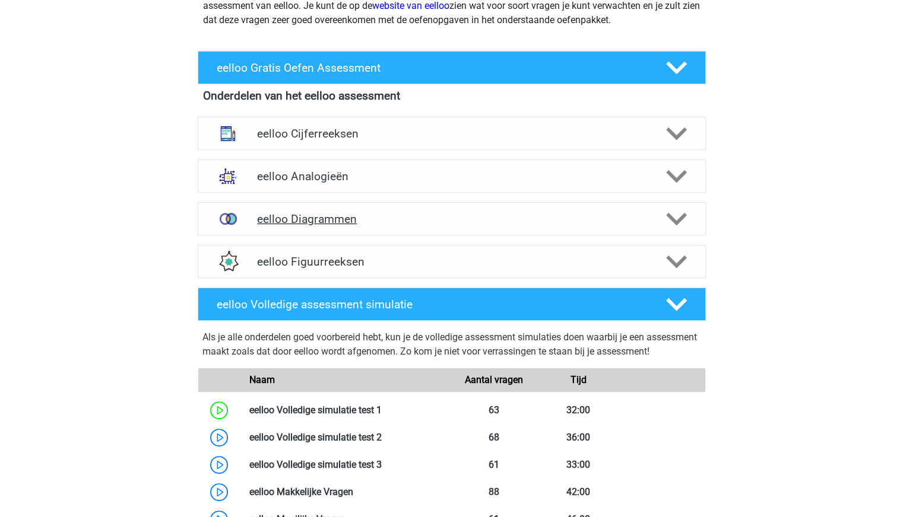
click at [671, 215] on icon at bounding box center [676, 219] width 21 height 21
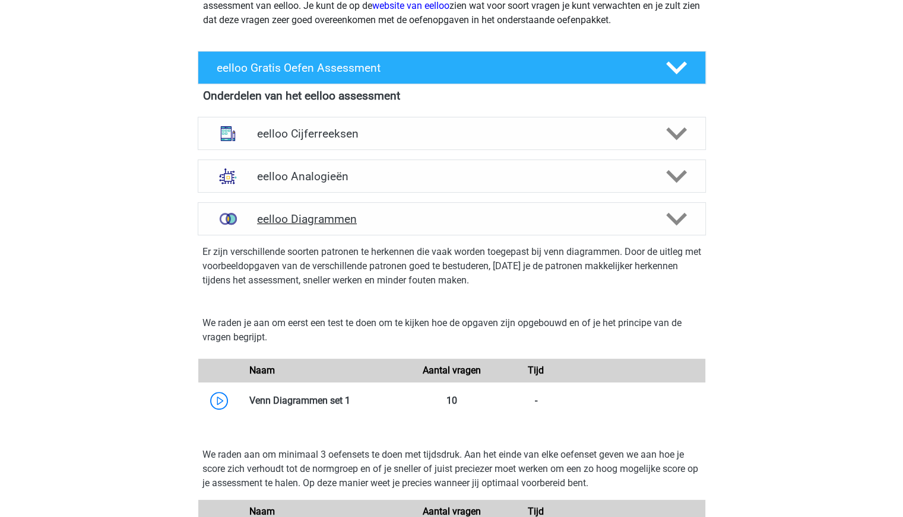
click at [674, 223] on polygon at bounding box center [676, 219] width 21 height 13
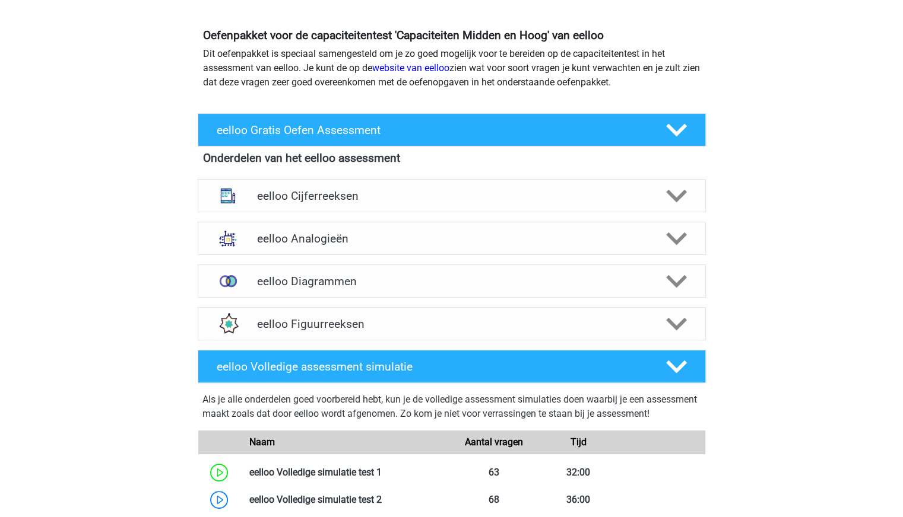
scroll to position [0, 0]
